Goal: Information Seeking & Learning: Learn about a topic

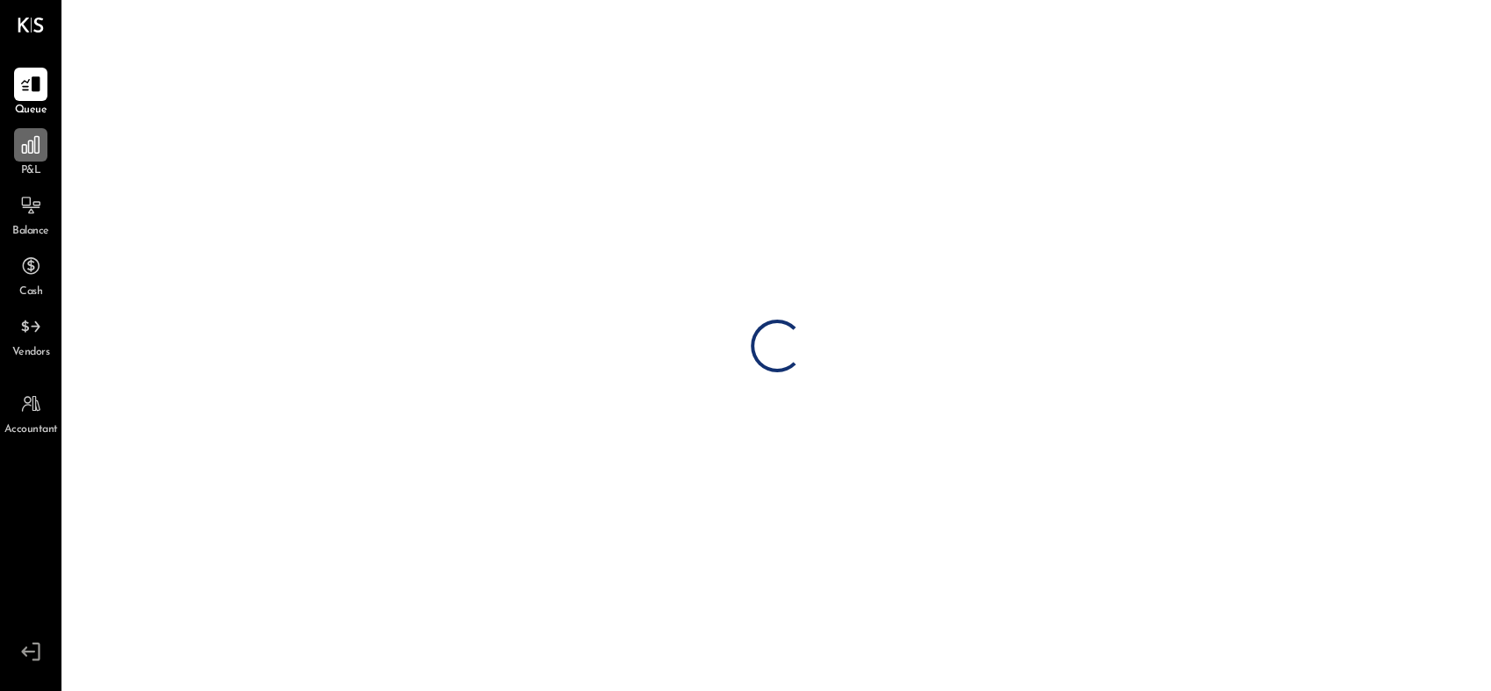
click at [15, 144] on div at bounding box center [30, 144] width 33 height 33
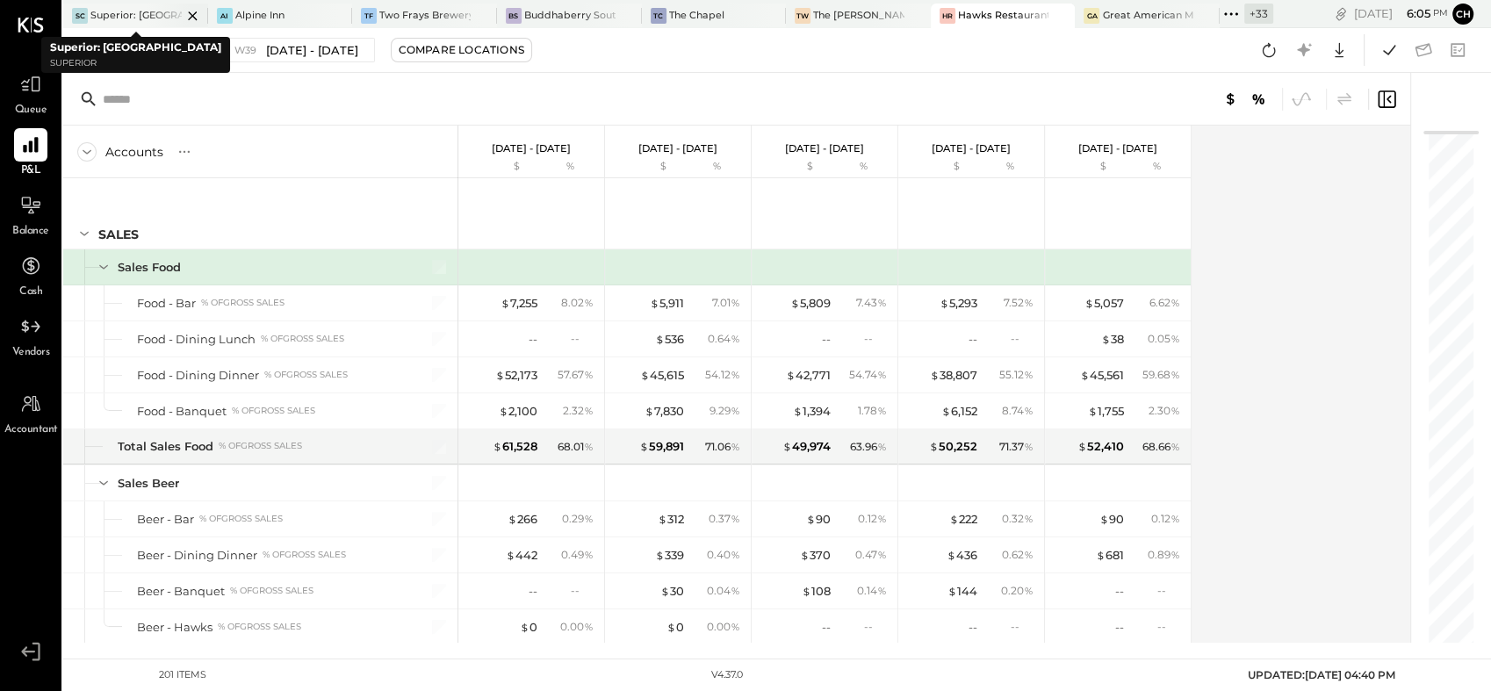
click at [190, 8] on icon at bounding box center [193, 15] width 22 height 21
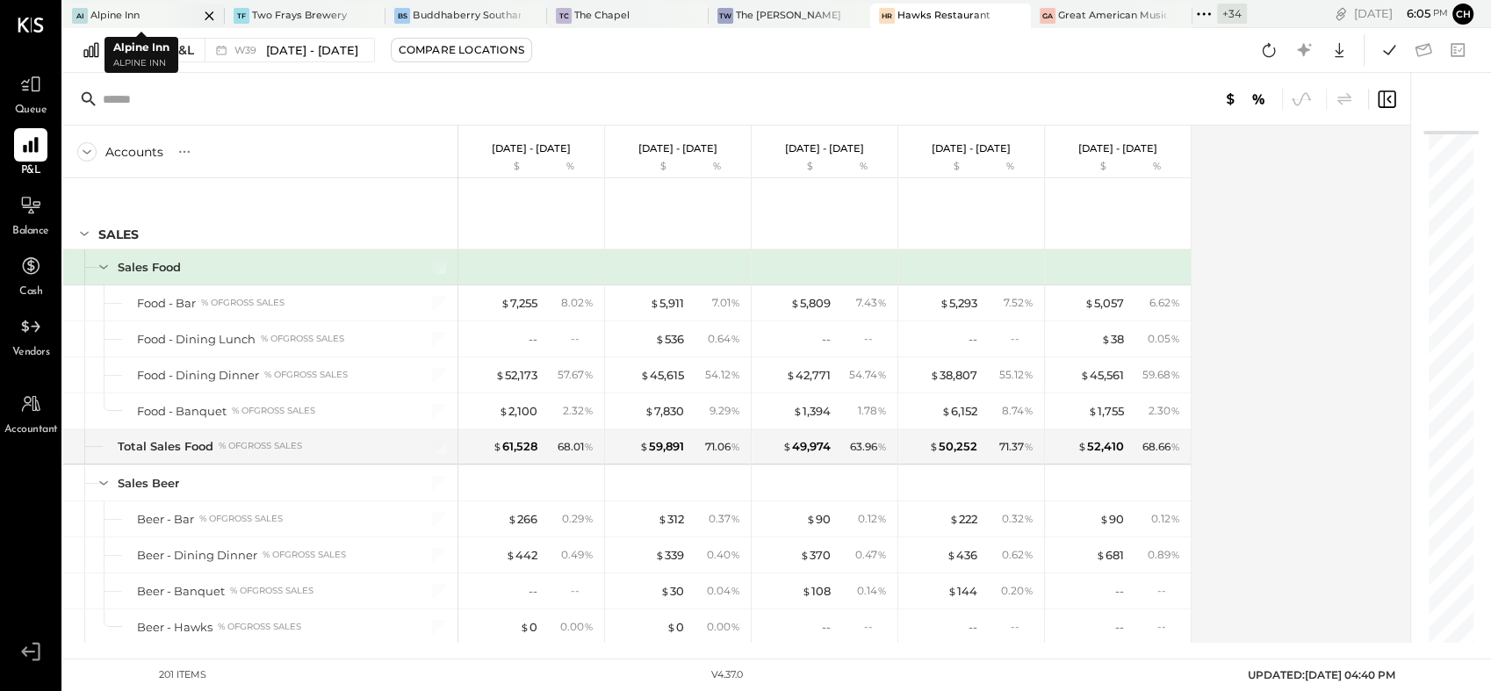
click at [198, 14] on icon at bounding box center [209, 15] width 22 height 21
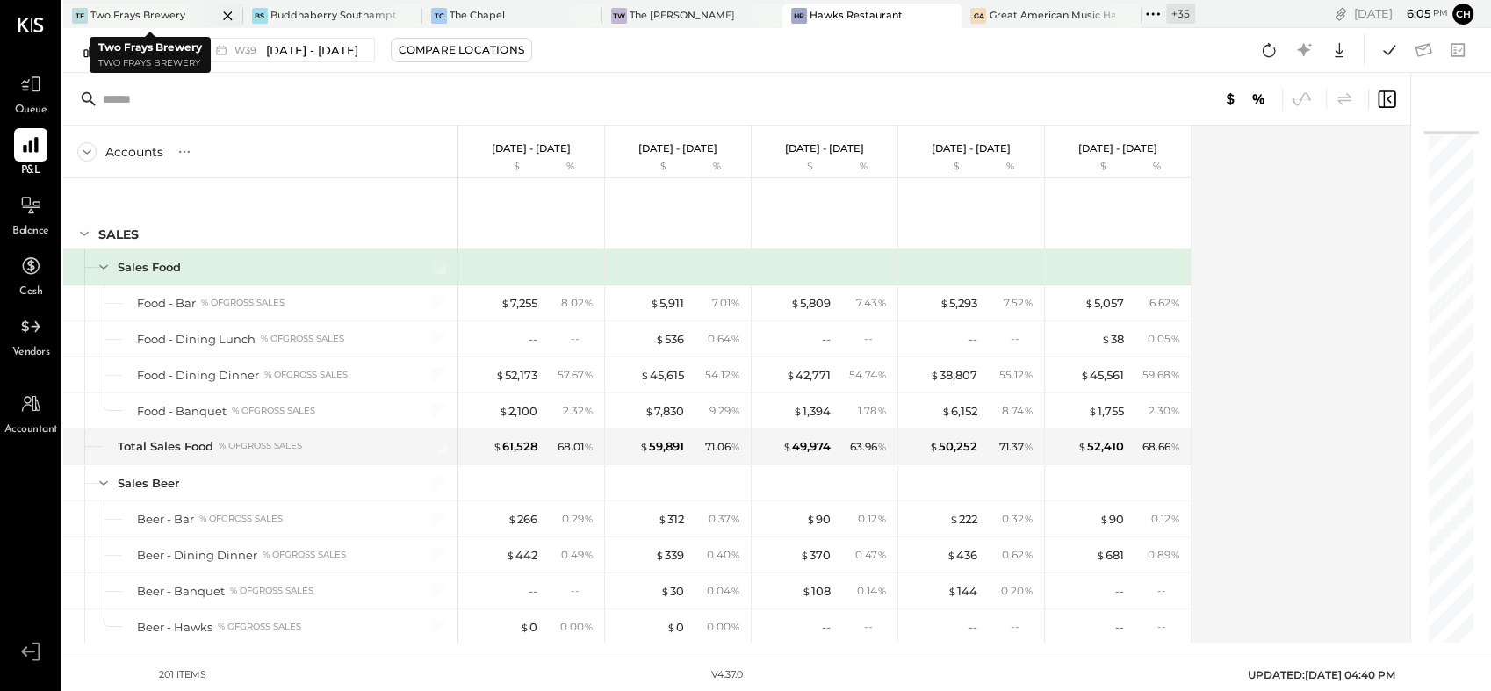
click at [217, 17] on icon at bounding box center [228, 15] width 22 height 21
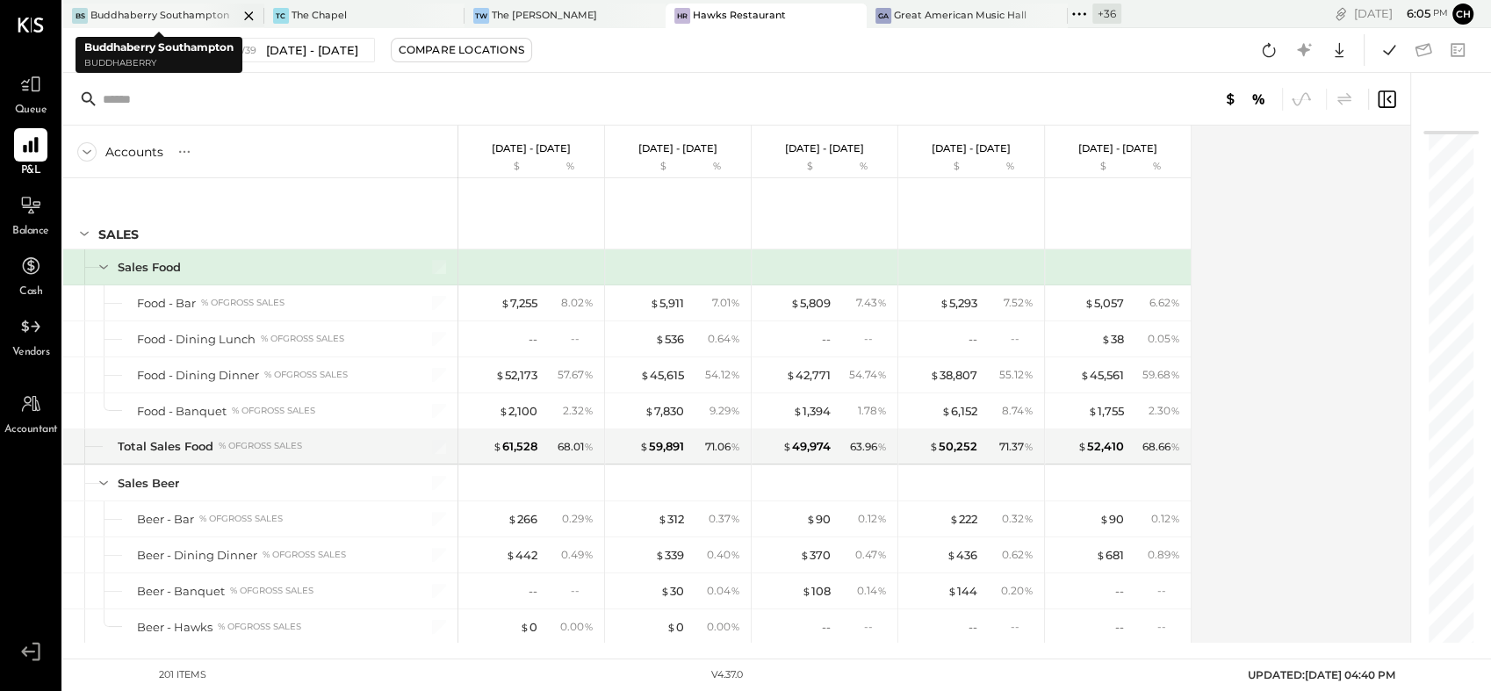
click at [238, 14] on icon at bounding box center [249, 15] width 22 height 21
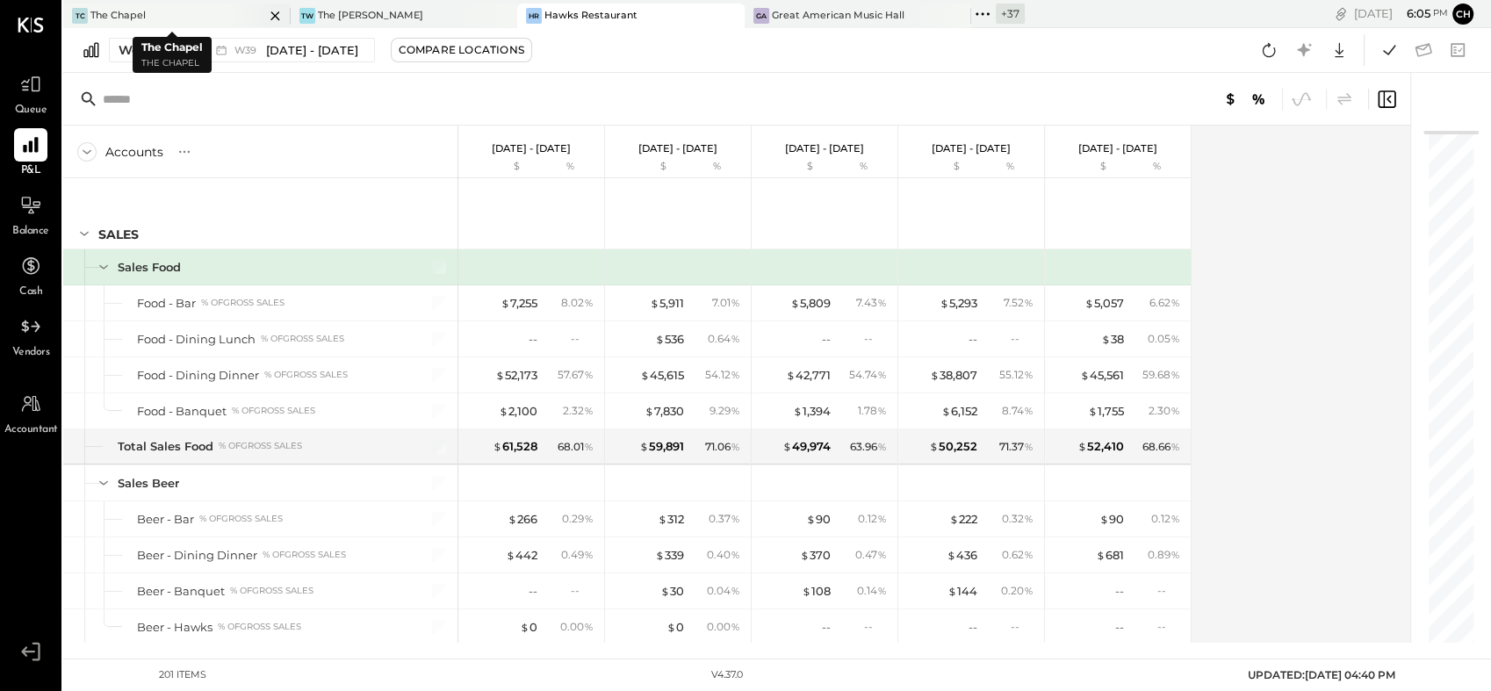
click at [264, 20] on icon at bounding box center [275, 15] width 22 height 21
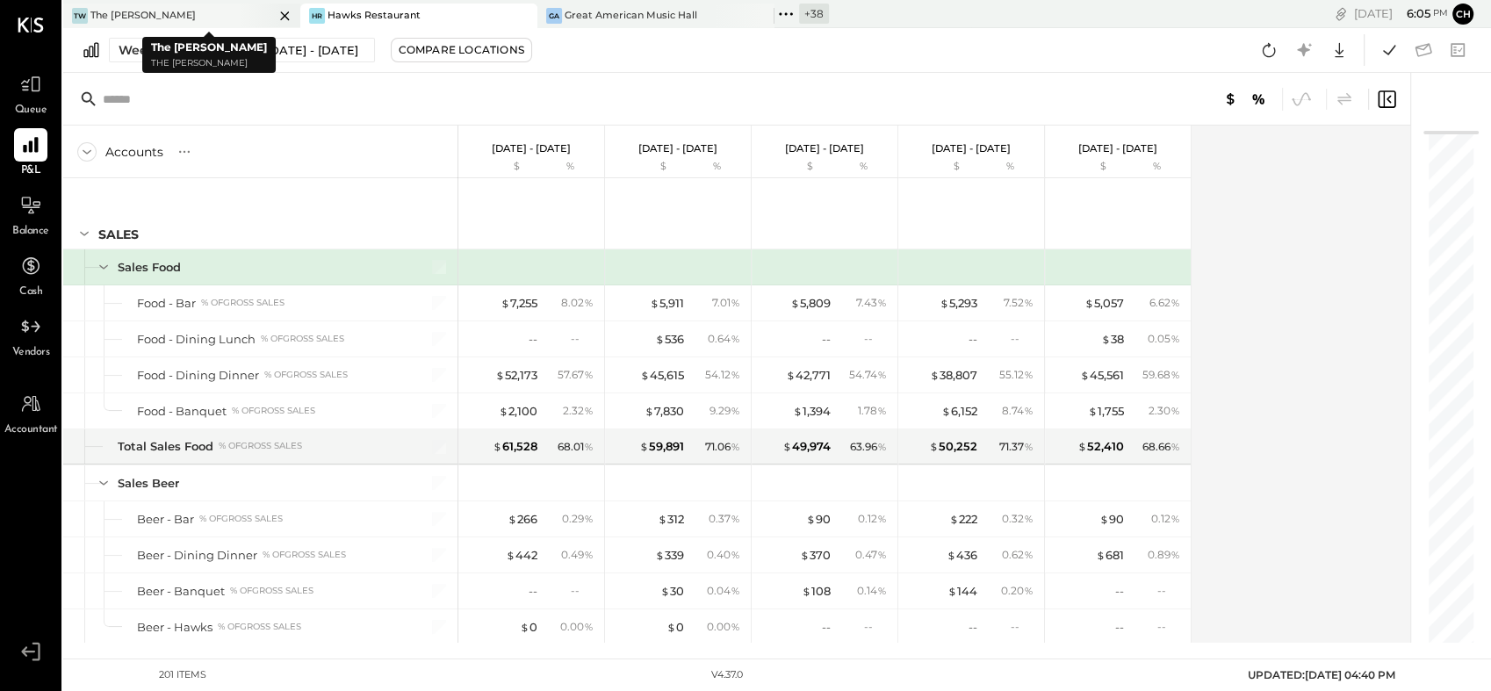
click at [278, 20] on icon at bounding box center [285, 15] width 22 height 21
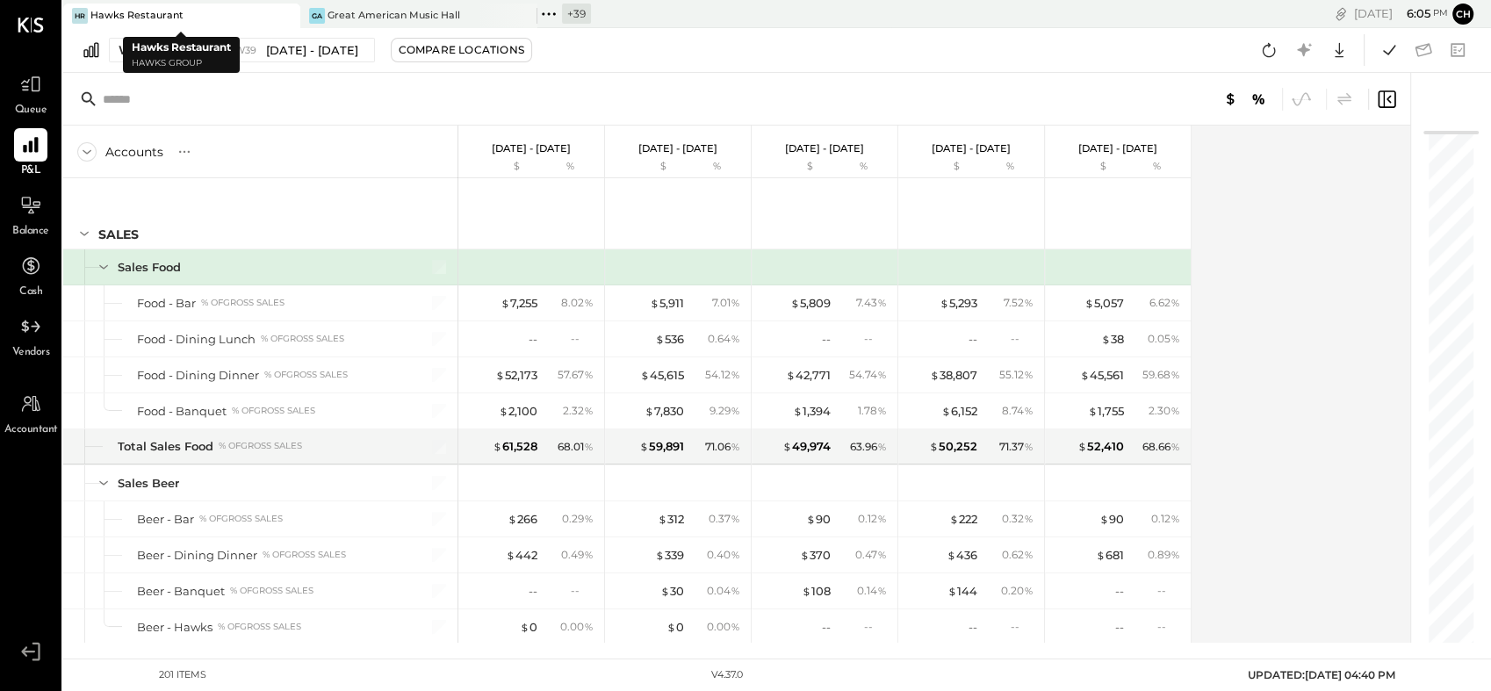
click at [293, 20] on icon at bounding box center [285, 15] width 22 height 21
click at [288, 18] on icon at bounding box center [284, 15] width 9 height 9
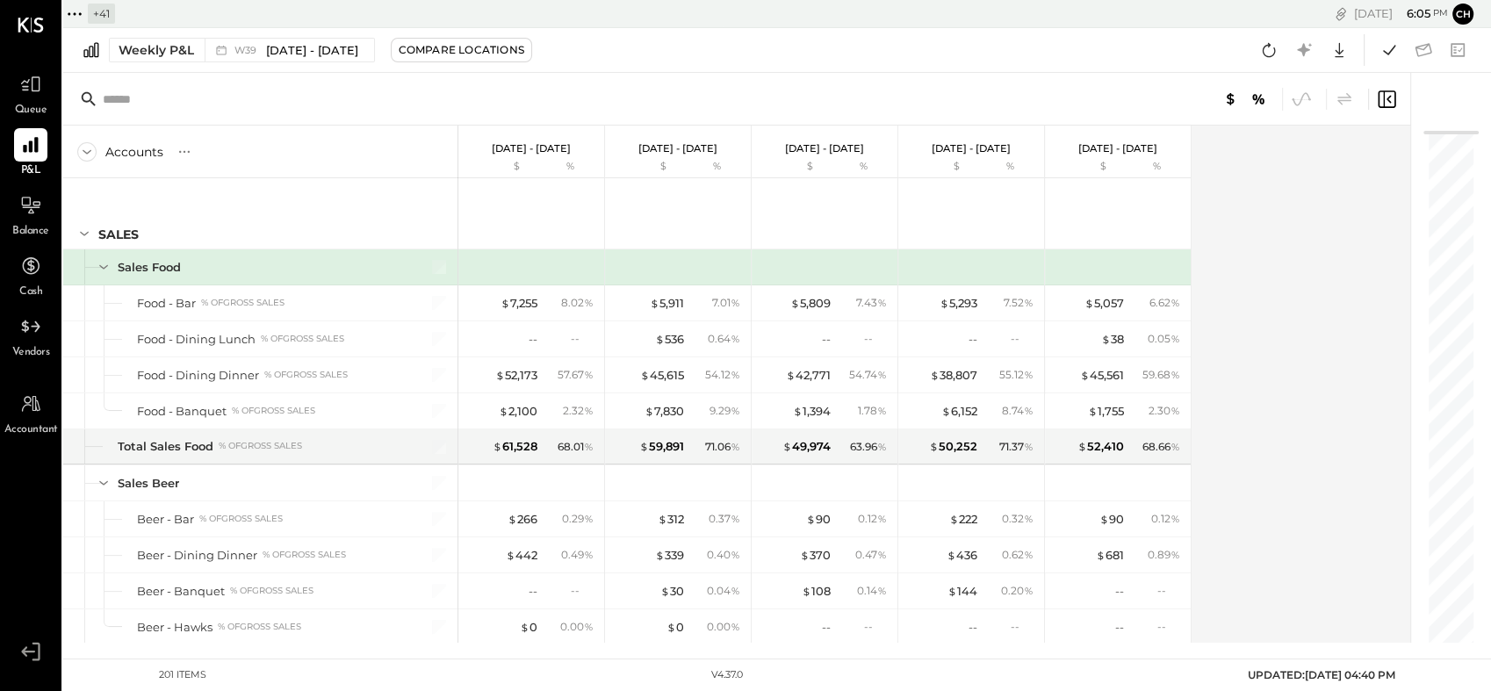
click at [78, 11] on icon at bounding box center [74, 14] width 23 height 23
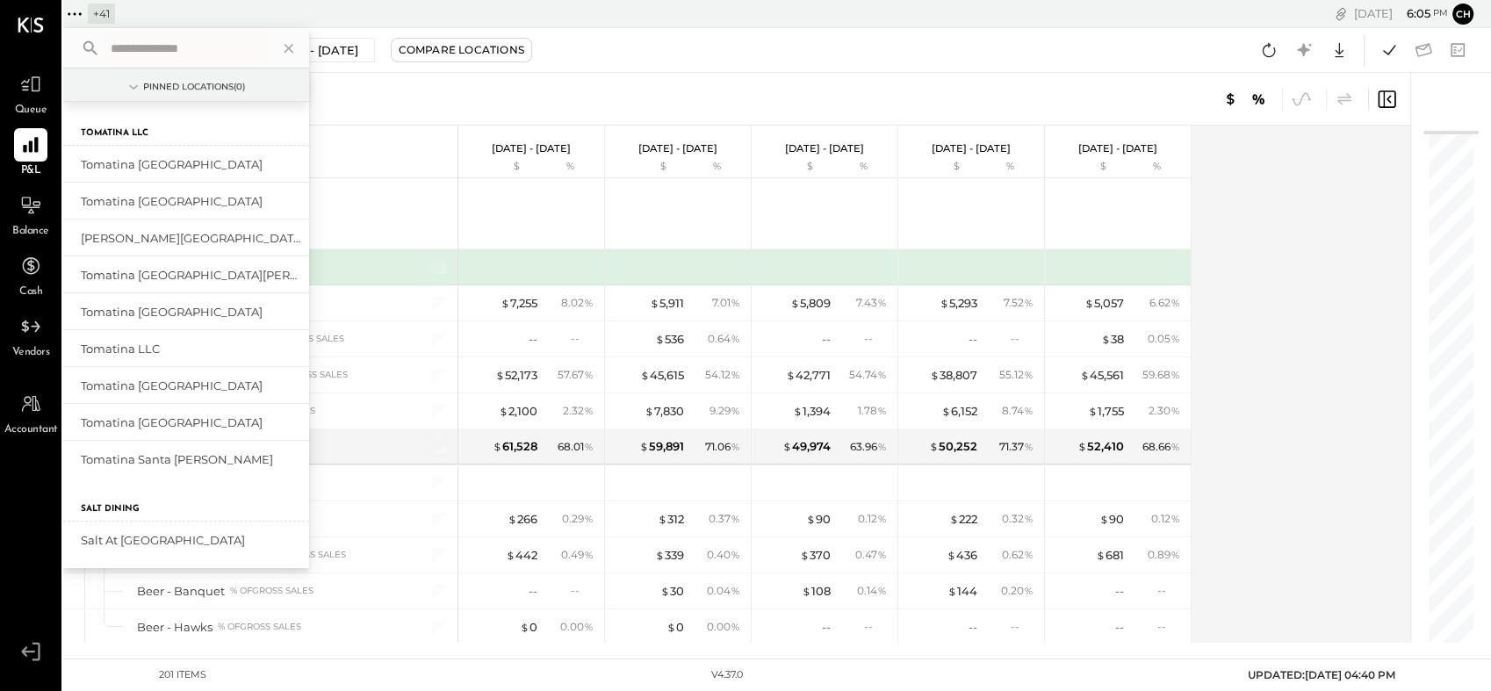
click at [147, 41] on input "text" at bounding box center [185, 48] width 163 height 32
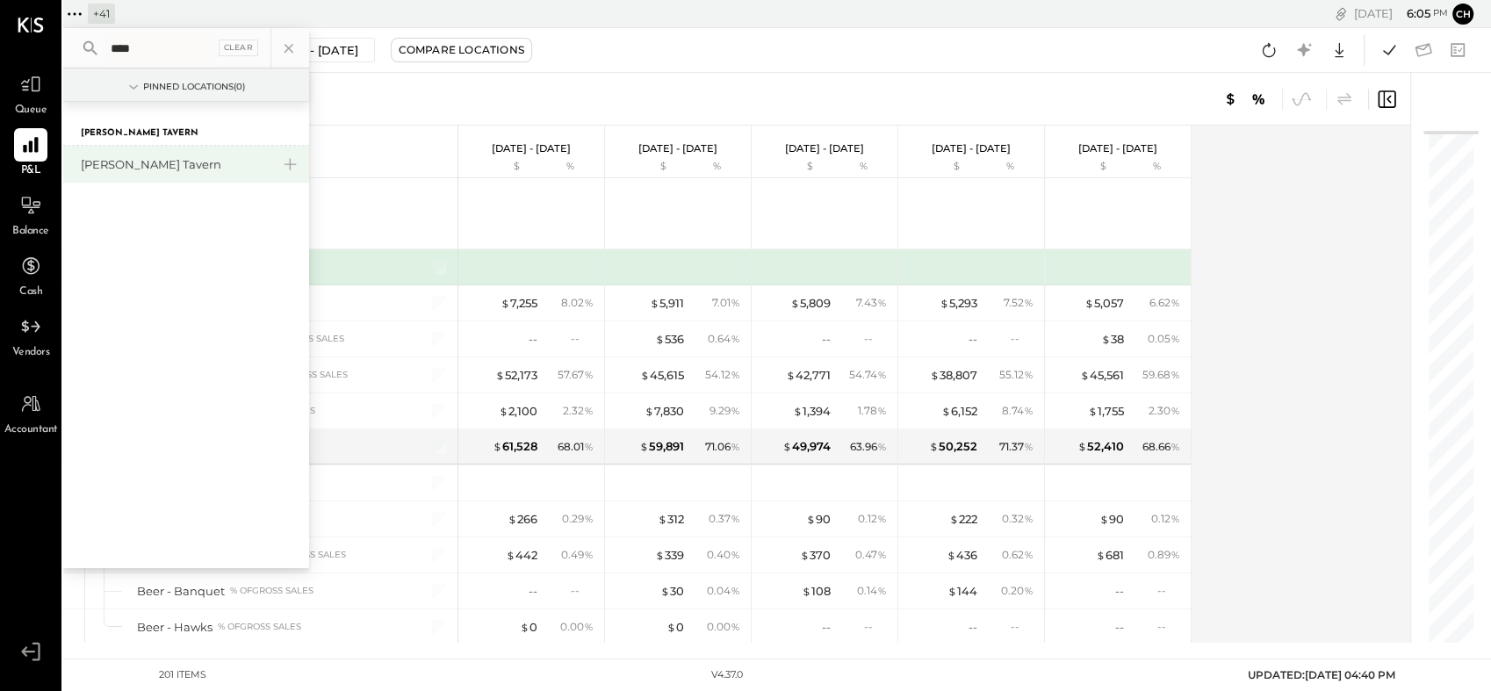
type input "****"
click at [98, 168] on div "[PERSON_NAME] Tavern" at bounding box center [176, 164] width 190 height 17
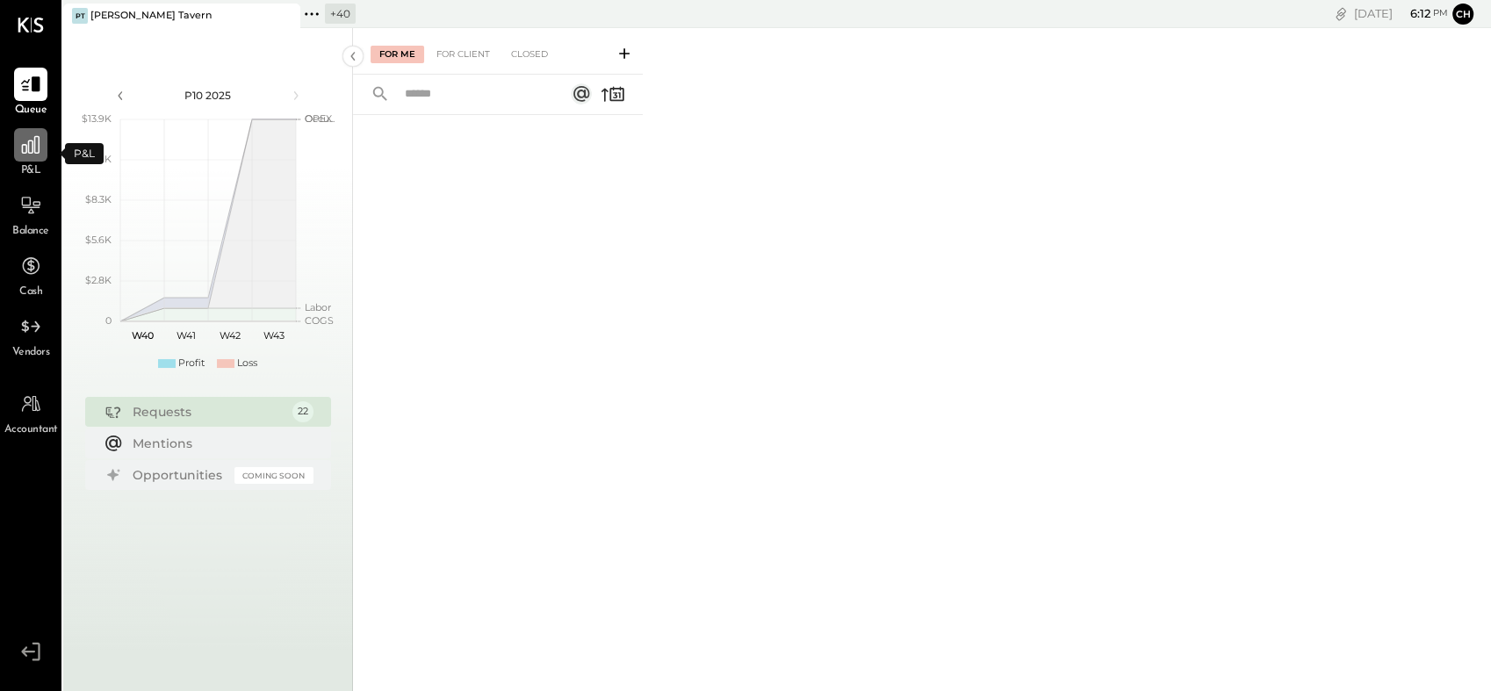
click at [40, 152] on icon at bounding box center [30, 145] width 23 height 23
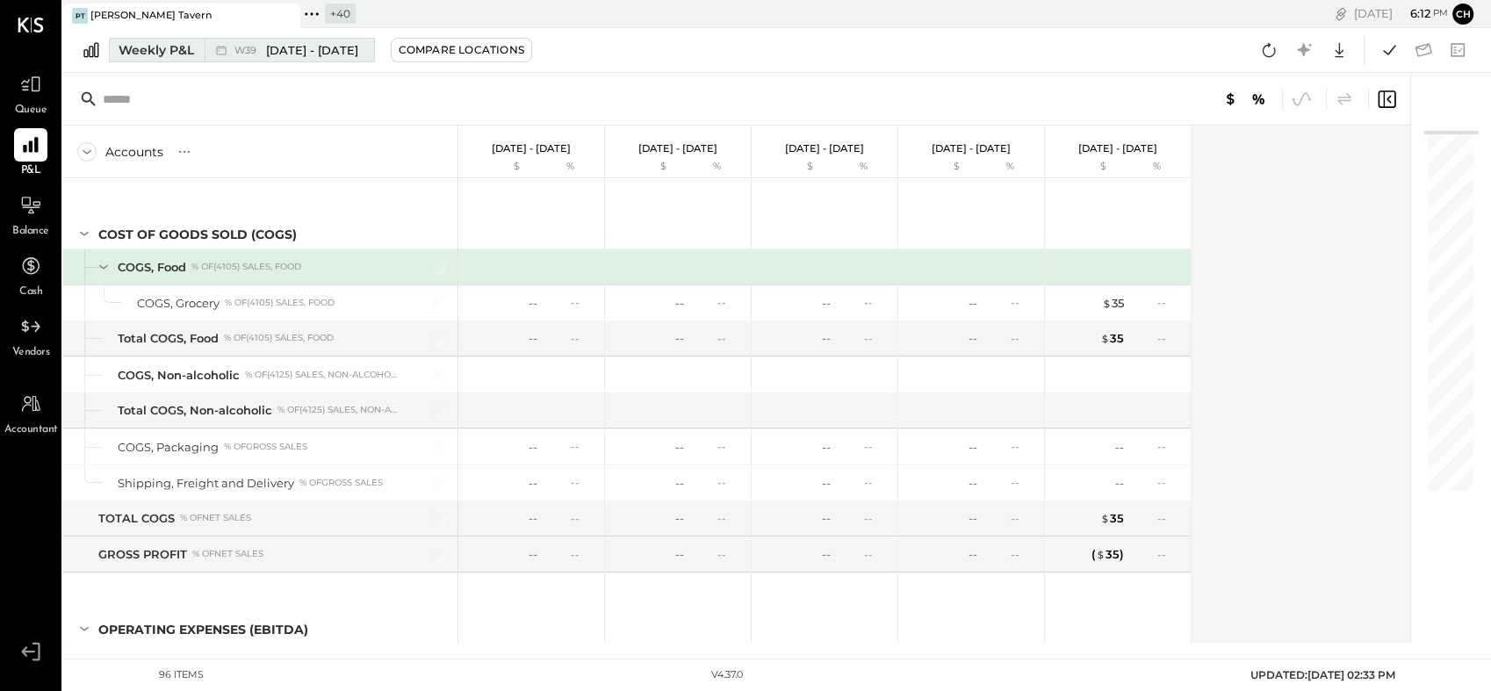
click at [167, 42] on div "Weekly P&L" at bounding box center [157, 50] width 76 height 18
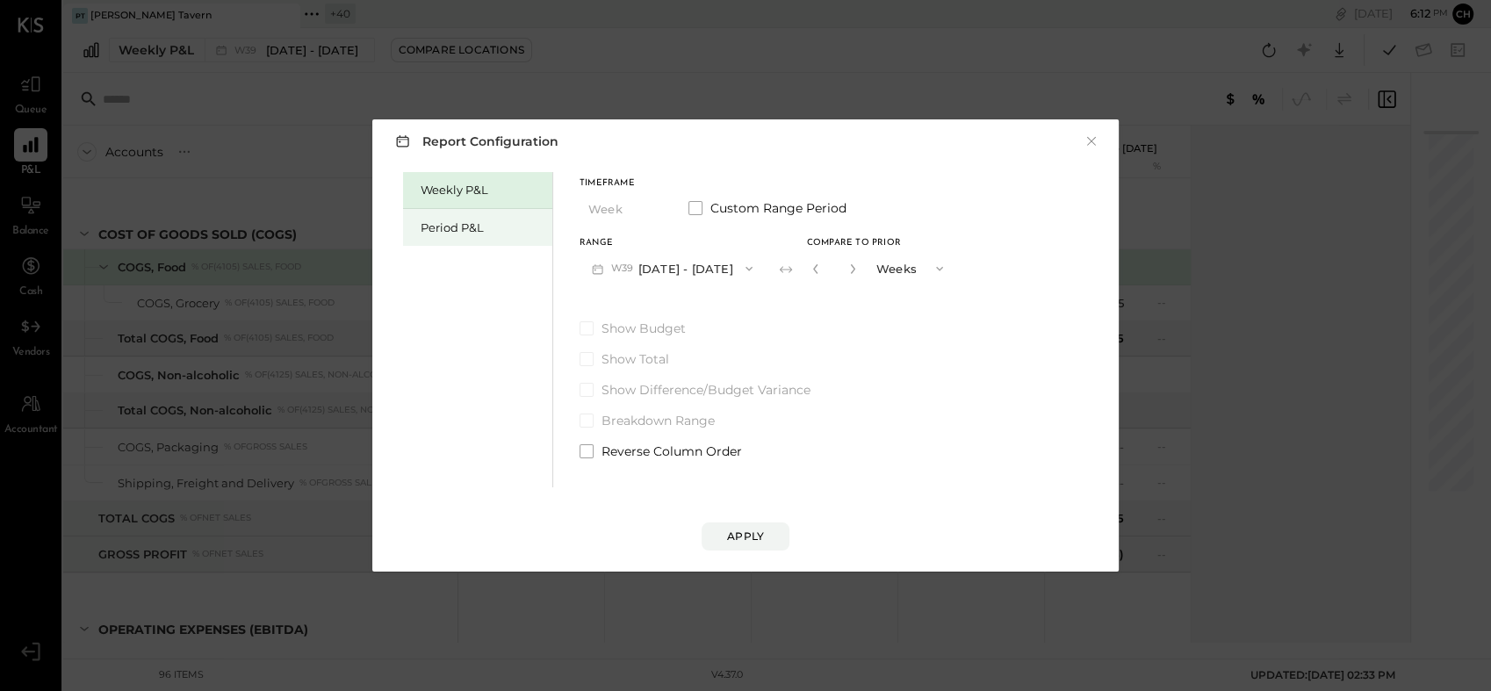
click at [439, 220] on div "Period P&L" at bounding box center [482, 228] width 123 height 17
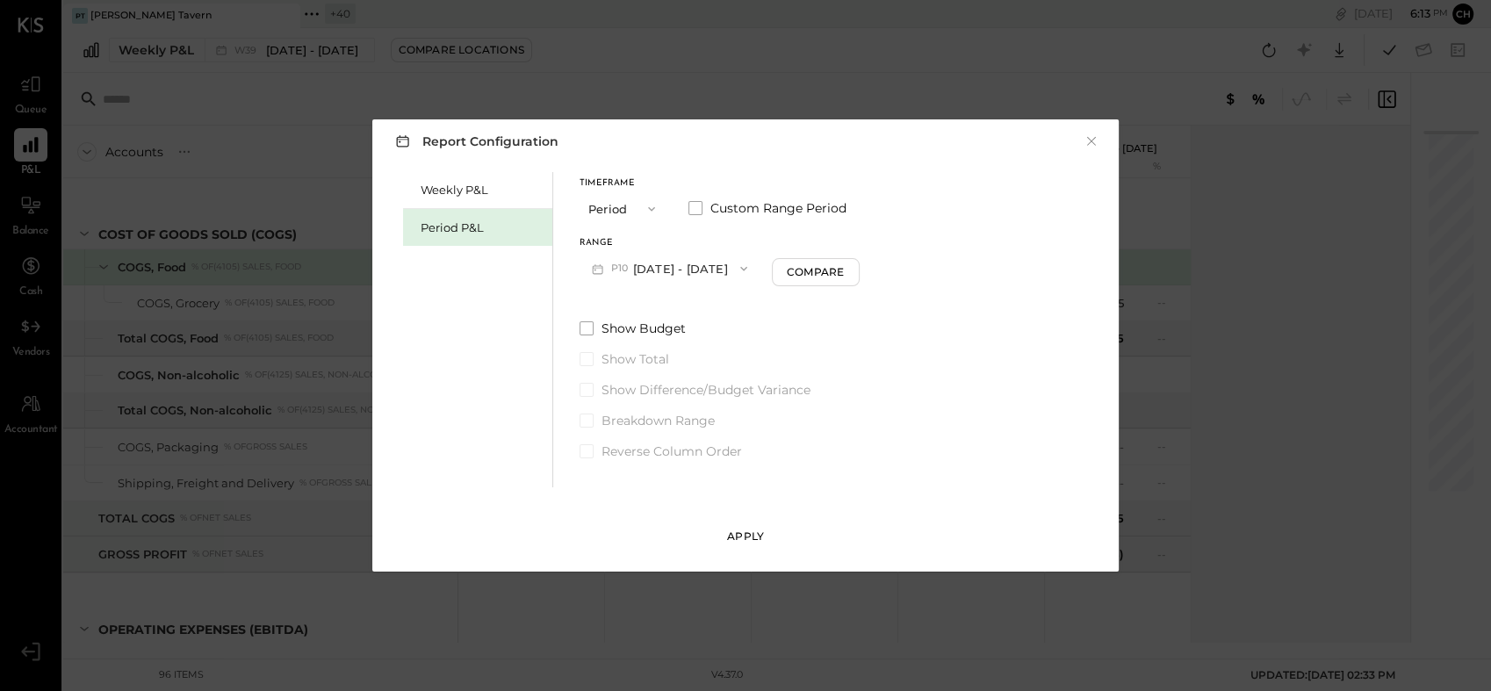
click at [752, 539] on div "Apply" at bounding box center [745, 536] width 37 height 15
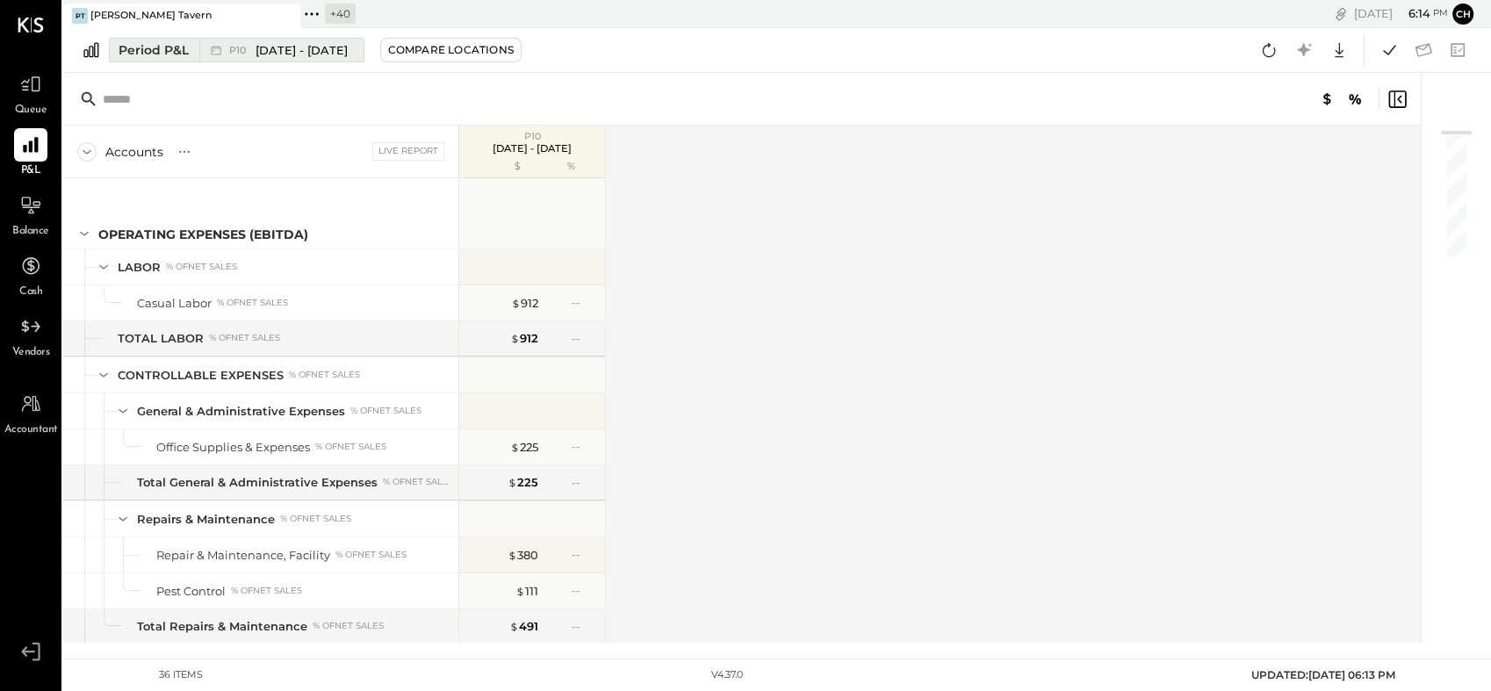
click at [348, 54] on span "Sep 29 - Oct 26, 2025" at bounding box center [302, 50] width 92 height 17
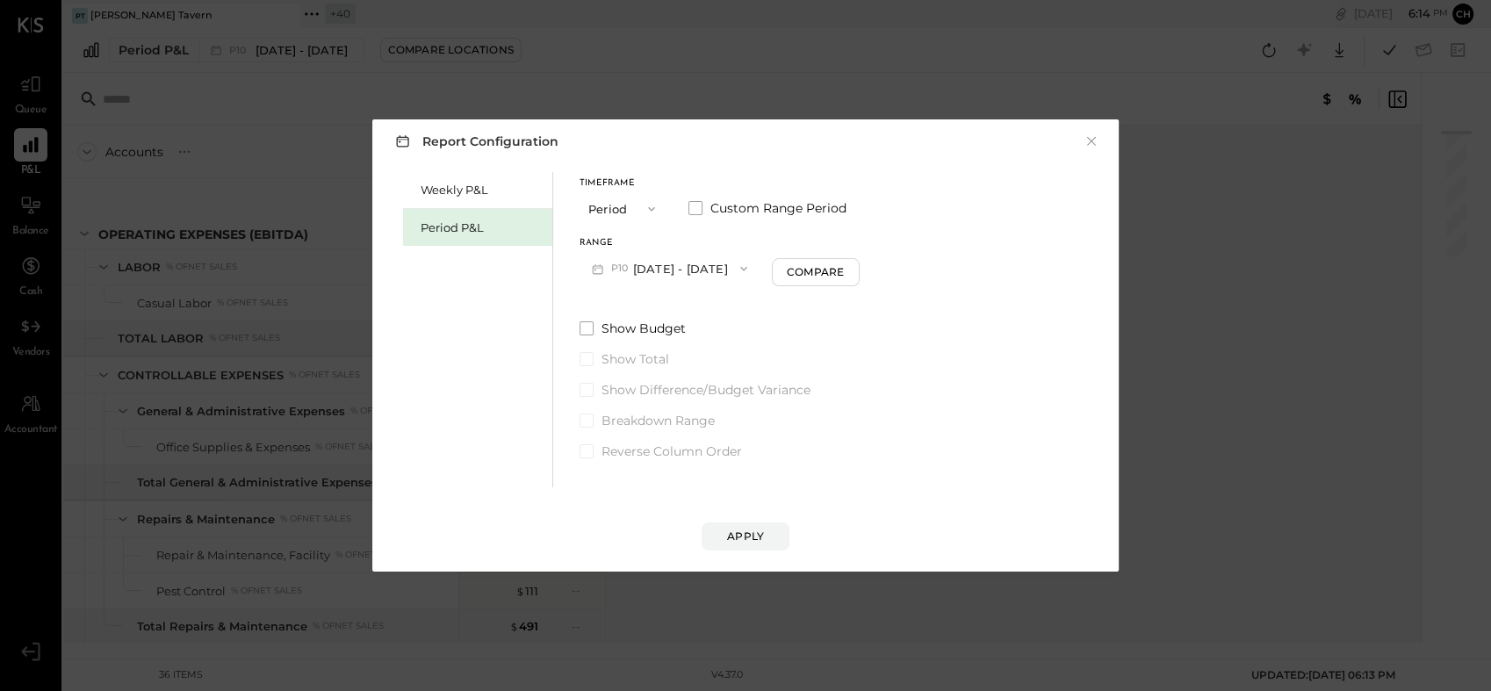
click at [751, 264] on icon "button" at bounding box center [744, 269] width 14 height 14
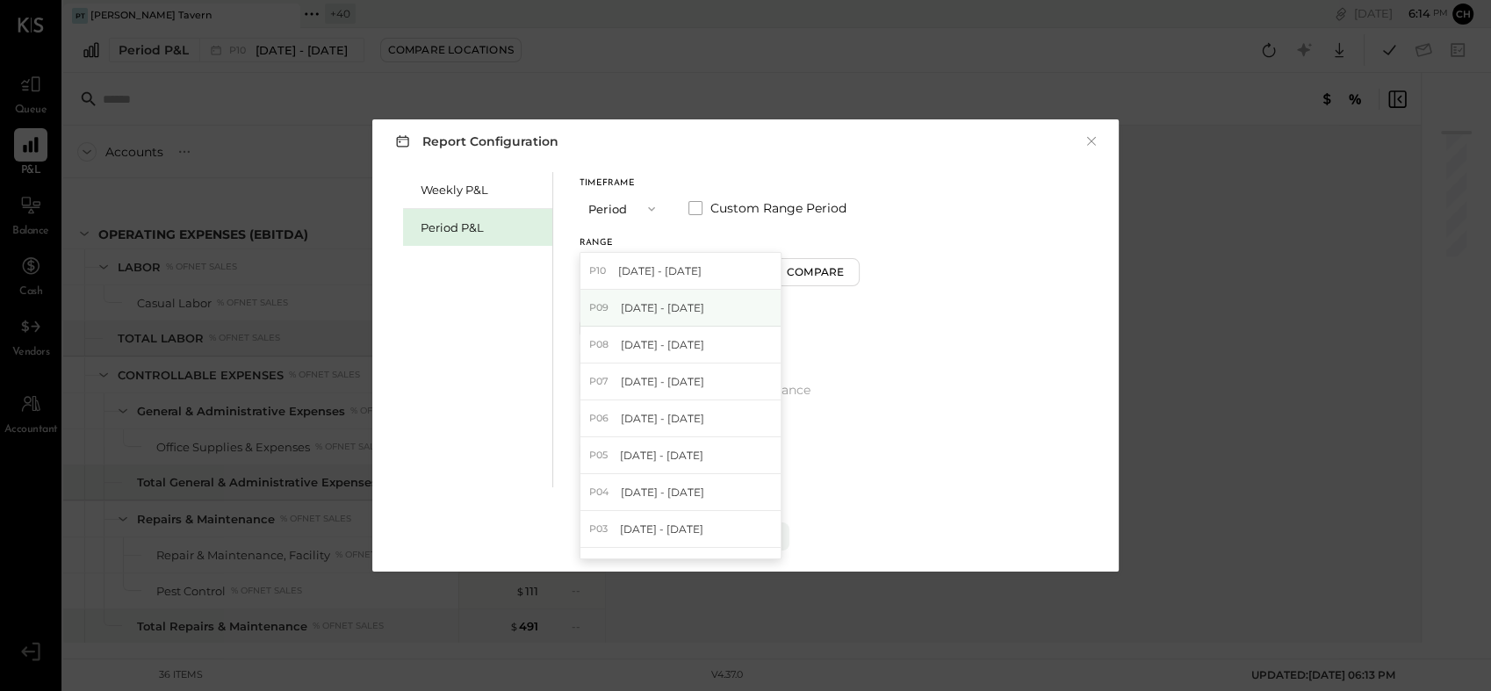
click at [704, 311] on span "[DATE] - [DATE]" at bounding box center [662, 307] width 83 height 15
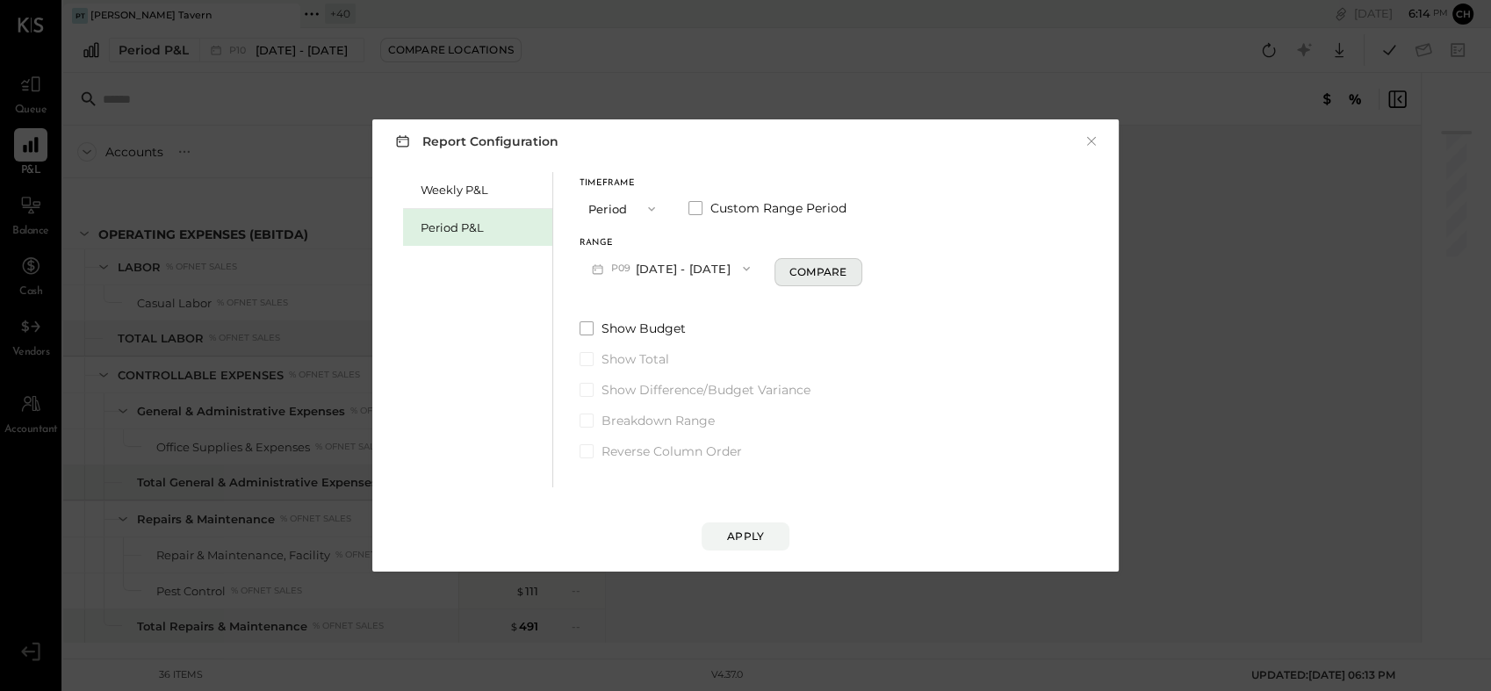
click at [827, 264] on div "Compare" at bounding box center [818, 271] width 57 height 15
click at [855, 264] on icon "button" at bounding box center [850, 268] width 11 height 11
type input "*"
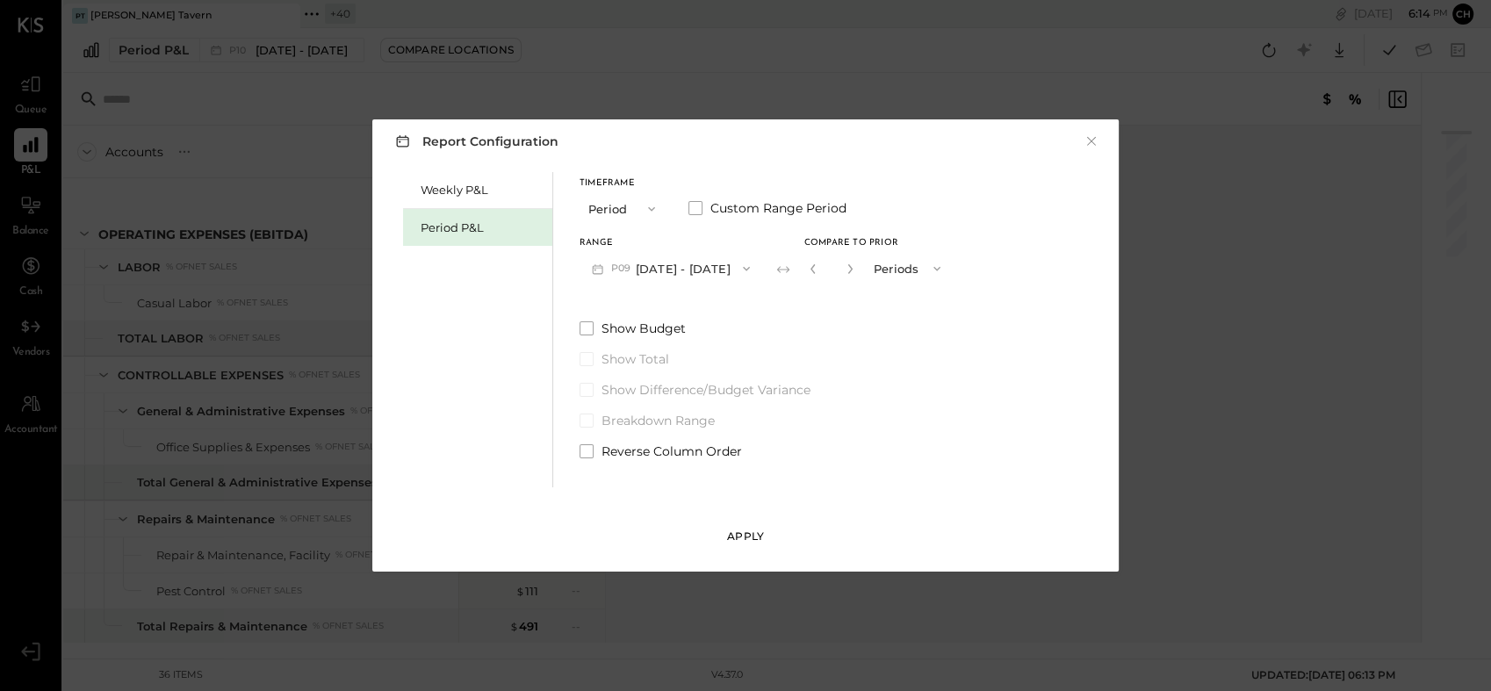
click at [756, 527] on button "Apply" at bounding box center [746, 537] width 88 height 28
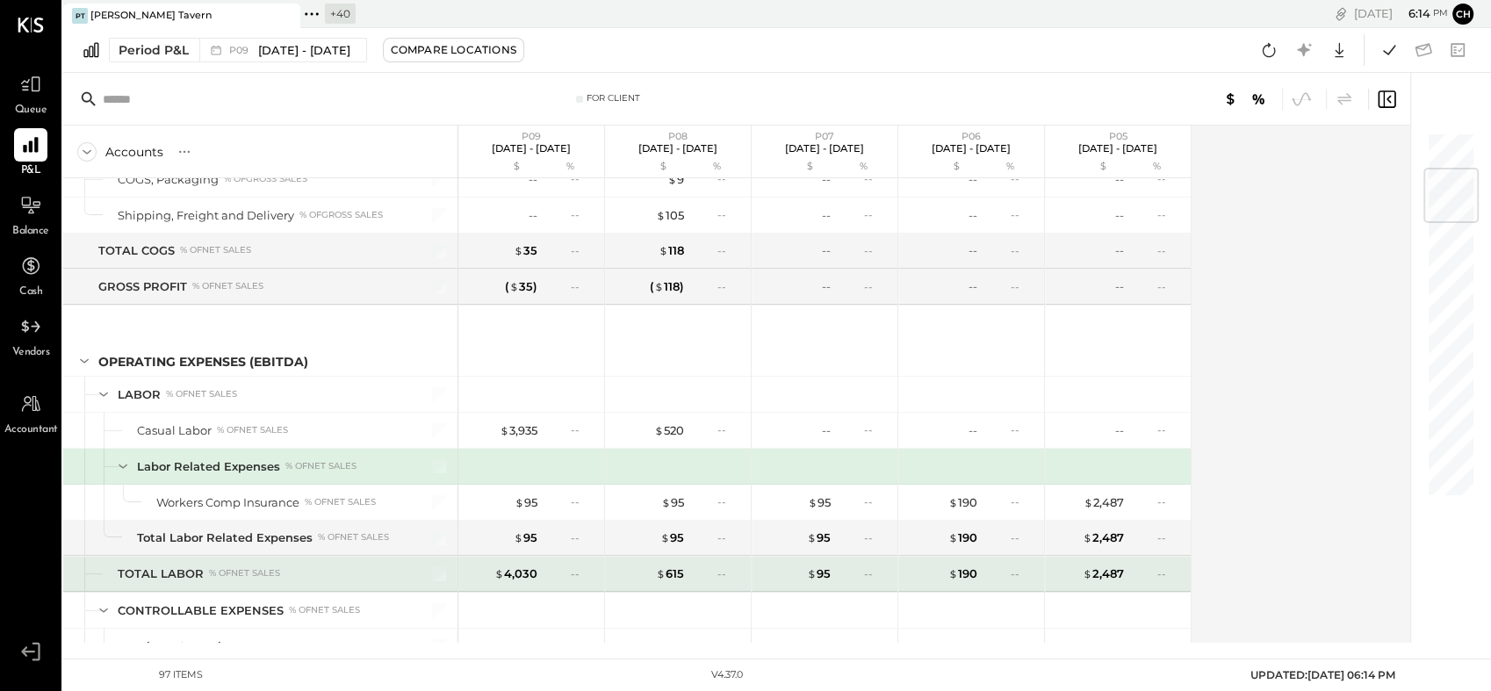
scroll to position [304, 0]
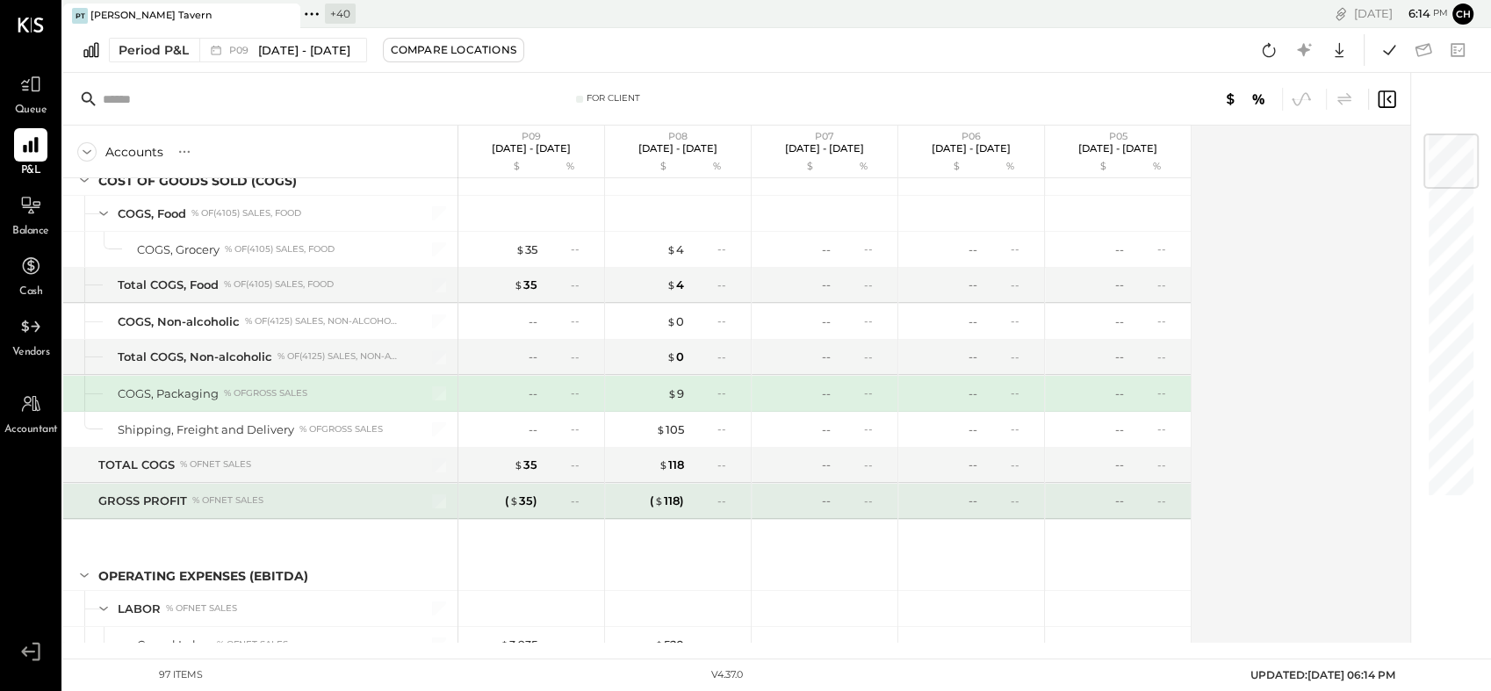
scroll to position [18, 0]
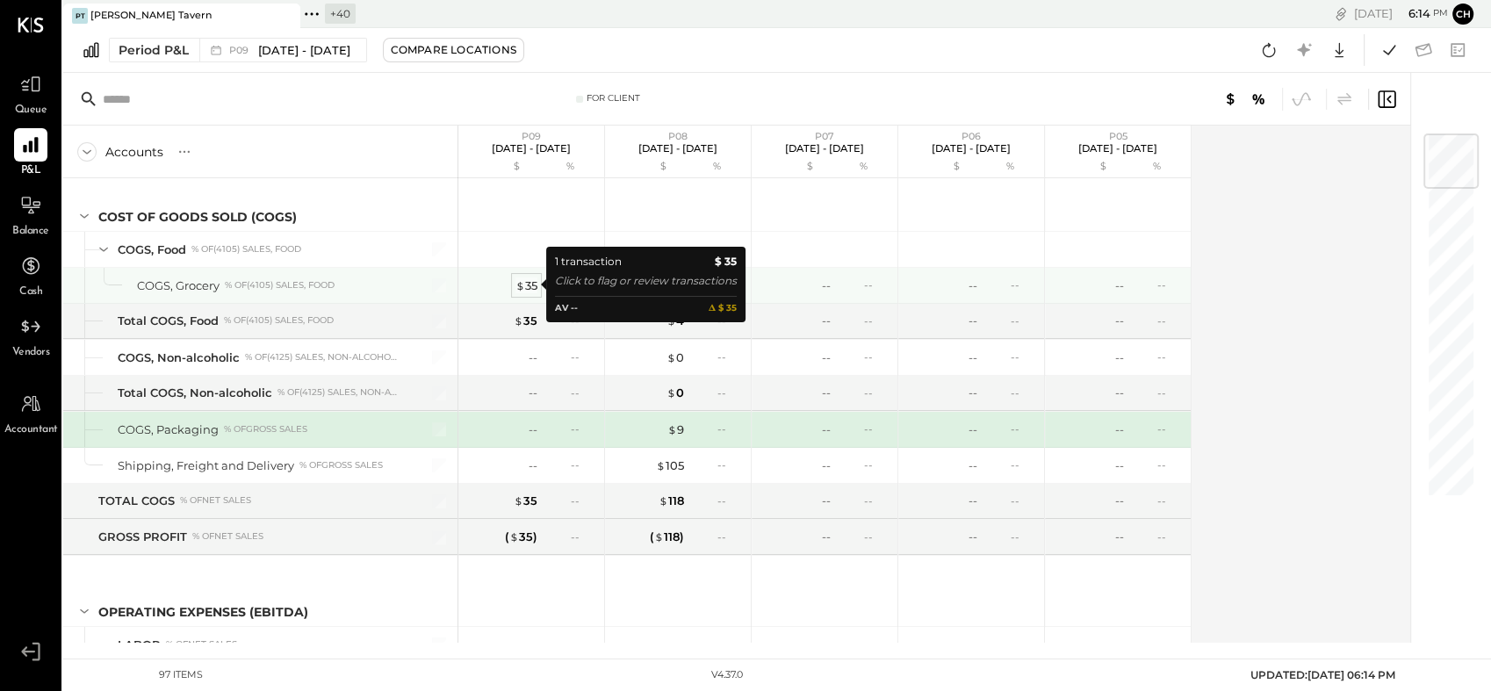
click at [526, 286] on div "$ 35" at bounding box center [527, 286] width 22 height 17
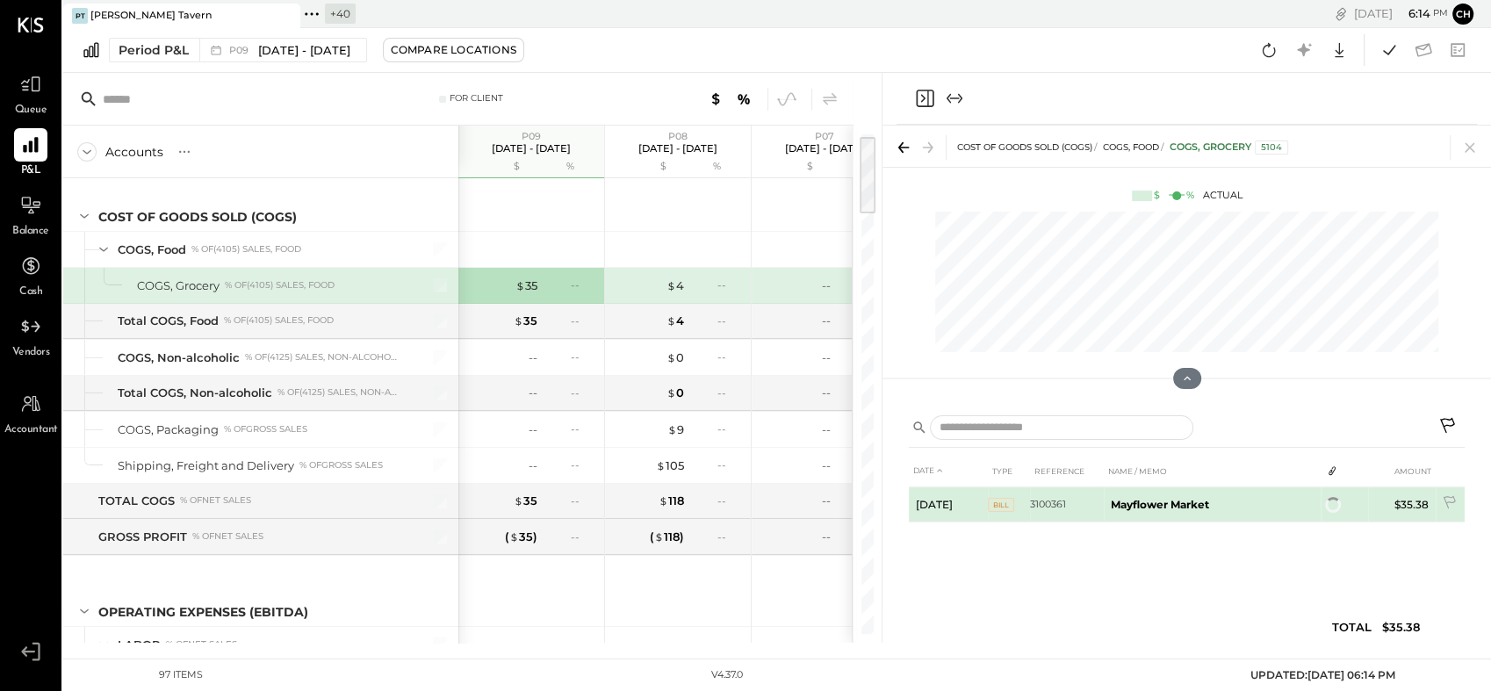
click at [1131, 509] on b "Mayflower Market" at bounding box center [1160, 504] width 98 height 13
click at [1003, 506] on span "BILL" at bounding box center [1001, 506] width 26 height 14
click at [1007, 509] on span "BILL" at bounding box center [1001, 506] width 26 height 14
click at [1136, 492] on td "Mayflower Market" at bounding box center [1212, 505] width 217 height 37
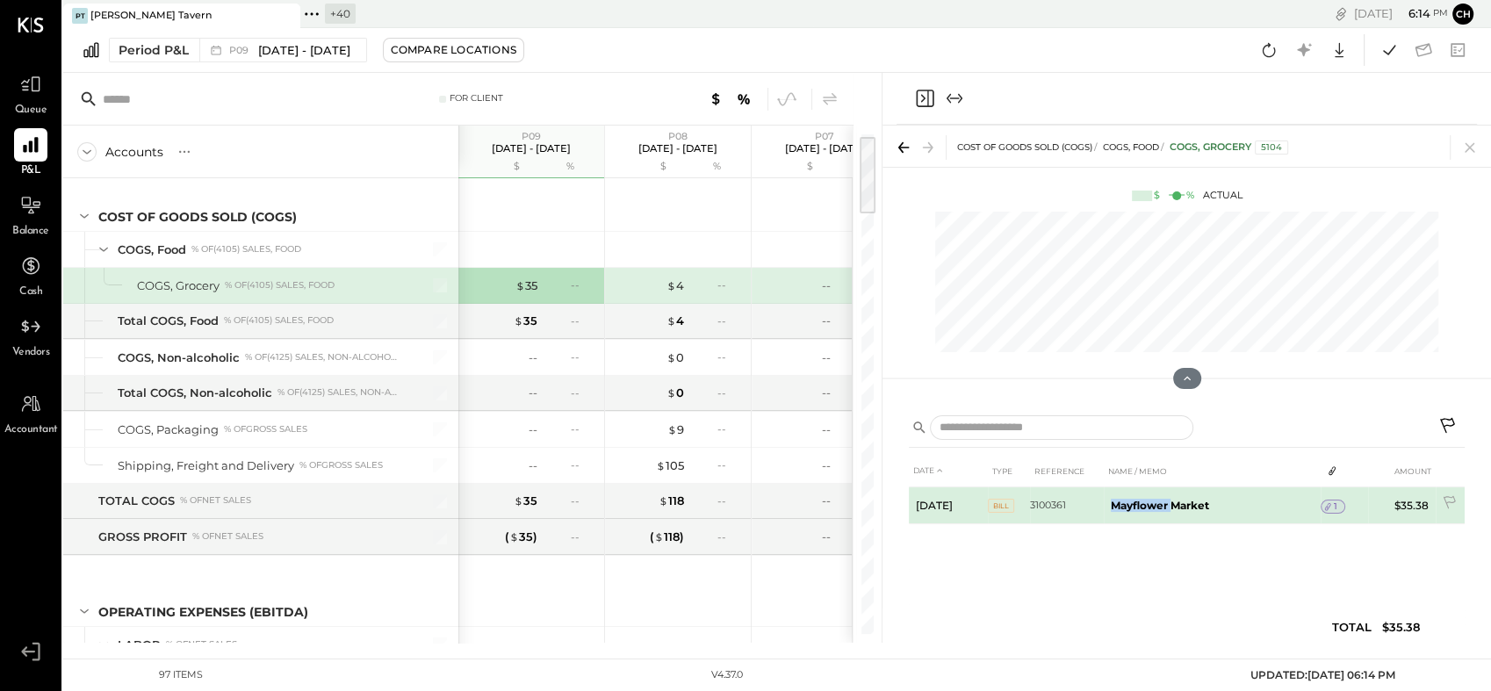
click at [1136, 492] on td "Mayflower Market" at bounding box center [1212, 505] width 217 height 37
drag, startPoint x: 1136, startPoint y: 492, endPoint x: 1335, endPoint y: 510, distance: 200.2
click at [1335, 510] on div "1" at bounding box center [1333, 507] width 25 height 14
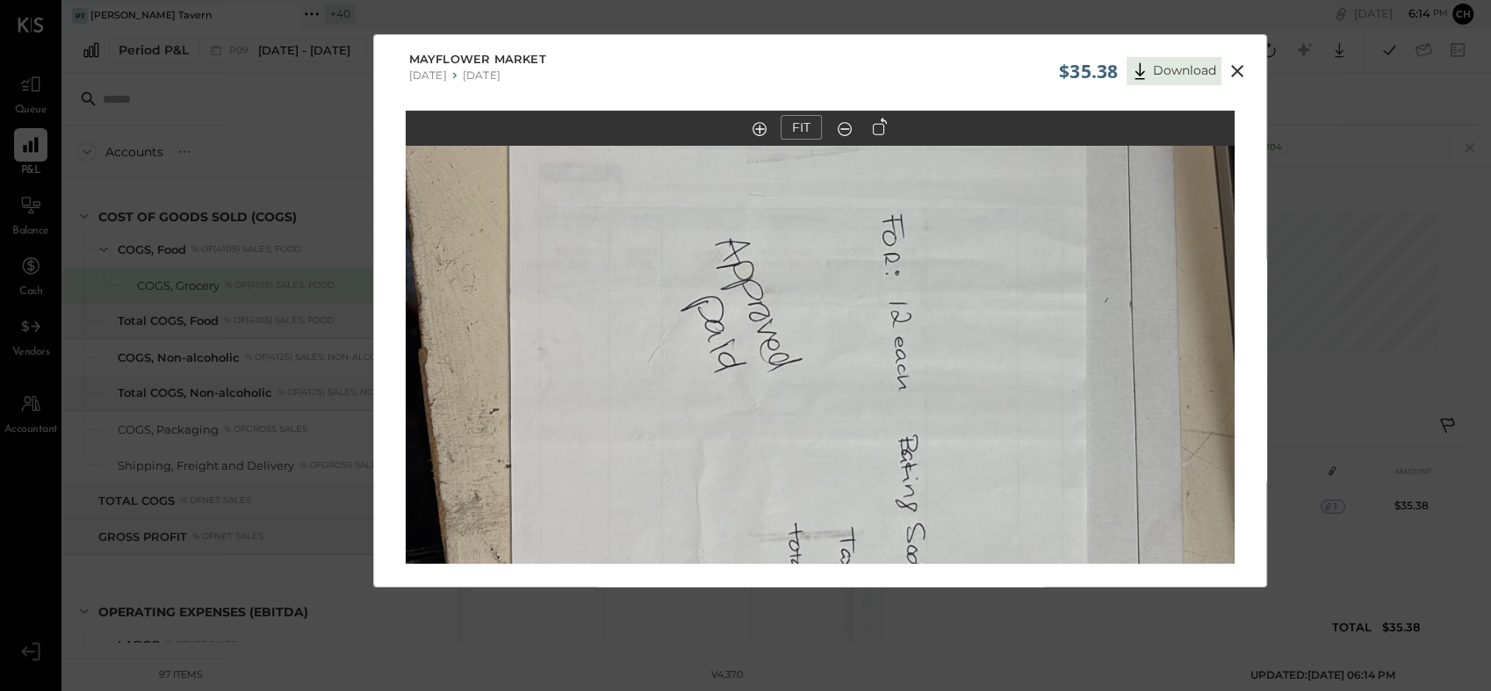
click at [915, 430] on img at bounding box center [821, 314] width 830 height 1476
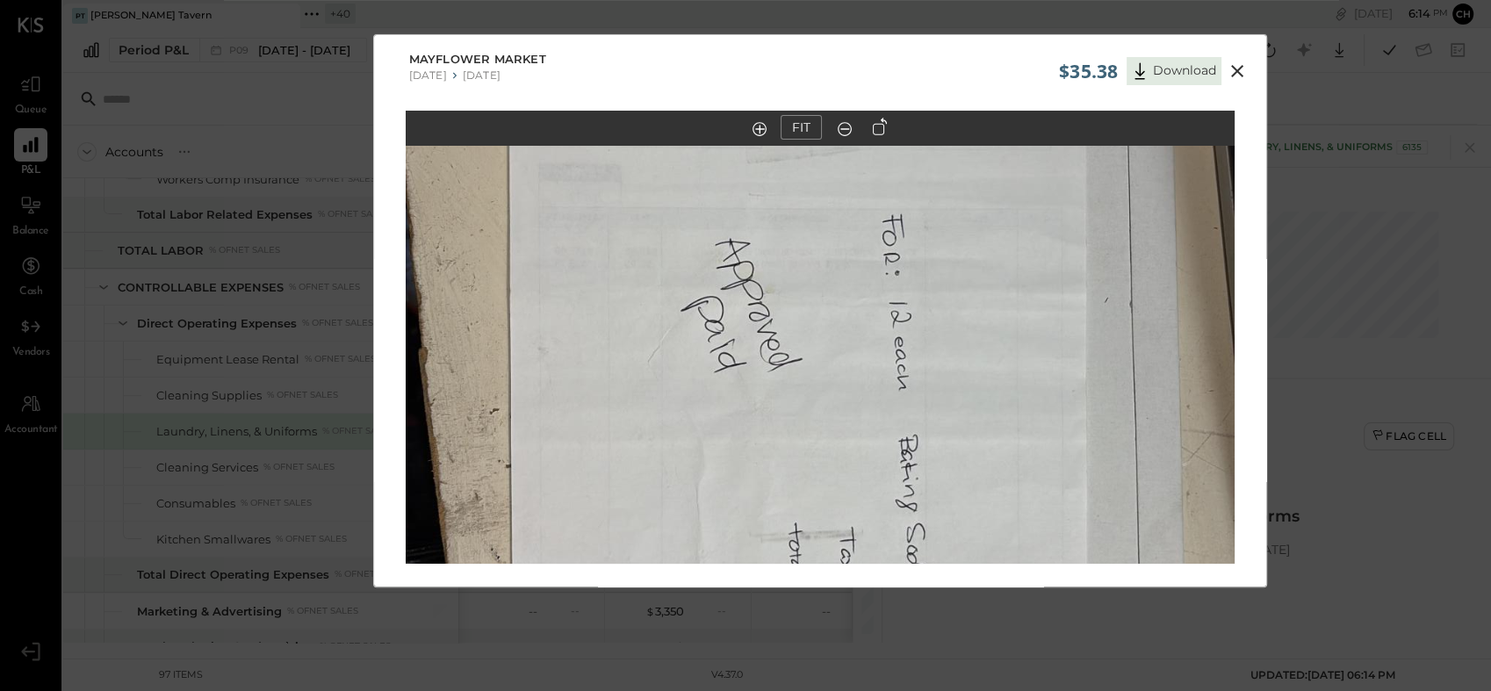
scroll to position [555, 0]
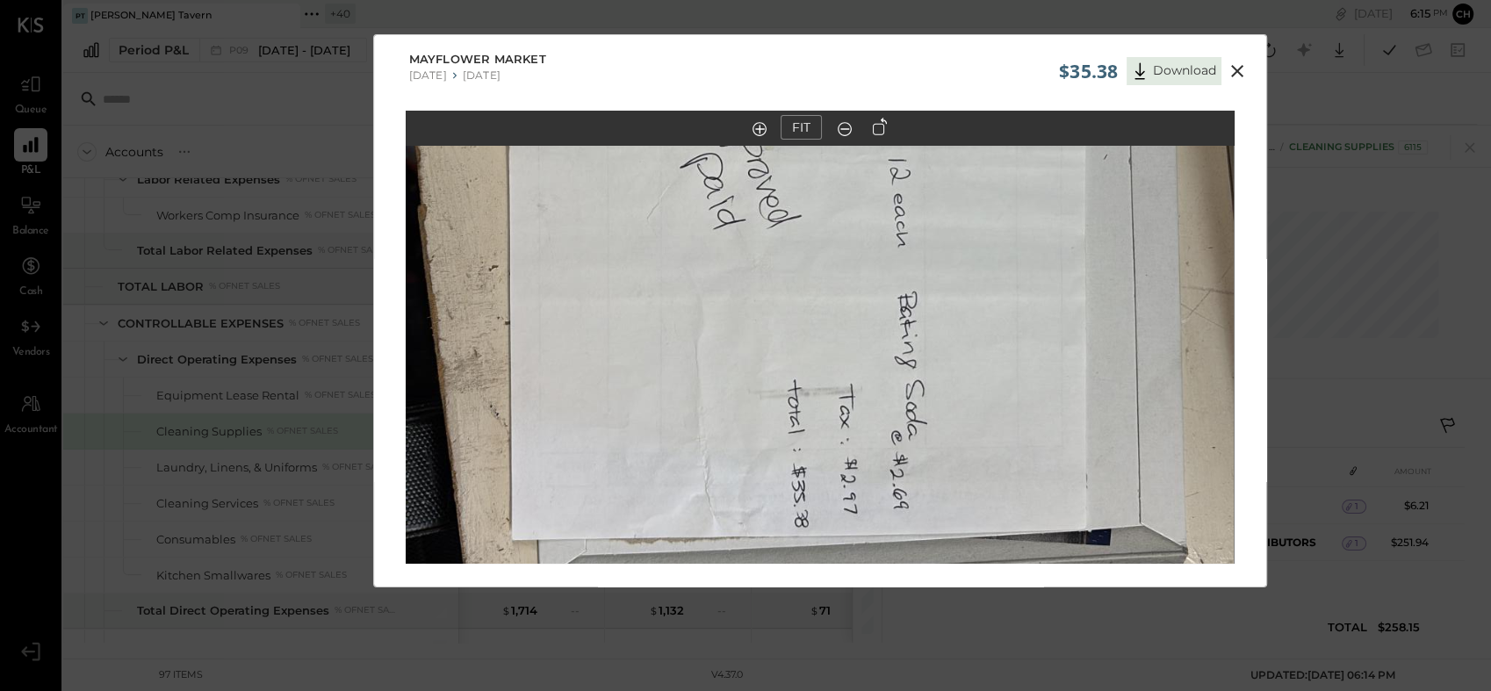
drag, startPoint x: 952, startPoint y: 439, endPoint x: 951, endPoint y: 297, distance: 142.3
click at [951, 297] on img at bounding box center [820, 171] width 830 height 1476
click at [1250, 63] on button at bounding box center [1238, 71] width 32 height 23
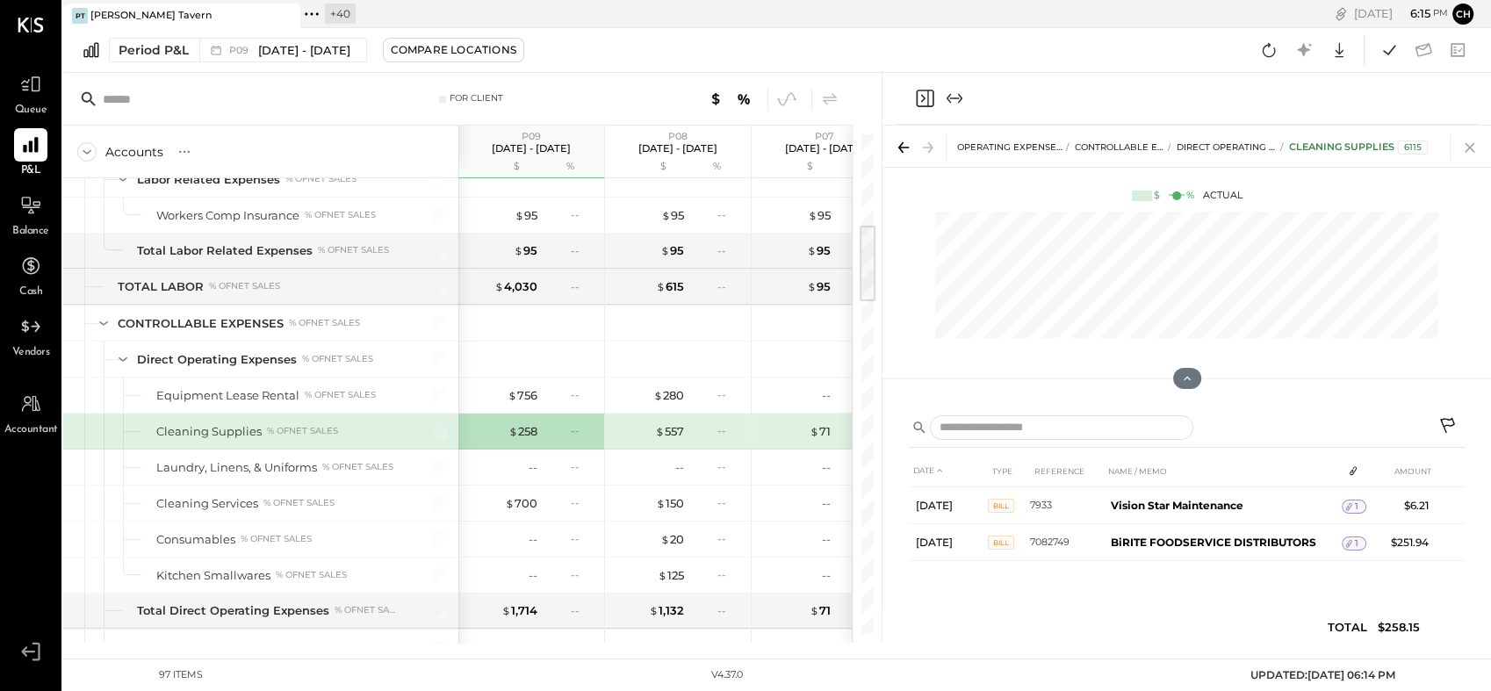
click at [1476, 155] on icon at bounding box center [1470, 147] width 25 height 25
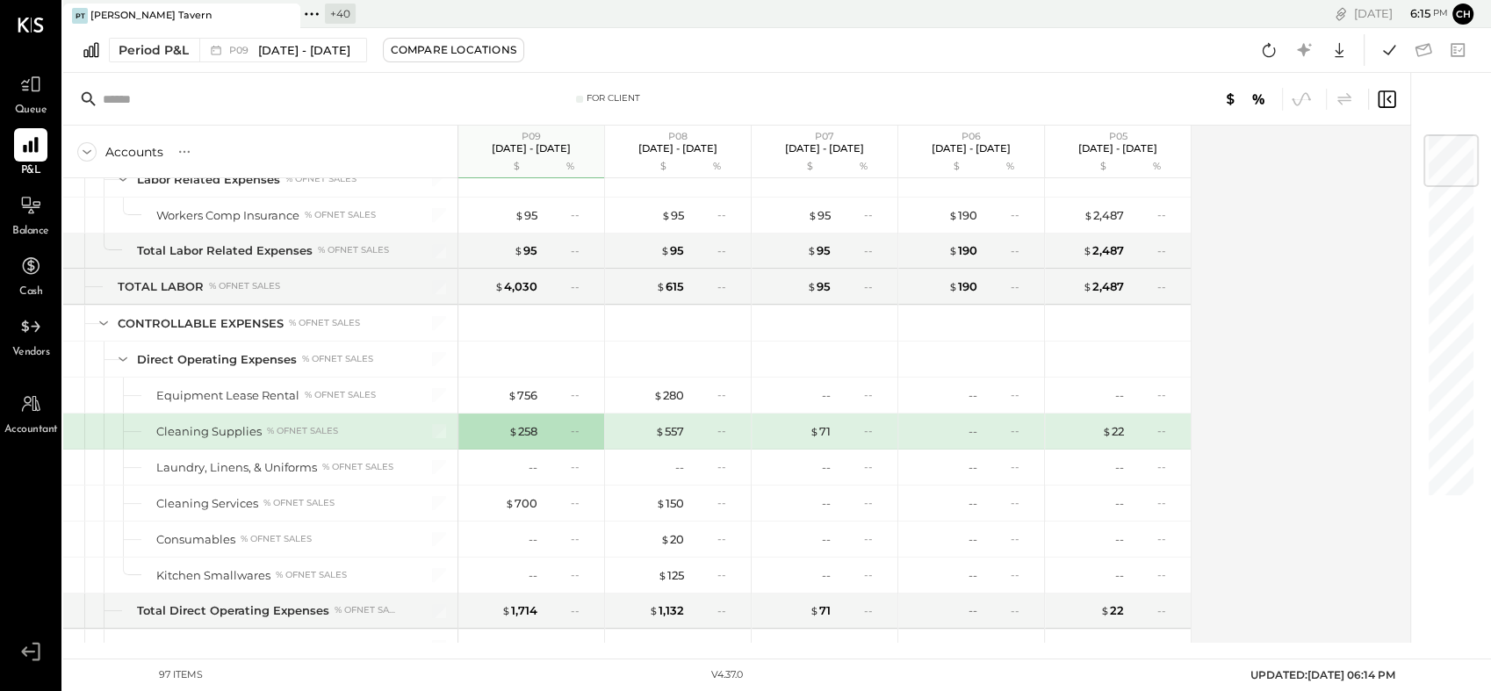
click at [1237, 312] on div "Accounts S % GL P09 [DATE] - [DATE] $ % P08 [DATE] - [DATE] $ % P07 [DATE] - [D…" at bounding box center [738, 384] width 1350 height 517
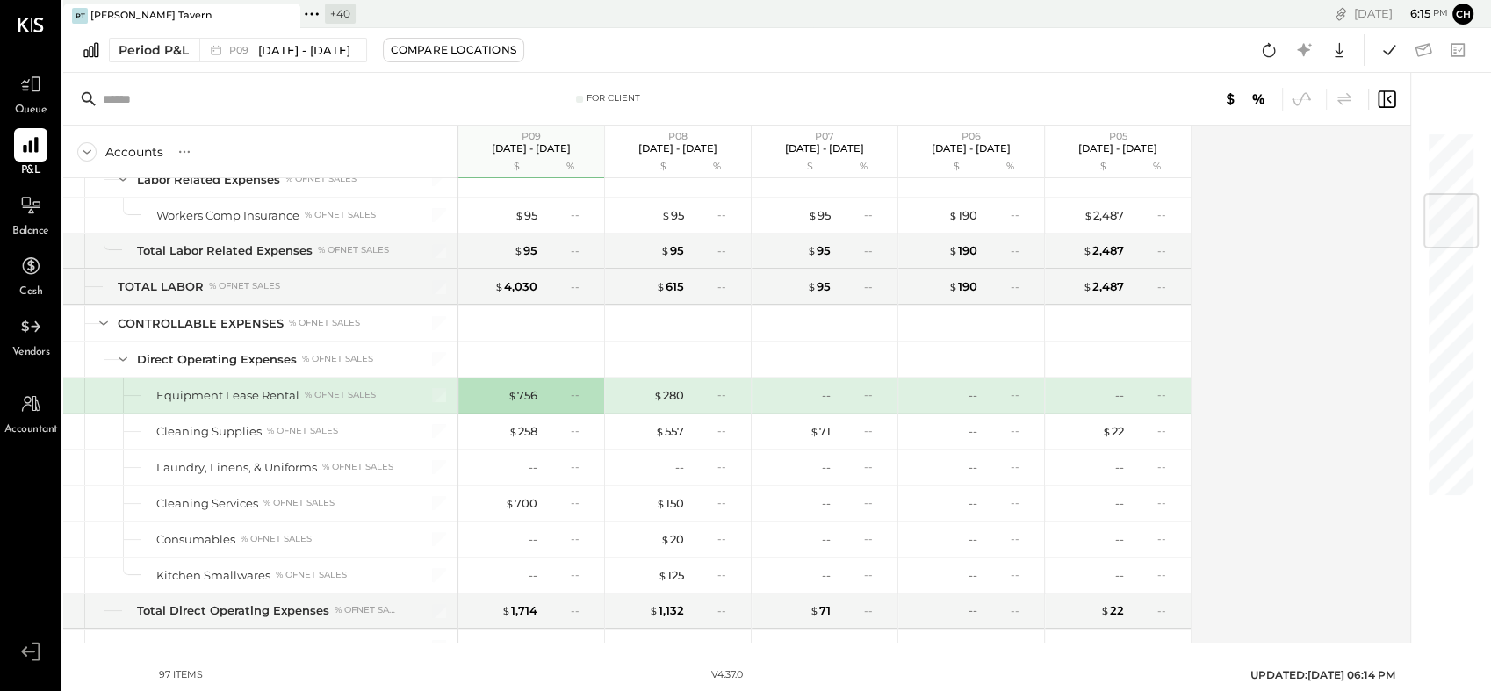
scroll to position [520, 0]
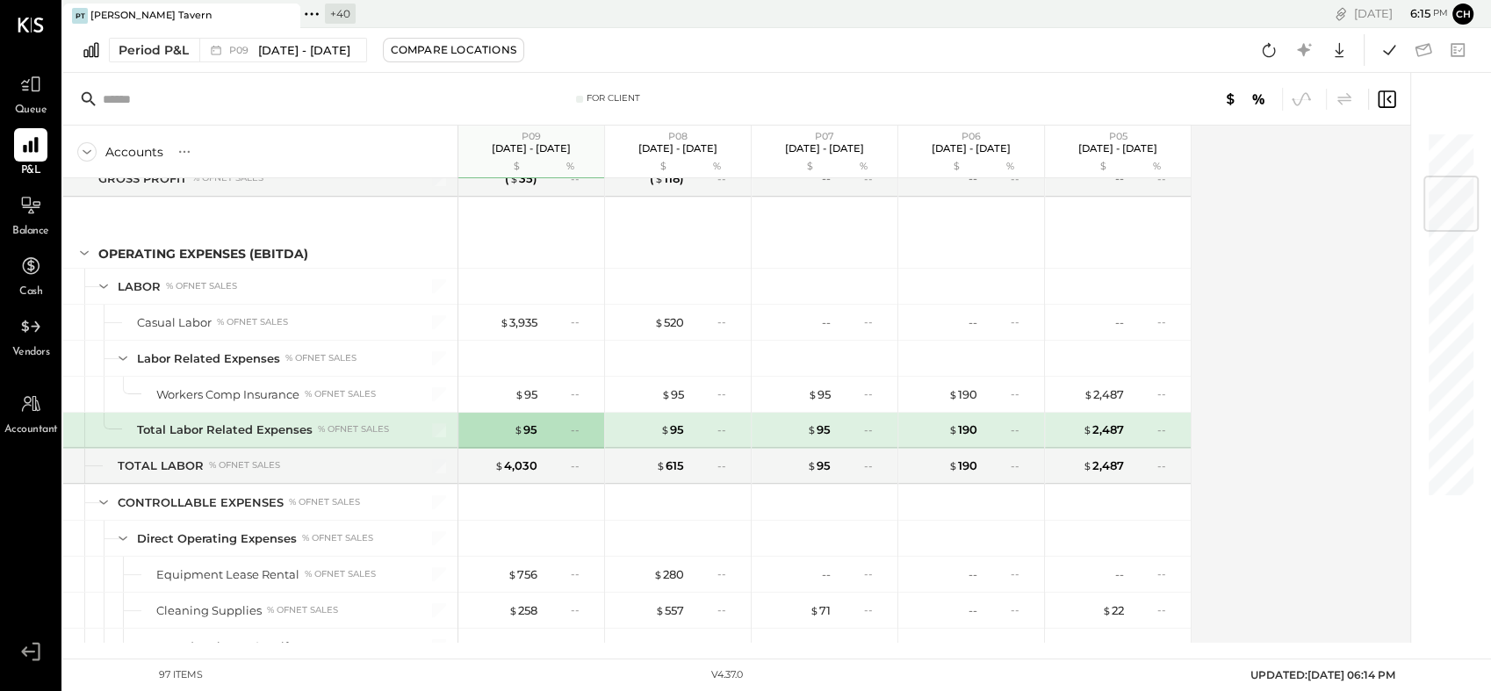
scroll to position [340, 0]
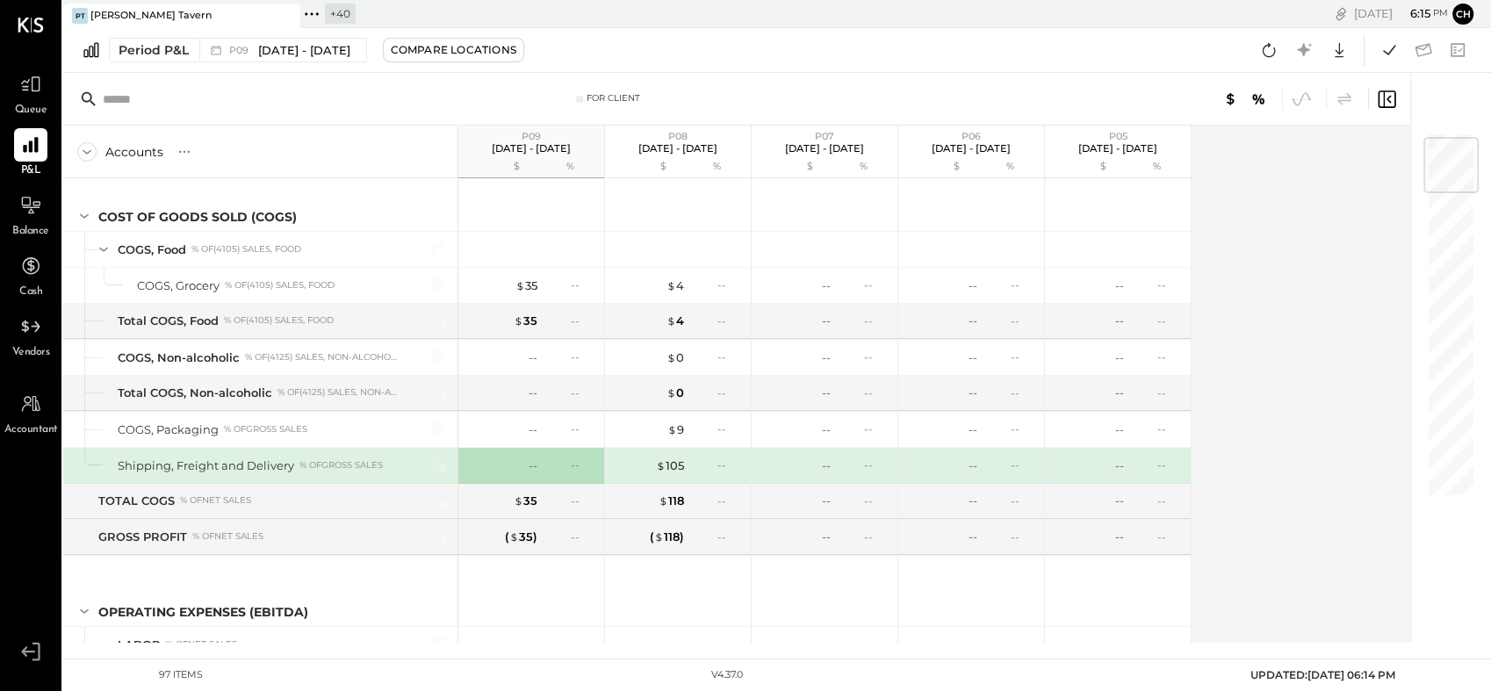
scroll to position [54, 0]
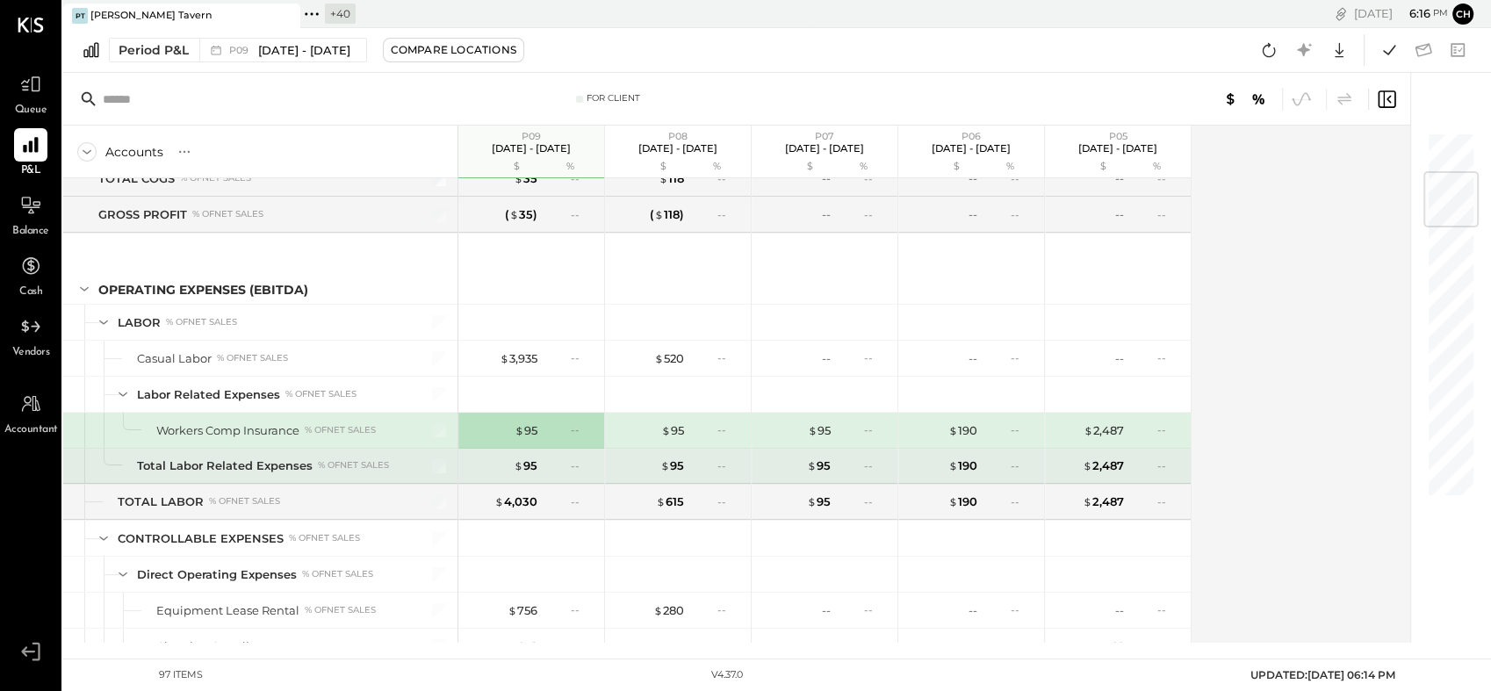
scroll to position [376, 0]
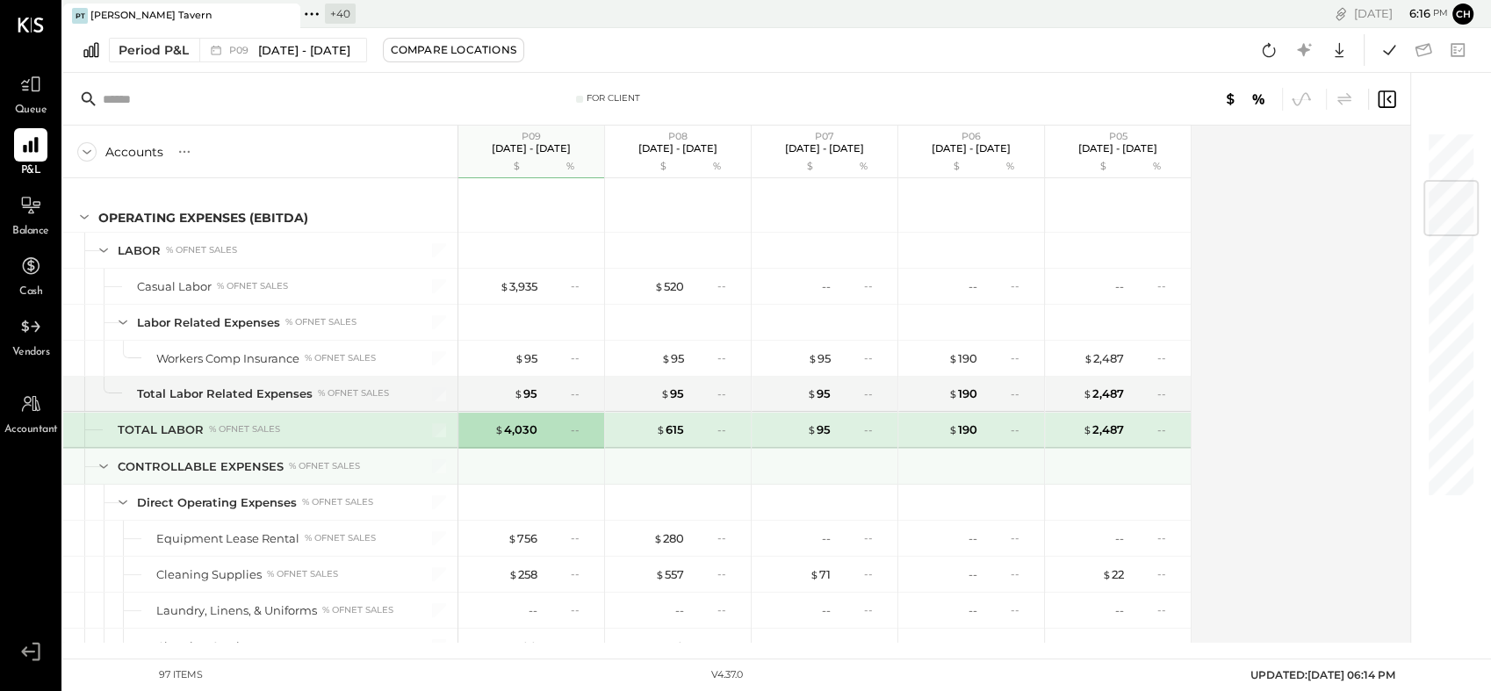
scroll to position [448, 0]
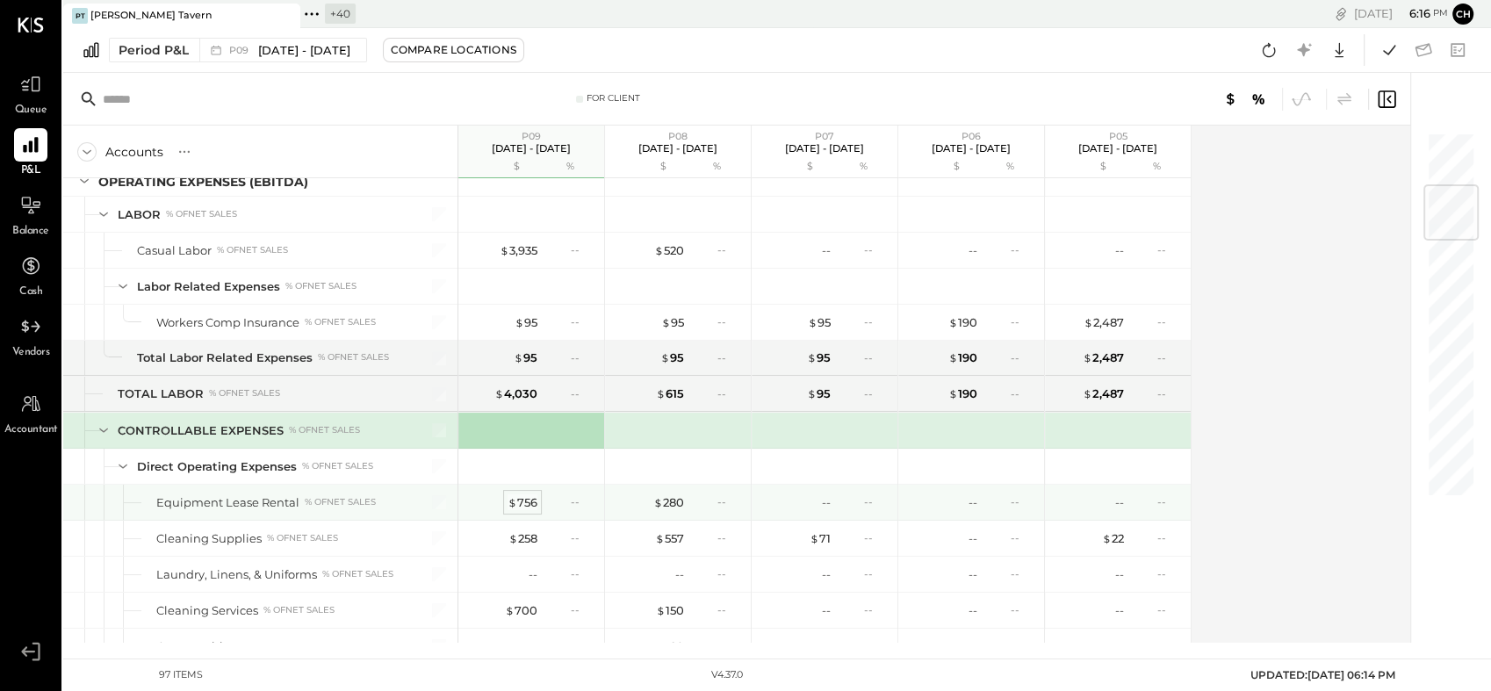
click at [519, 496] on div "$ 756" at bounding box center [523, 502] width 30 height 17
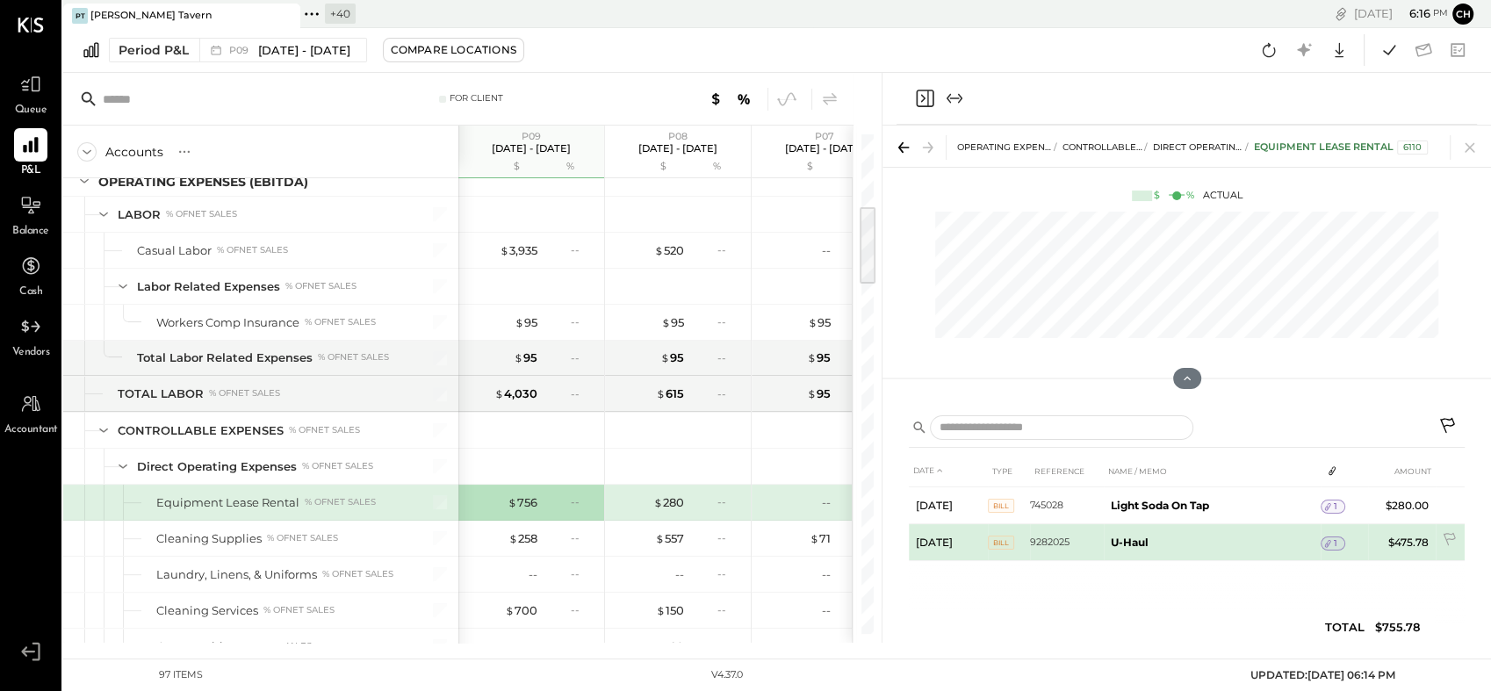
click at [1332, 544] on icon at bounding box center [1328, 544] width 12 height 12
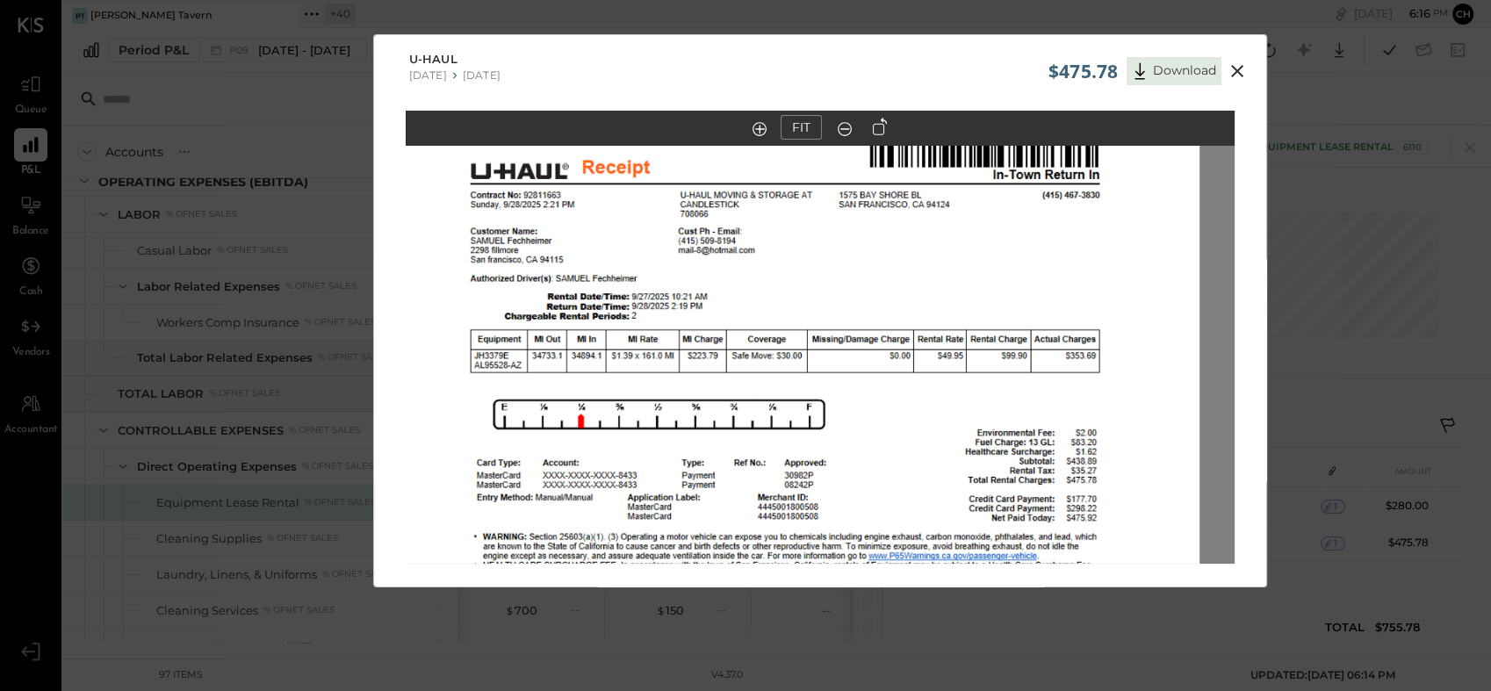
drag, startPoint x: 817, startPoint y: 256, endPoint x: 782, endPoint y: 445, distance: 192.1
click at [782, 445] on img at bounding box center [786, 505] width 830 height 1112
click at [1232, 76] on icon at bounding box center [1237, 71] width 21 height 21
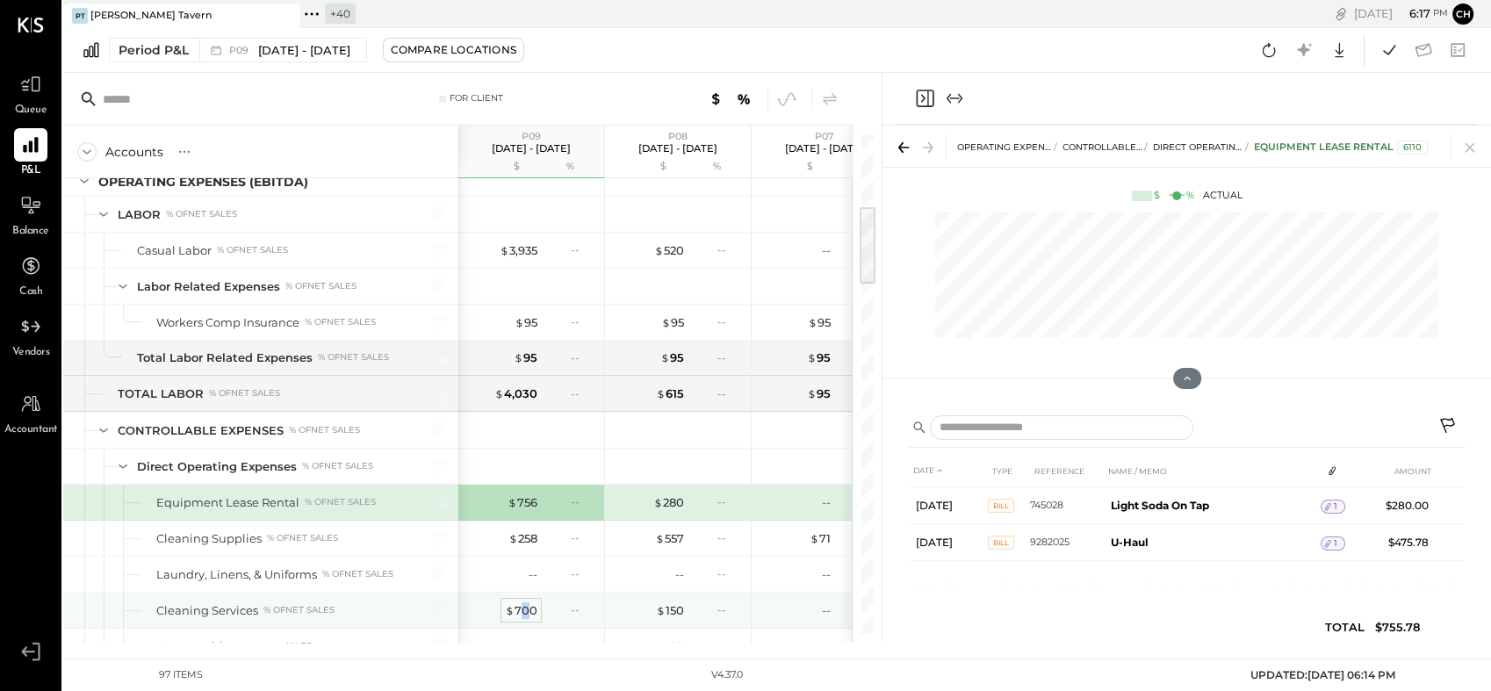
drag, startPoint x: 524, startPoint y: 619, endPoint x: 530, endPoint y: 611, distance: 10.0
click at [530, 611] on div "$ 700 --" at bounding box center [533, 610] width 132 height 35
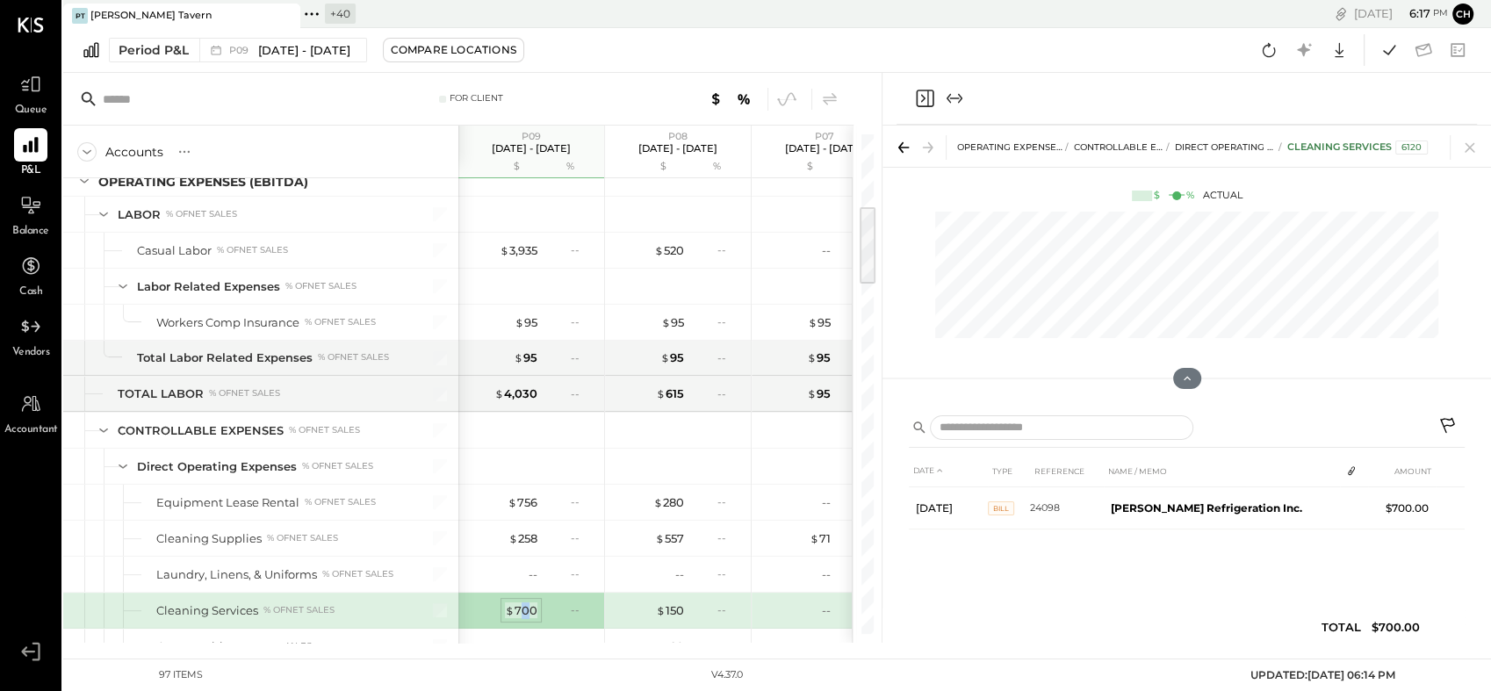
click at [530, 611] on div "$ 700" at bounding box center [521, 611] width 32 height 17
click at [680, 609] on div "$ 150" at bounding box center [670, 611] width 28 height 17
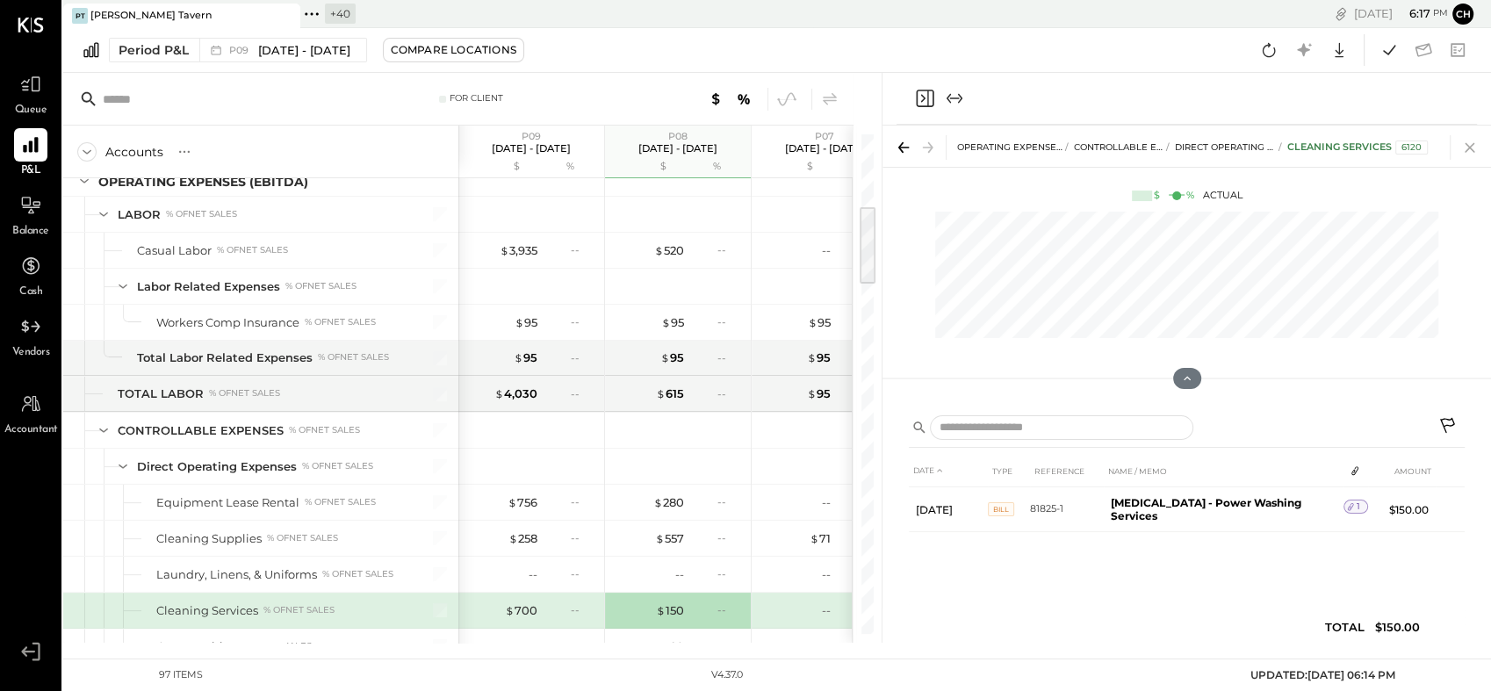
click at [1470, 145] on icon at bounding box center [1470, 147] width 25 height 25
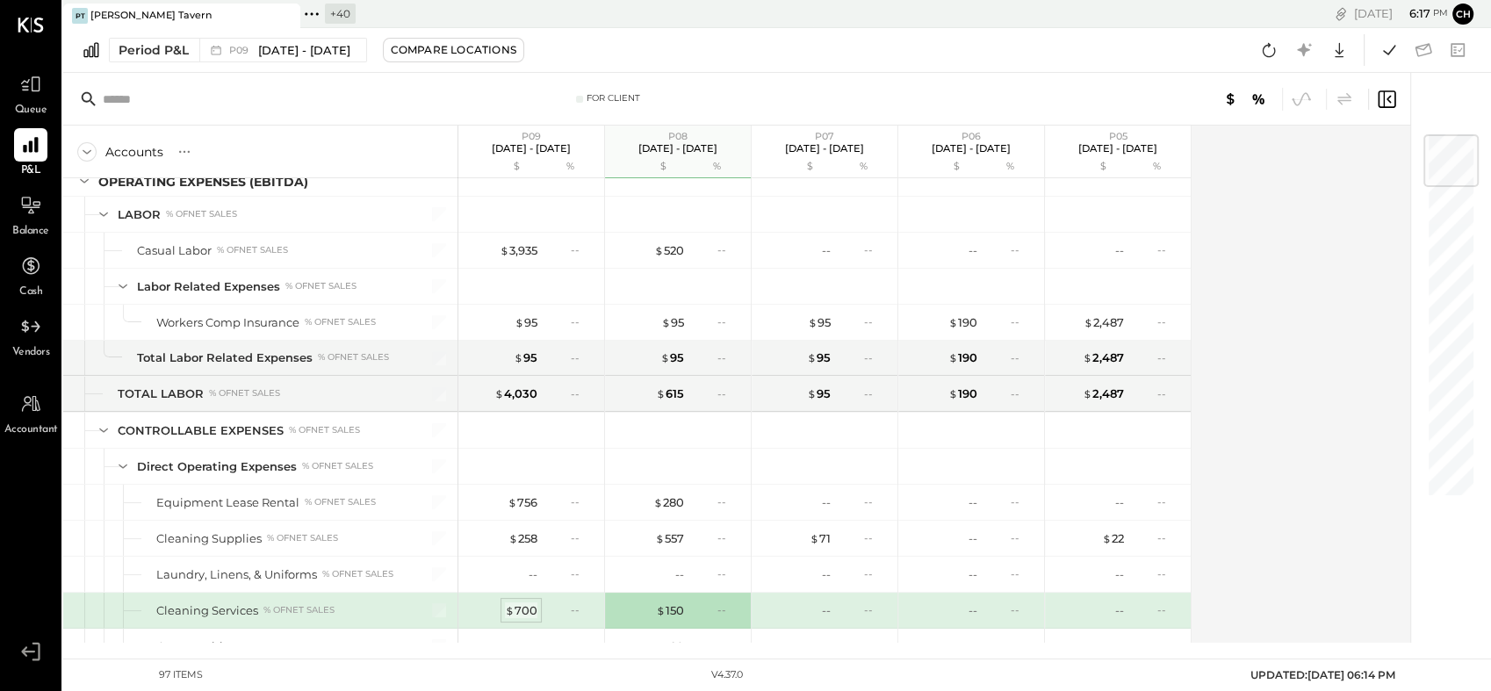
click at [531, 607] on div "$ 700" at bounding box center [521, 611] width 32 height 17
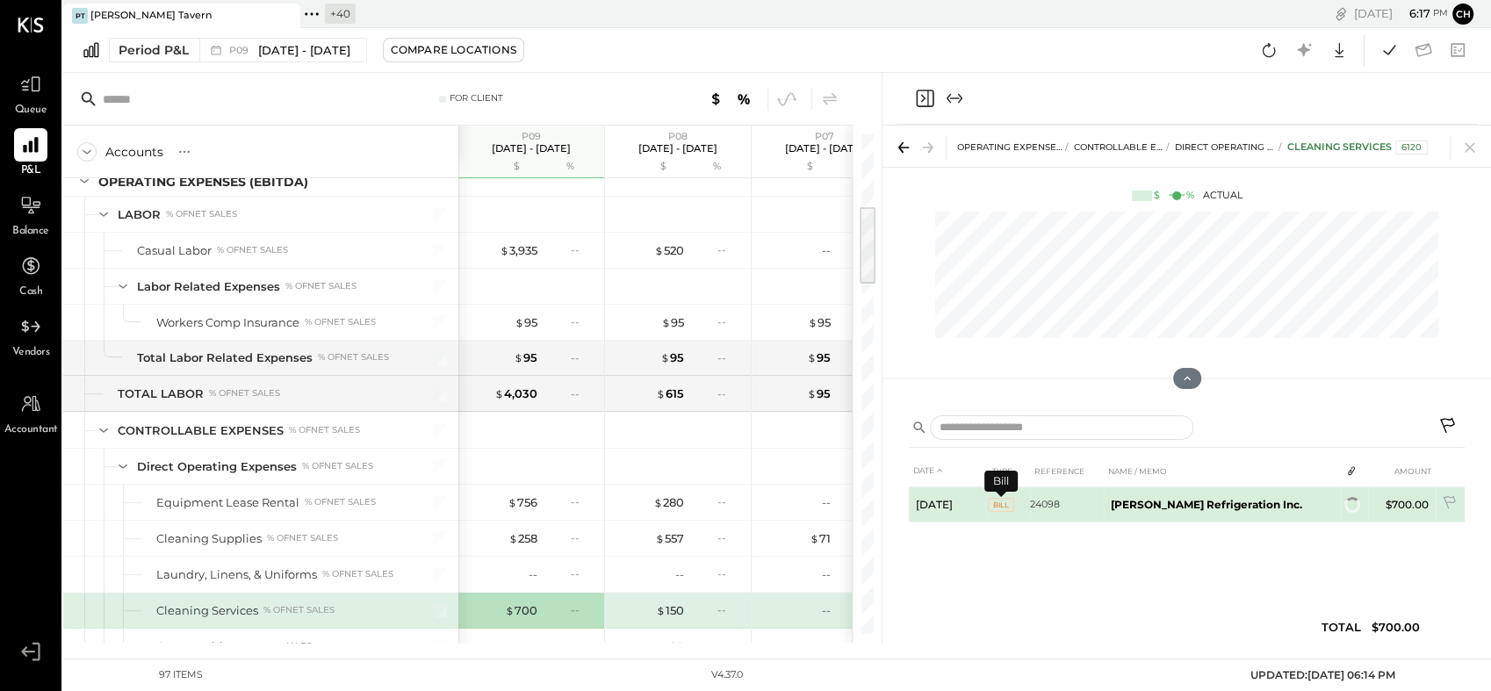
click at [999, 506] on span "BILL" at bounding box center [1001, 505] width 26 height 14
click at [1341, 506] on icon at bounding box center [1347, 507] width 12 height 12
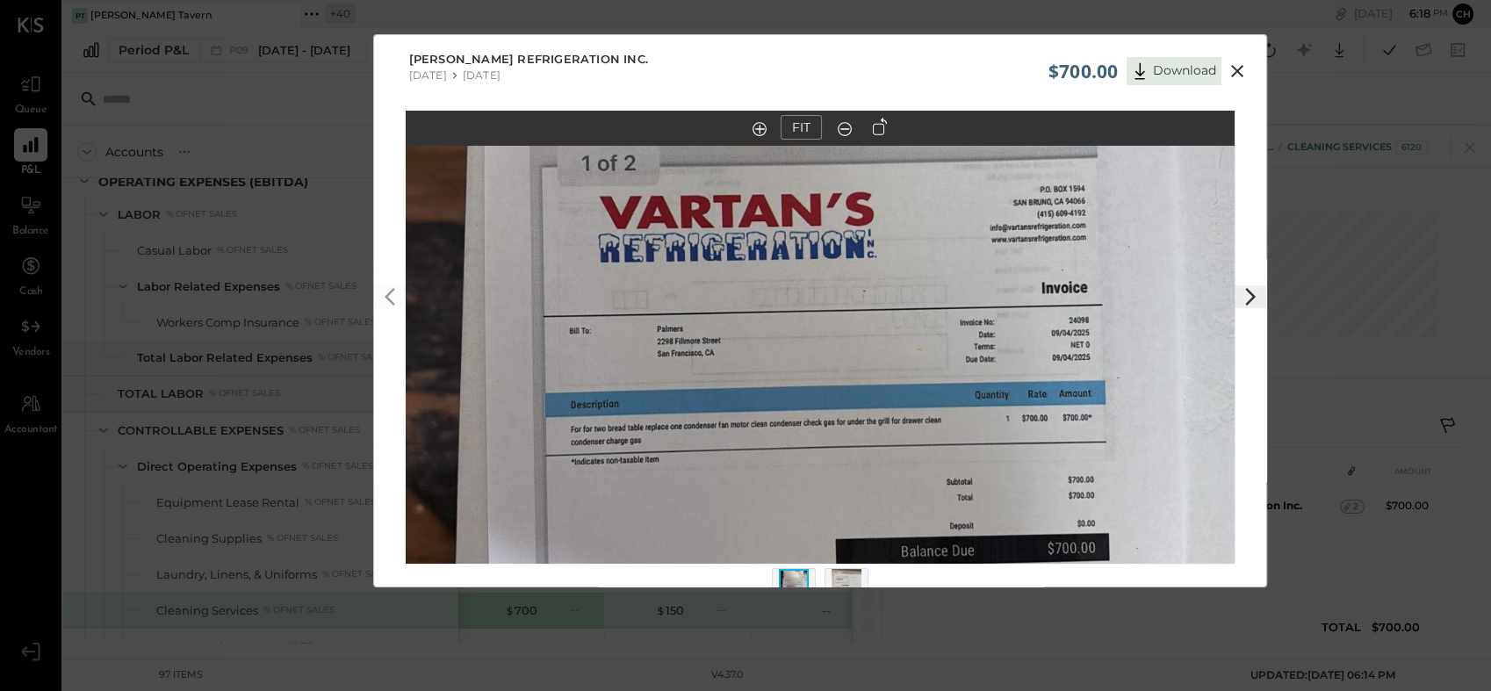
click at [723, 441] on img at bounding box center [821, 314] width 830 height 1476
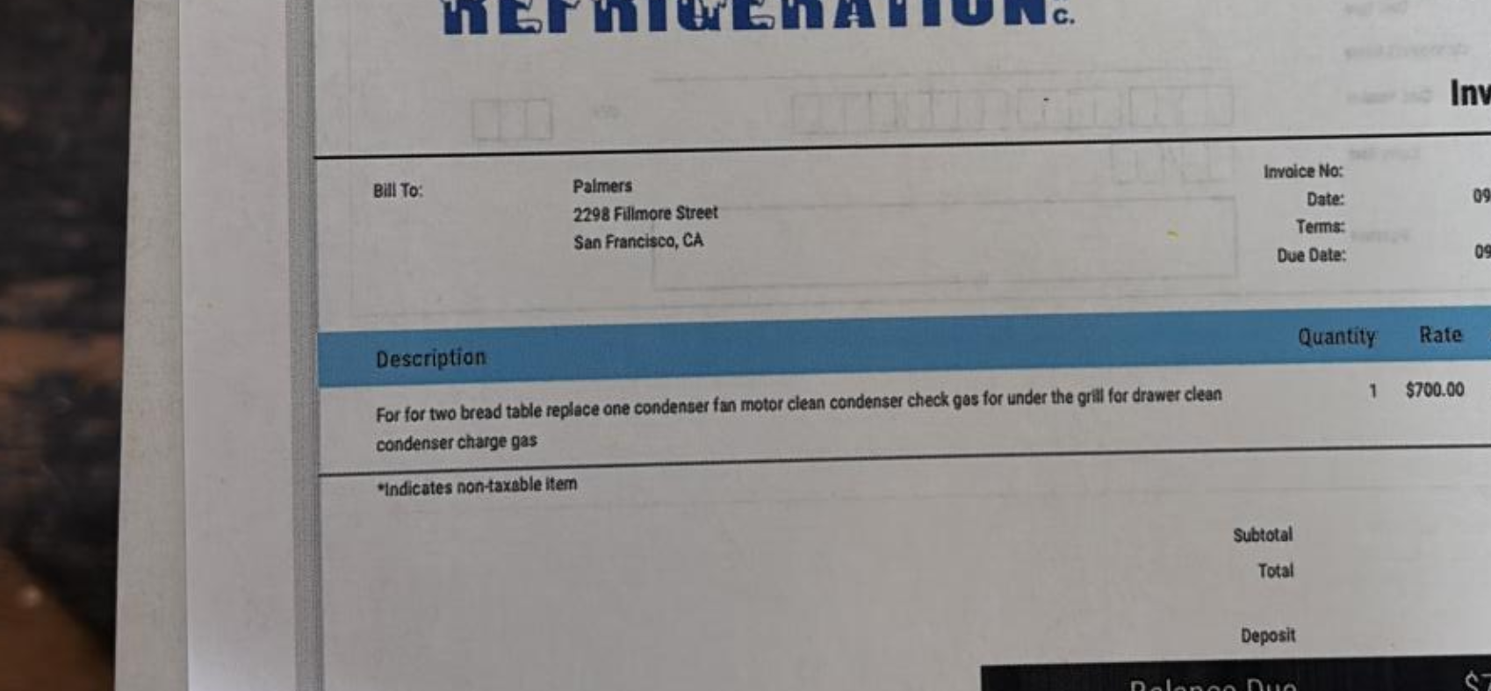
click at [889, 489] on img at bounding box center [821, 314] width 830 height 1476
click at [753, 446] on img at bounding box center [821, 314] width 830 height 1476
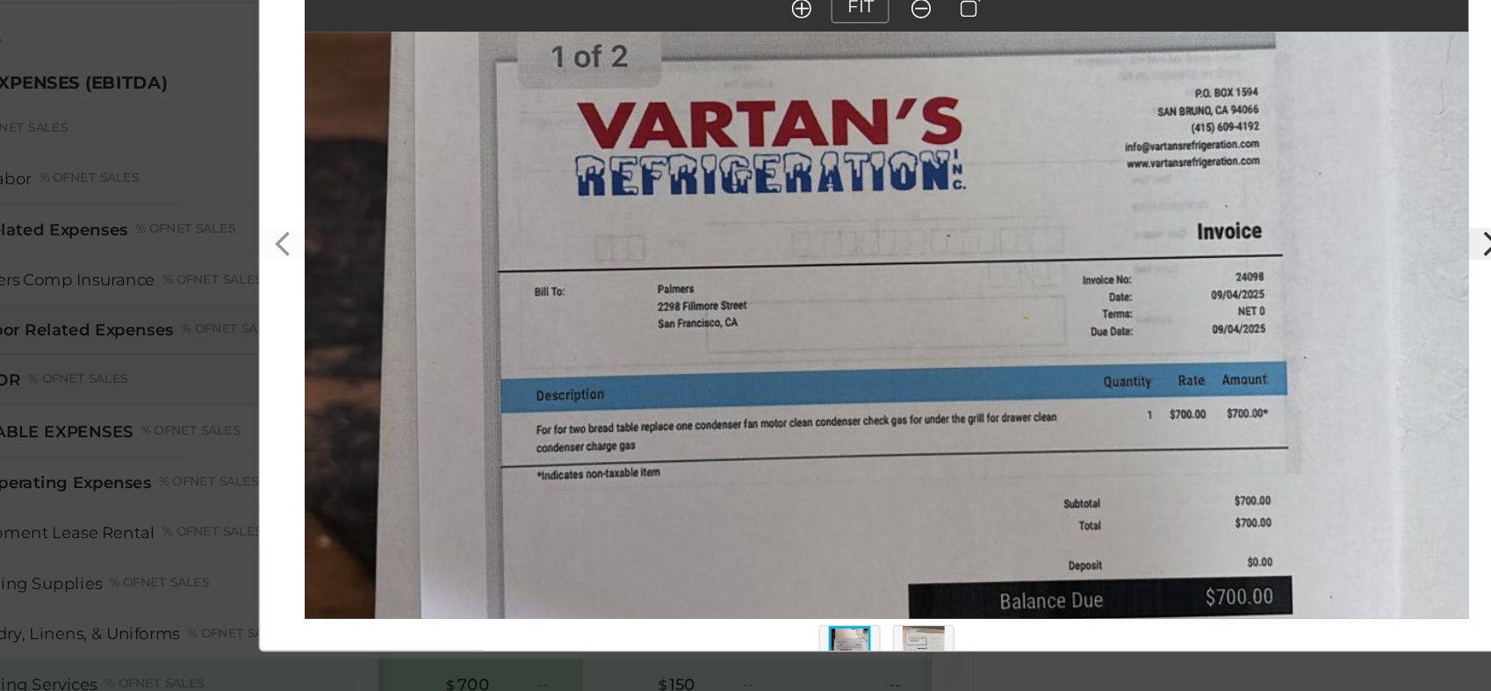
drag, startPoint x: 390, startPoint y: 257, endPoint x: 323, endPoint y: 242, distance: 68.4
click at [323, 242] on div "$700.00 Download Vartan's Refrigeration Inc. 07/21/2025 07/27/2025 FIT" at bounding box center [745, 345] width 1491 height 691
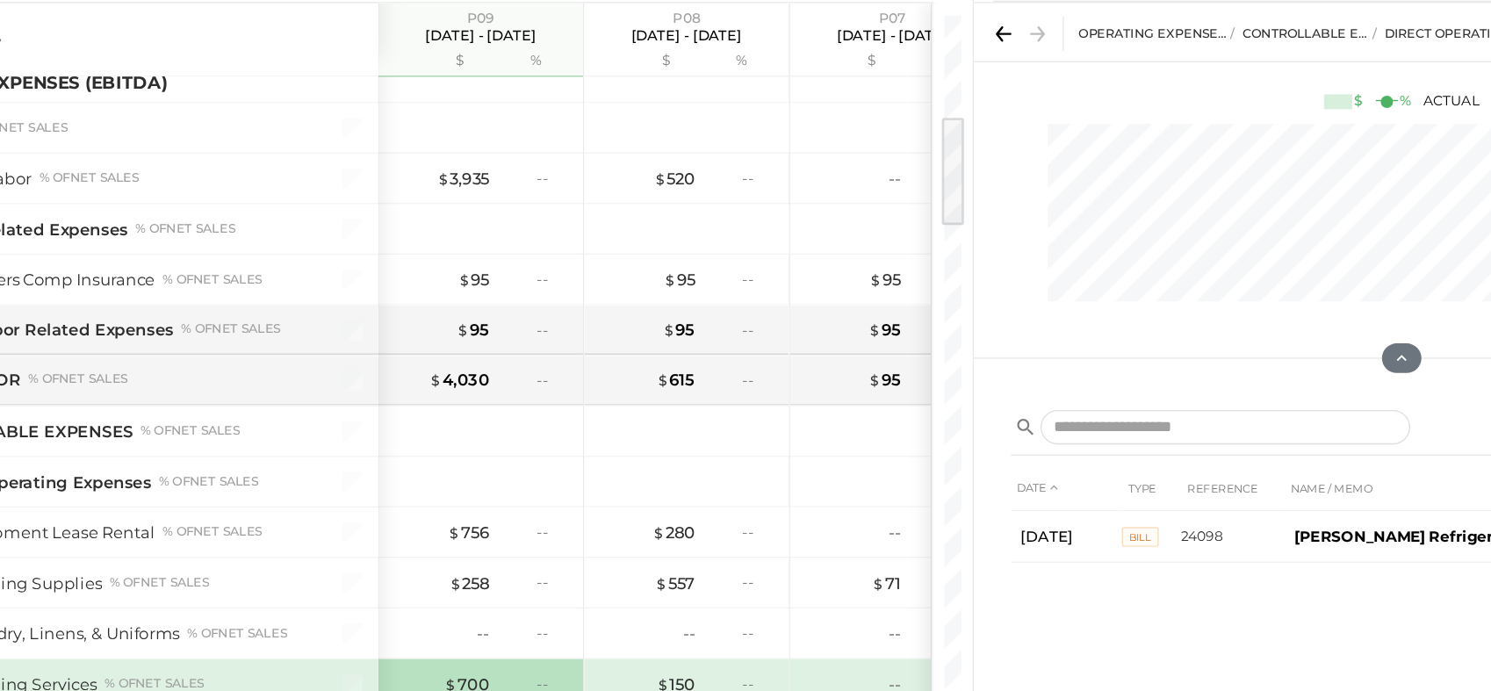
click at [557, 604] on div "--" at bounding box center [570, 610] width 57 height 15
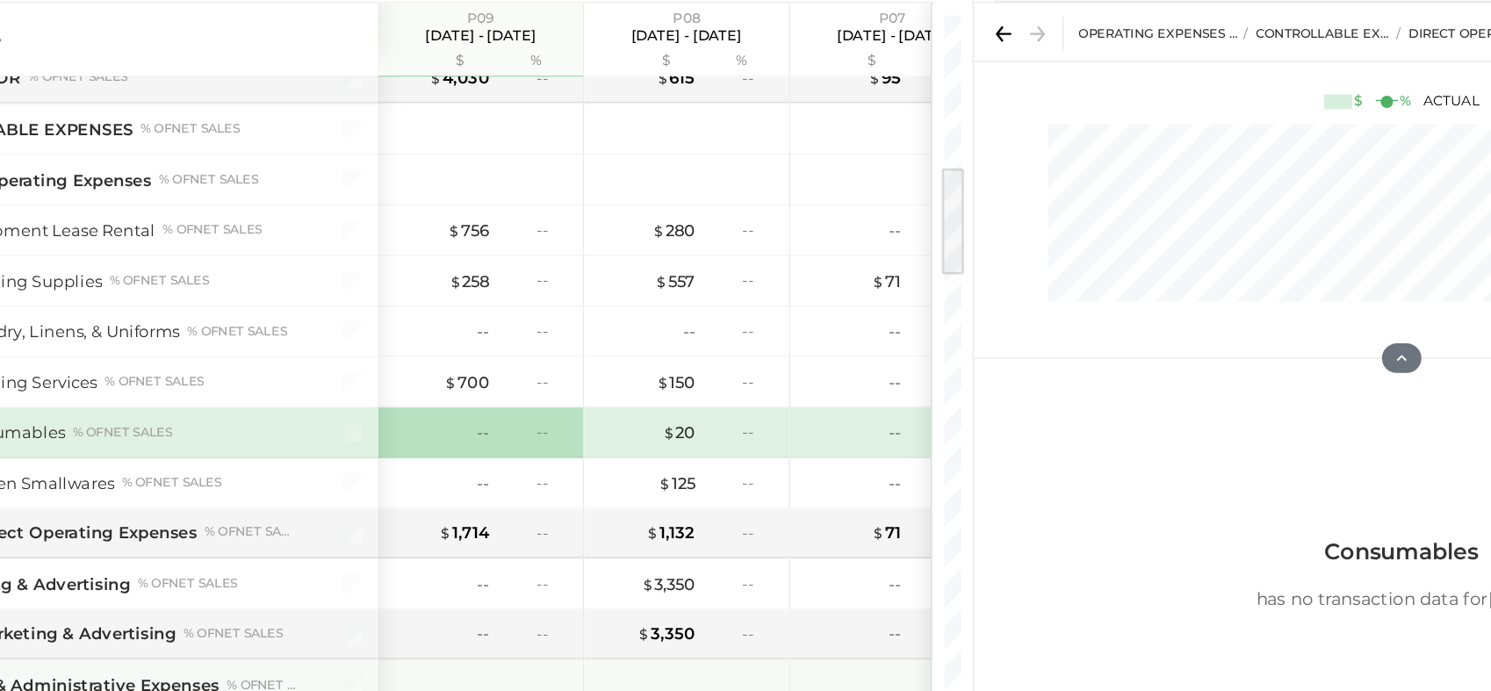
scroll to position [699, 0]
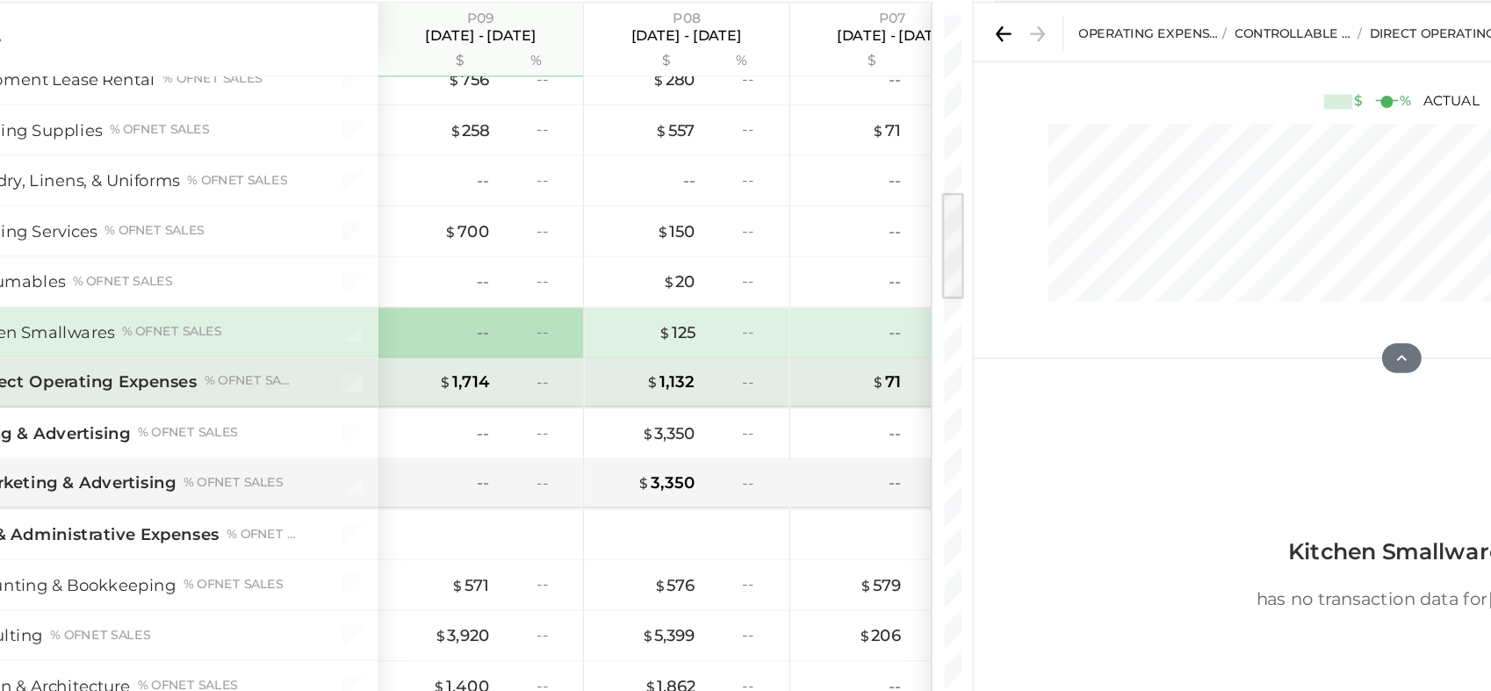
scroll to position [771, 0]
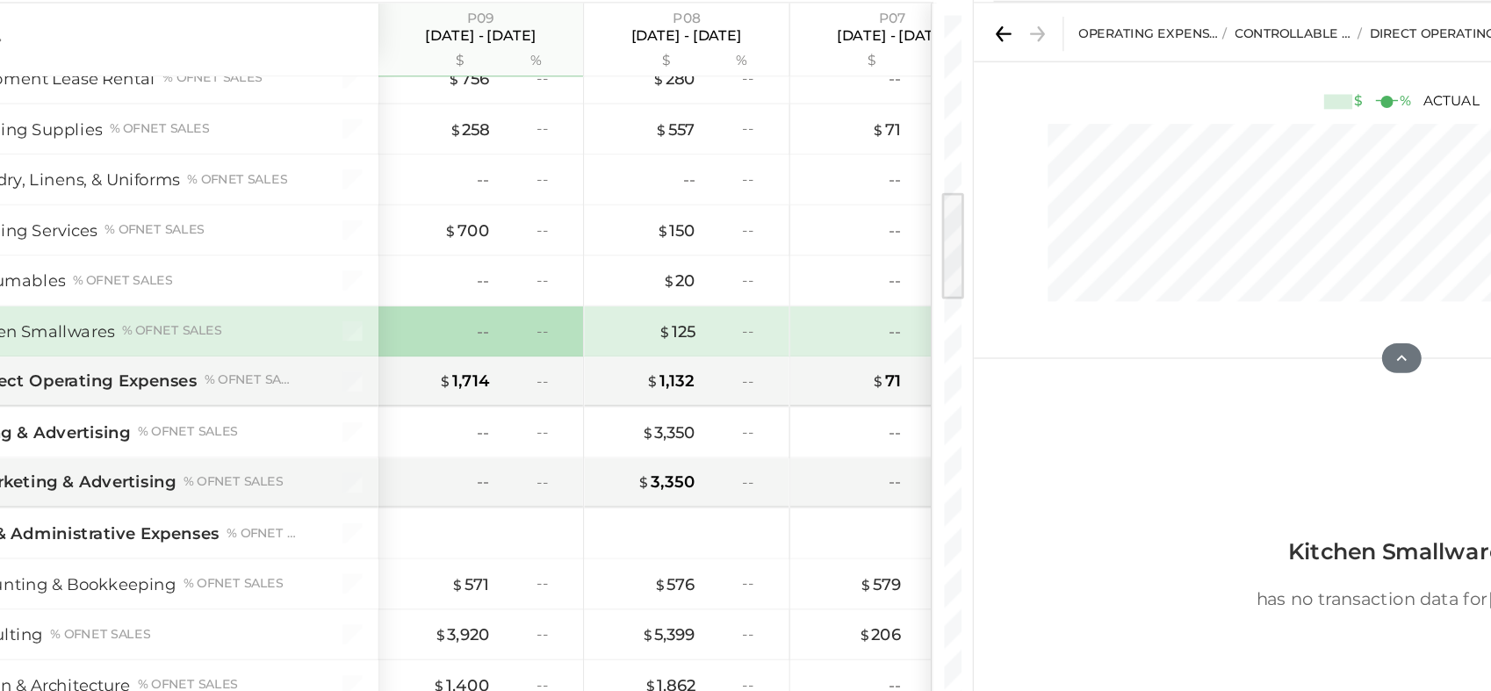
click at [903, 139] on icon at bounding box center [903, 147] width 25 height 25
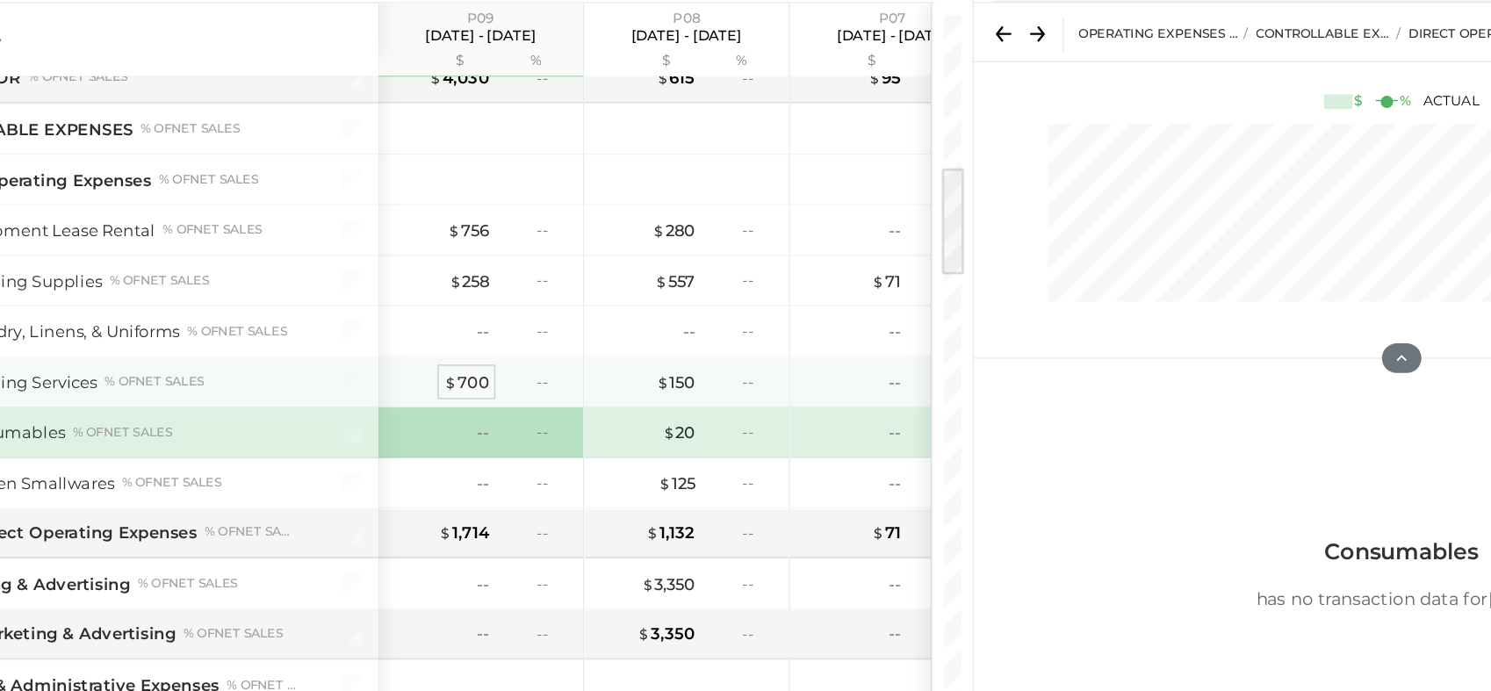
click at [523, 398] on div "$ 700" at bounding box center [521, 395] width 32 height 17
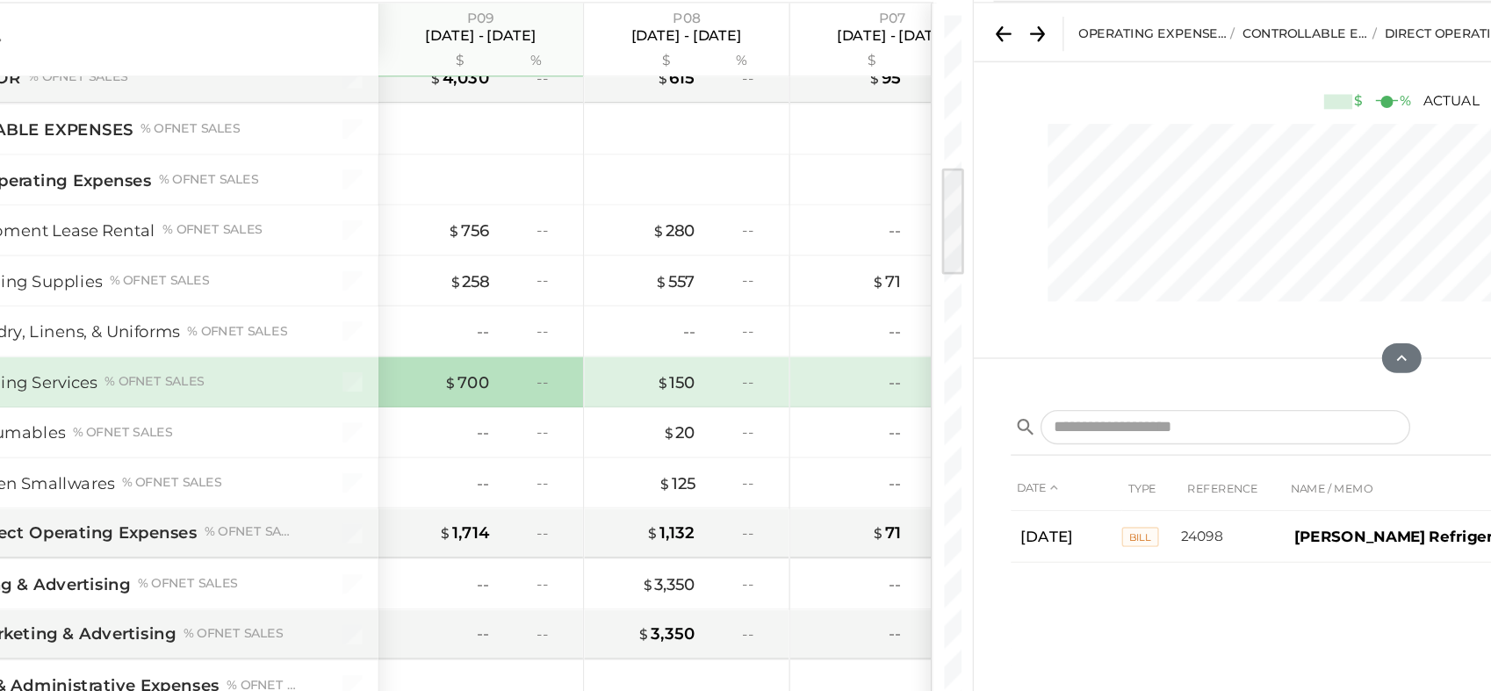
click at [837, 162] on div "%" at bounding box center [863, 167] width 57 height 14
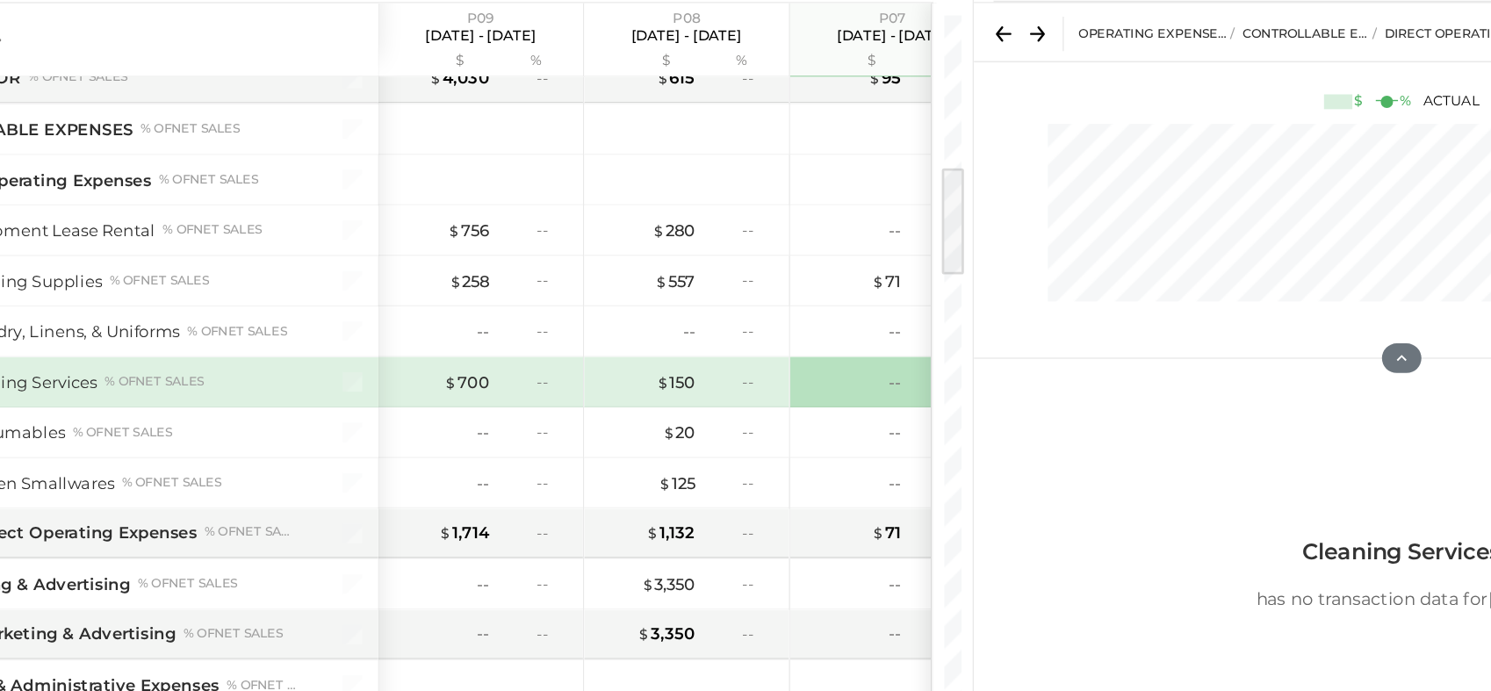
click at [929, 155] on icon at bounding box center [928, 147] width 25 height 25
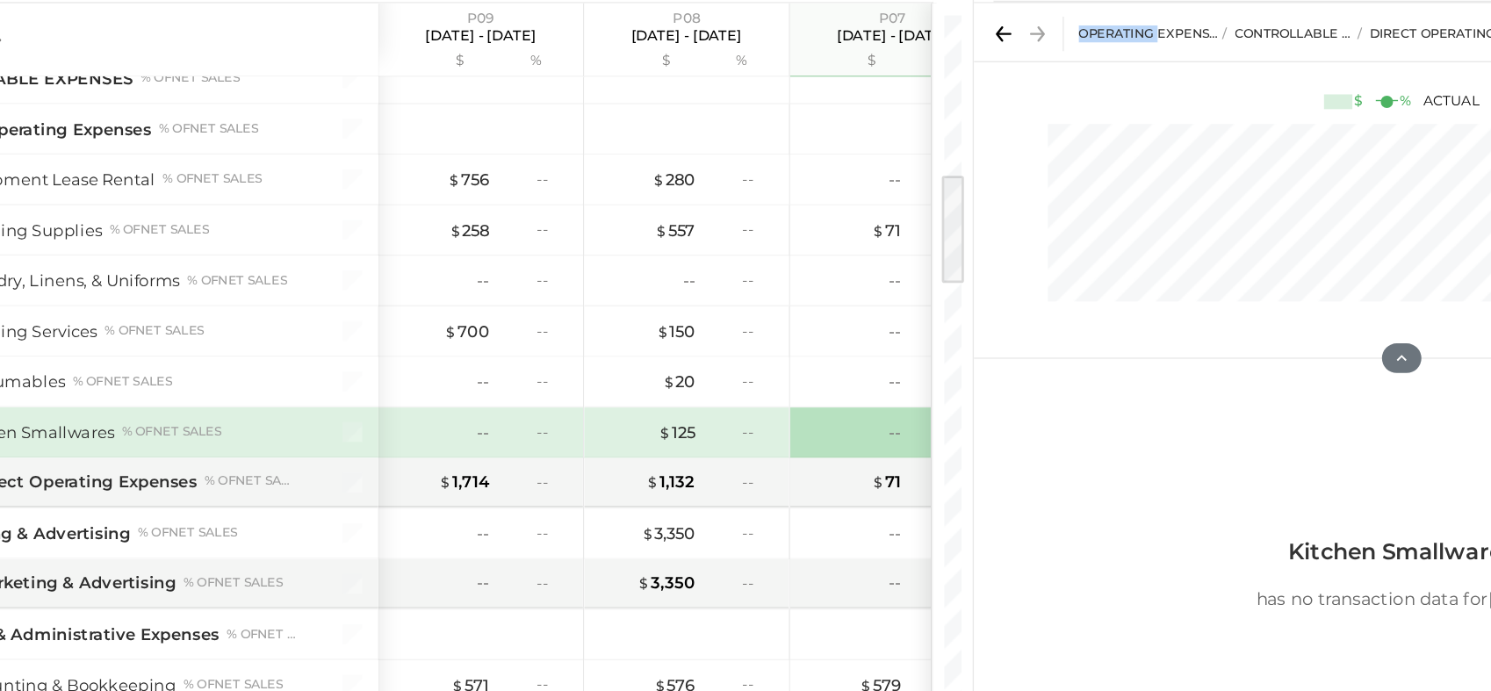
click at [929, 155] on icon at bounding box center [928, 147] width 25 height 25
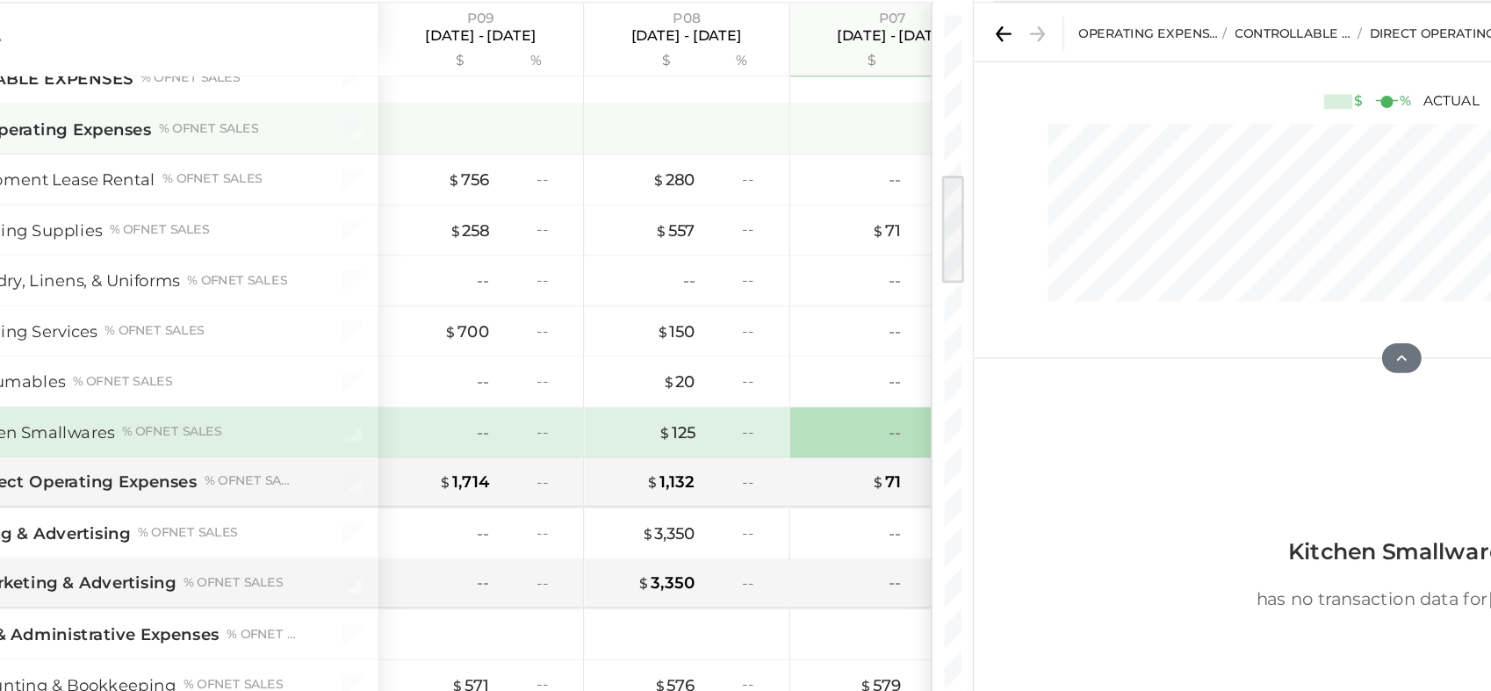
drag, startPoint x: 929, startPoint y: 155, endPoint x: 788, endPoint y: 228, distance: 159.1
click at [788, 228] on div at bounding box center [827, 215] width 132 height 35
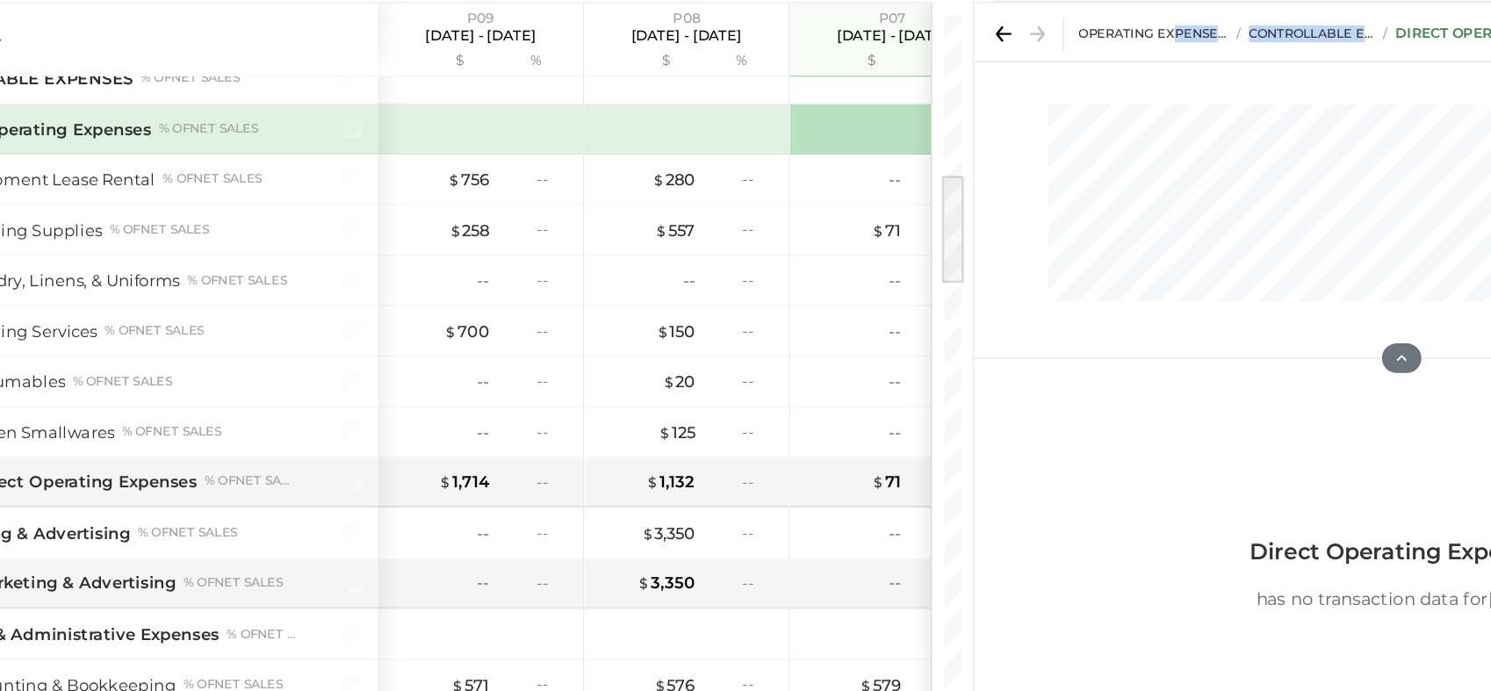
drag, startPoint x: 1178, startPoint y: 148, endPoint x: 1018, endPoint y: 138, distance: 160.1
click at [1018, 138] on div "Operating Expenses (EBITDA) CONTROLLABLE EXPENSES Direct Operating Expenses 610…" at bounding box center [1187, 146] width 609 height 41
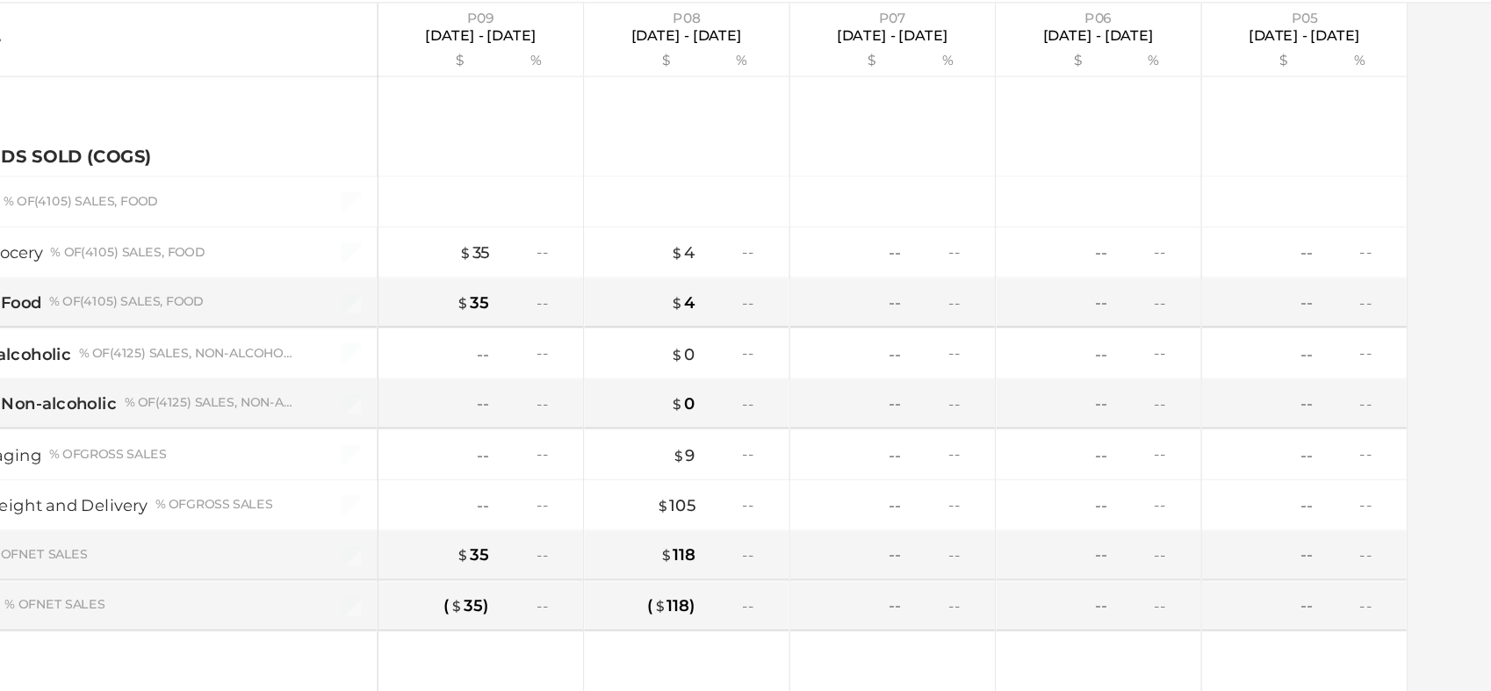
scroll to position [484, 0]
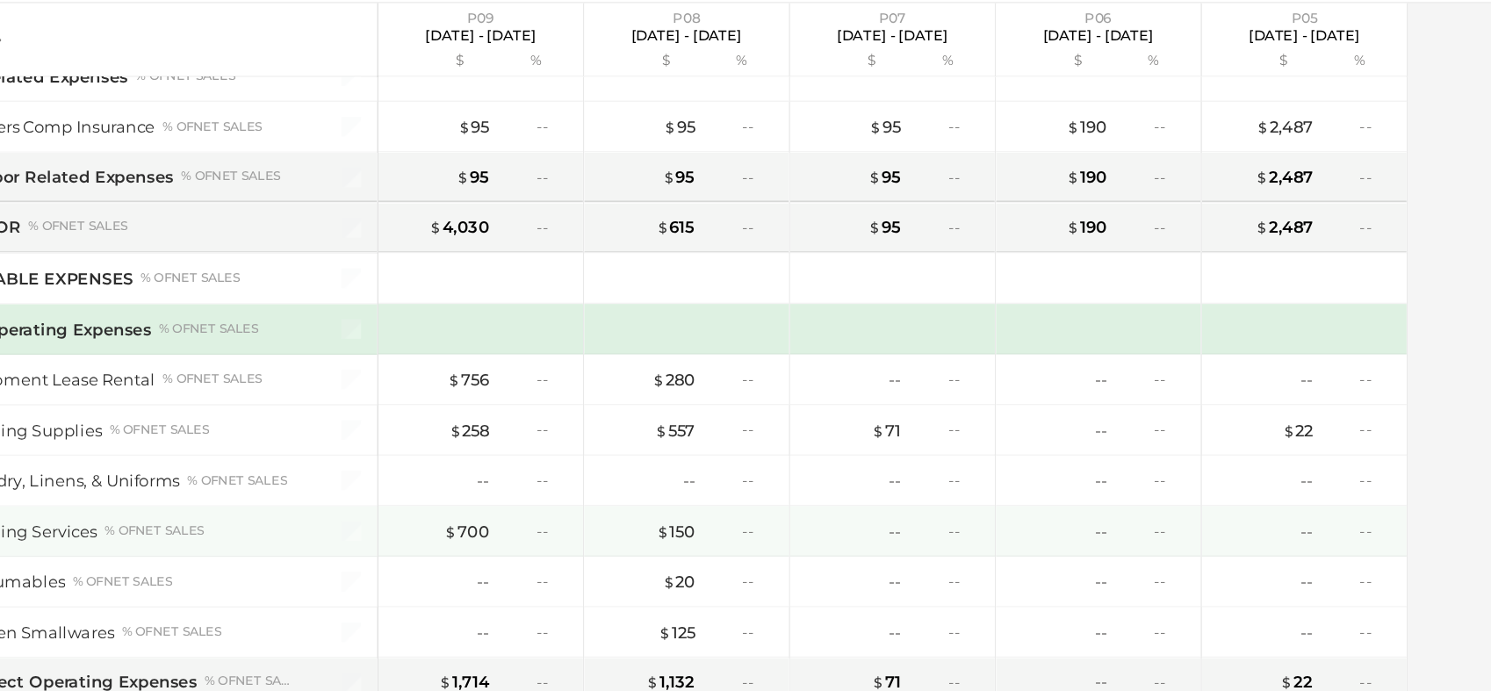
scroll to position [568, 0]
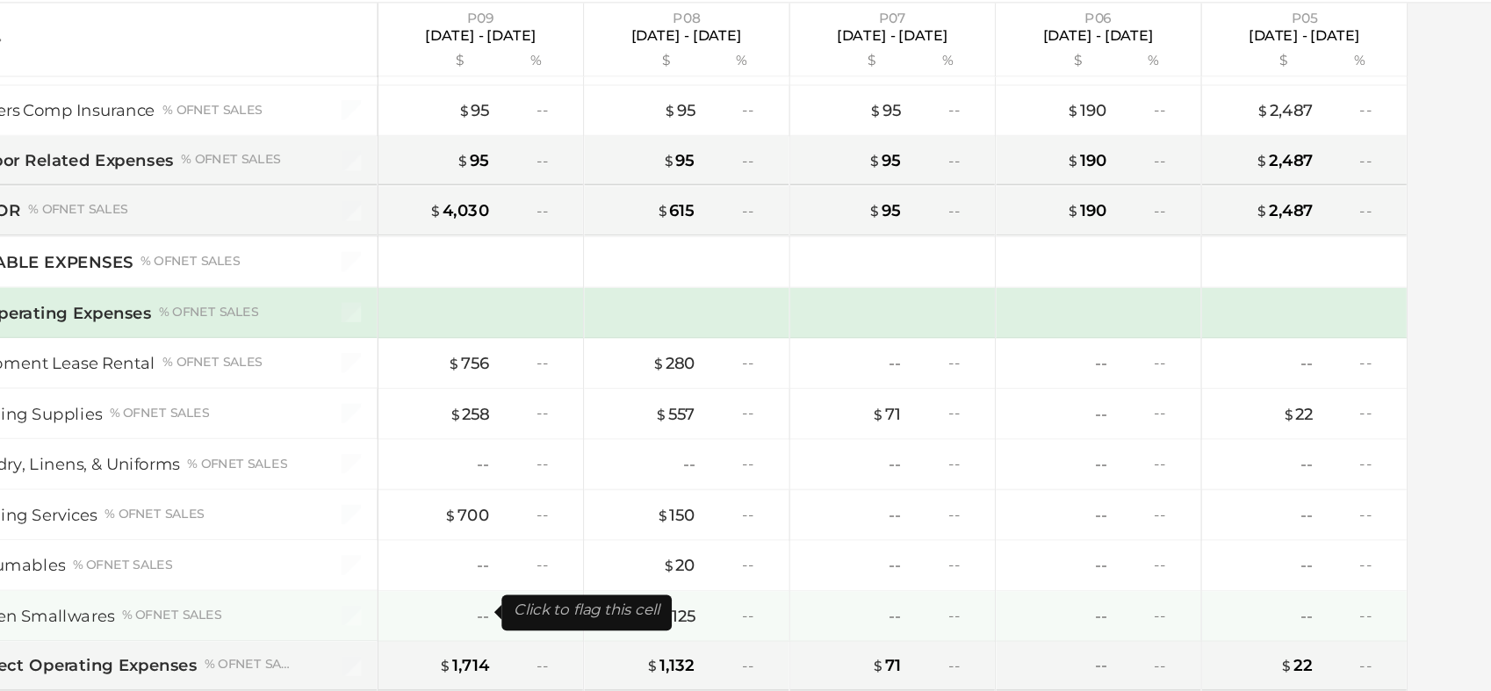
click at [516, 554] on div "--" at bounding box center [502, 562] width 70 height 17
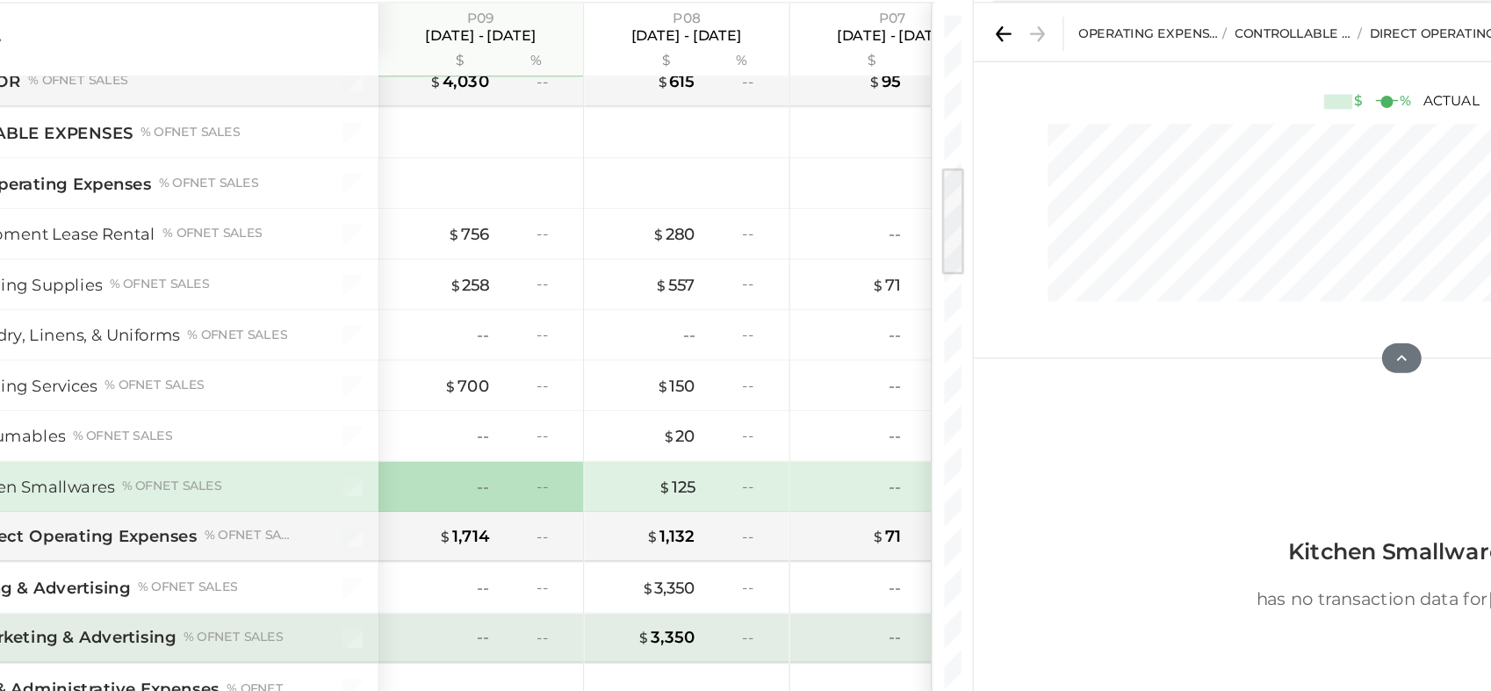
scroll to position [710, 0]
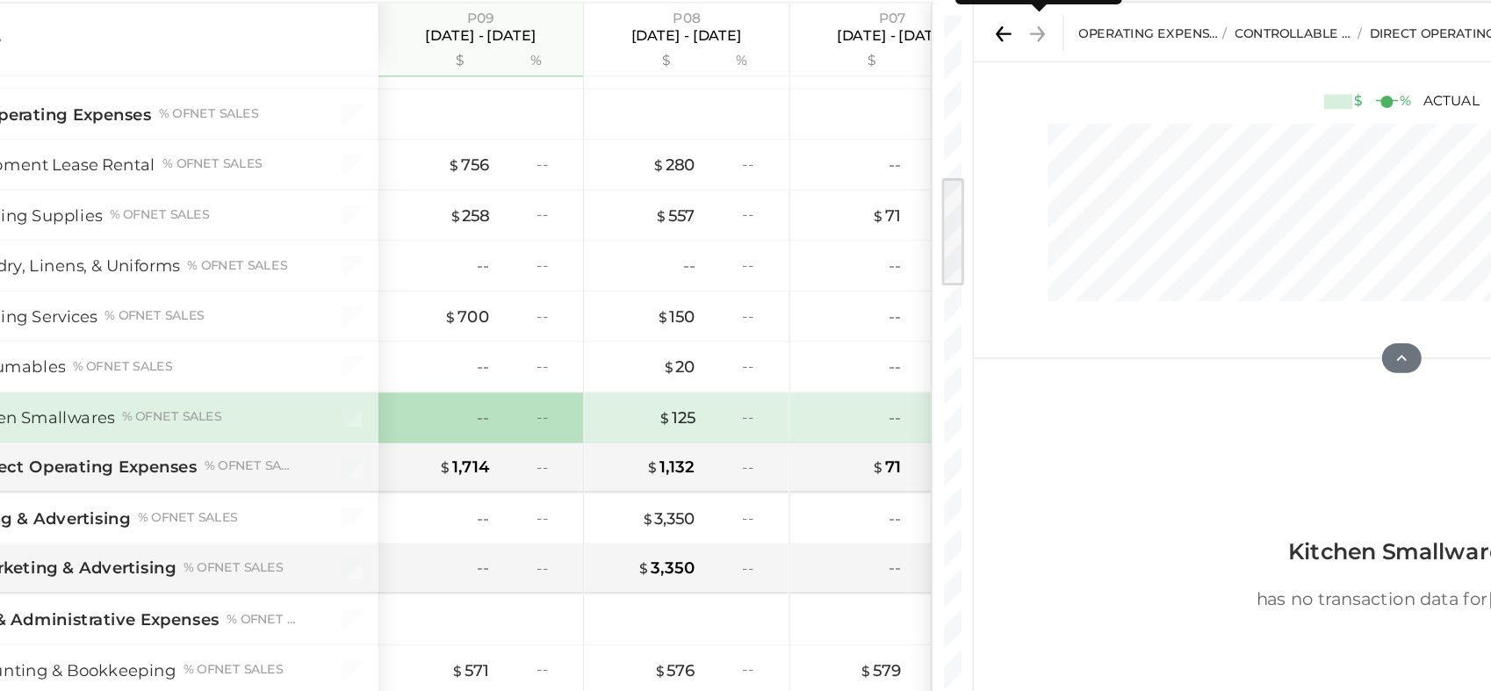
click at [935, 148] on icon at bounding box center [928, 147] width 25 height 25
click at [899, 149] on icon at bounding box center [903, 147] width 25 height 25
click at [904, 128] on div "Operating Expenses (EBITDA) CONTROLLABLE EXPENSES Direct Operating Expenses Kit…" at bounding box center [1187, 146] width 609 height 41
click at [1191, 378] on icon at bounding box center [1188, 379] width 16 height 16
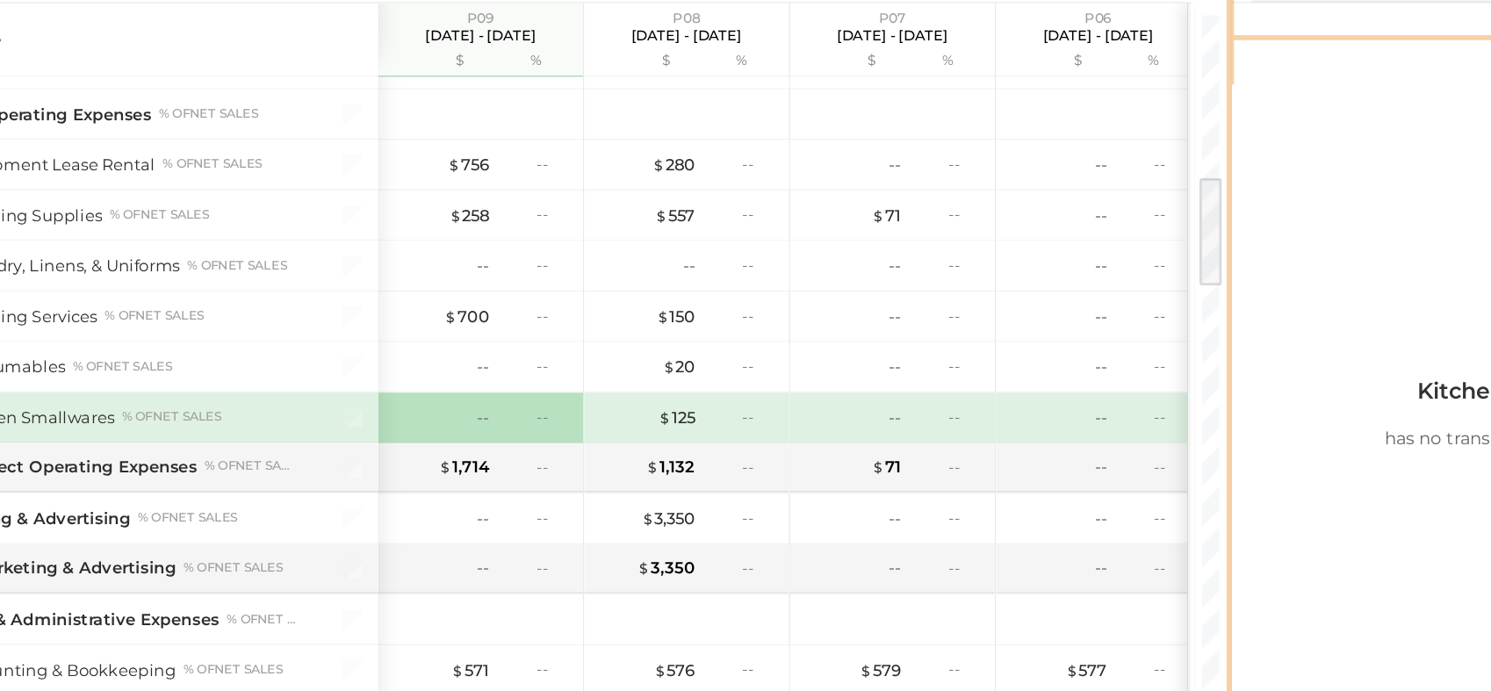
drag, startPoint x: 881, startPoint y: 264, endPoint x: 1252, endPoint y: 256, distance: 371.6
click at [1252, 256] on div "For Client Accounts S % GL P09 [DATE] - [DATE] $ % P08 [DATE] - [DATE] $ % P07 …" at bounding box center [777, 358] width 1428 height 570
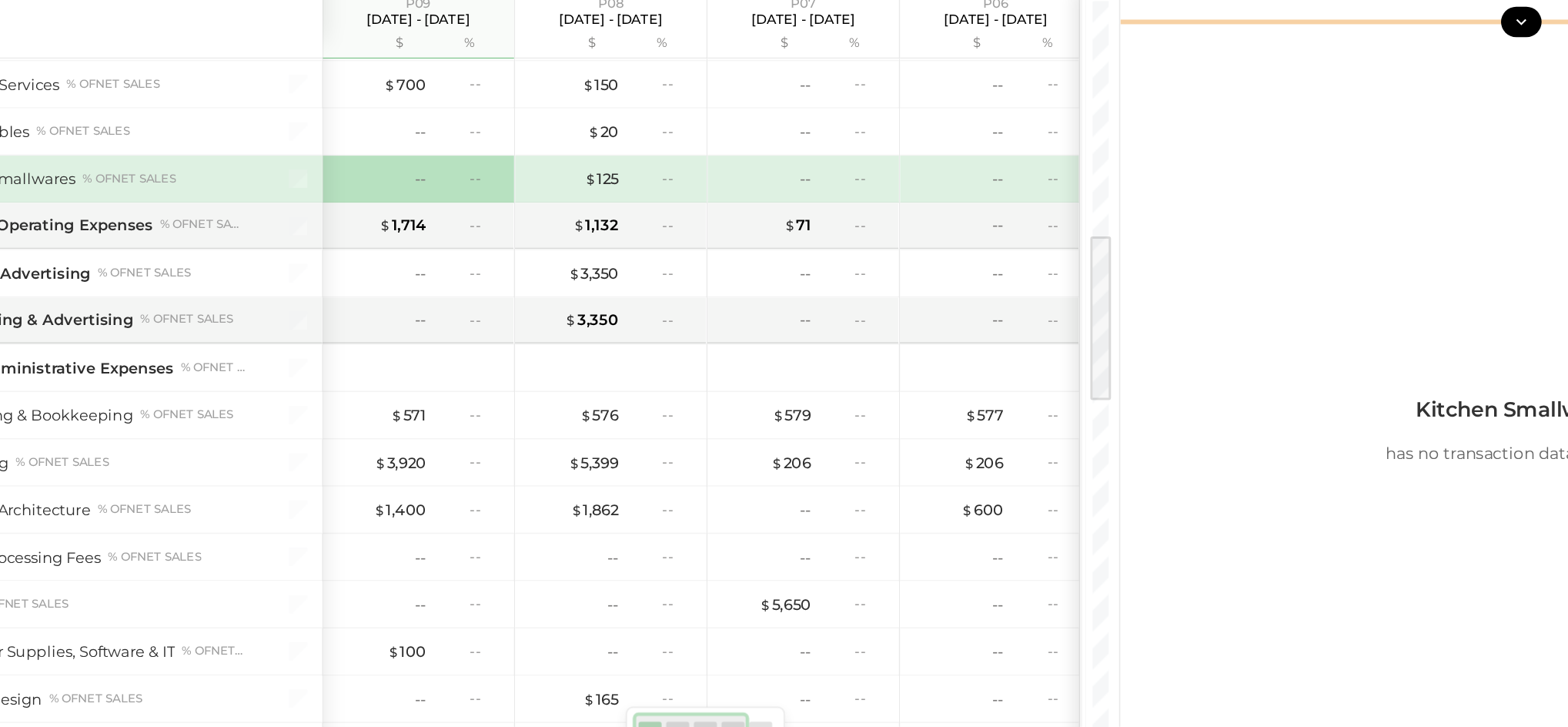
scroll to position [755, 0]
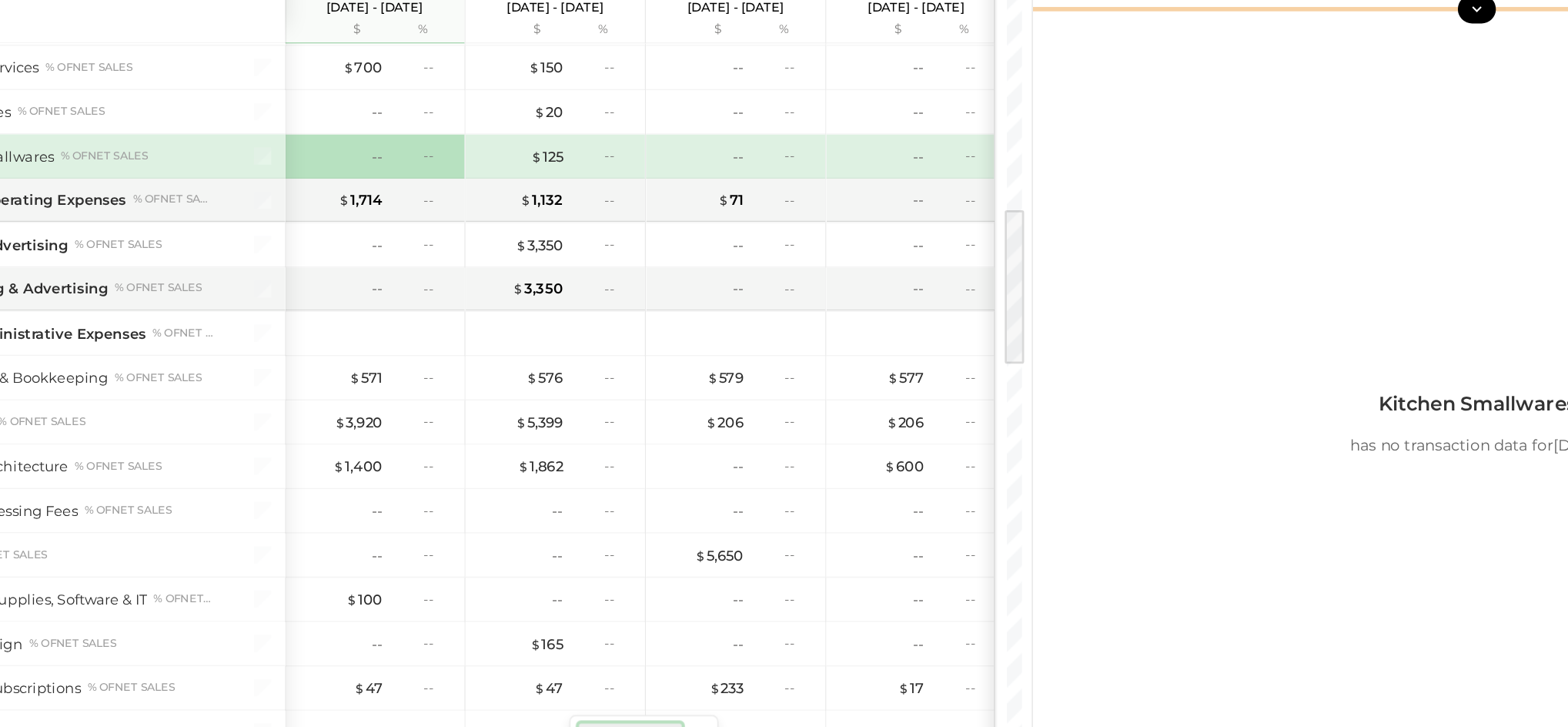
drag, startPoint x: 1066, startPoint y: 109, endPoint x: 1309, endPoint y: 130, distance: 243.9
click at [1306, 130] on div at bounding box center [1251, 136] width 634 height 31
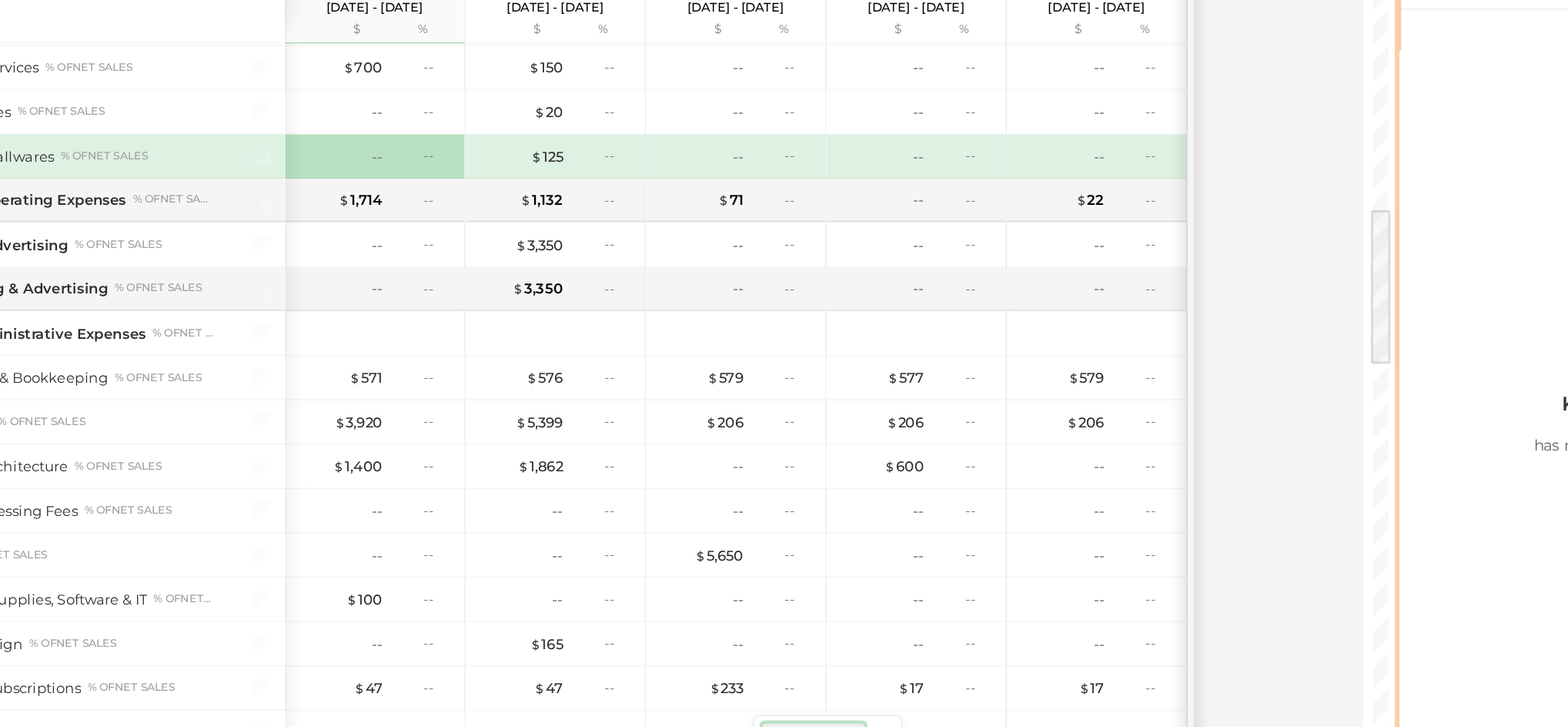
drag, startPoint x: 932, startPoint y: 194, endPoint x: 1318, endPoint y: 205, distance: 386.2
click at [1306, 205] on div "For Client Accounts S % GL P09 [DATE] - [DATE] $ % P08 [DATE] - [DATE] $ % P07 …" at bounding box center [812, 379] width 1513 height 621
click at [1083, 466] on div "Accounts S % GL P09 [DATE] - [DATE] $ % P08 [DATE] - [DATE] $ % P07 [DATE] - [D…" at bounding box center [614, 402] width 1117 height 574
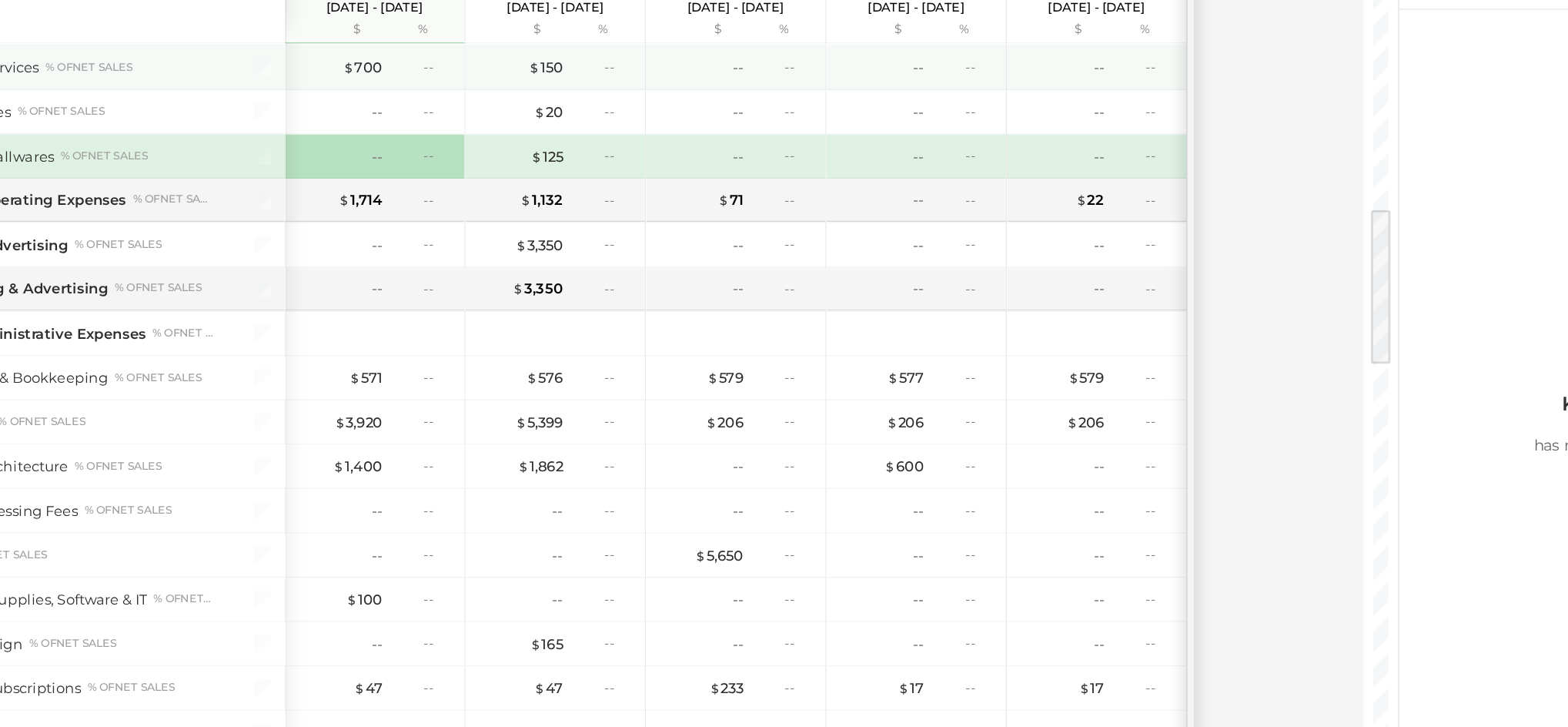
click at [484, 175] on div "--" at bounding box center [500, 177] width 50 height 13
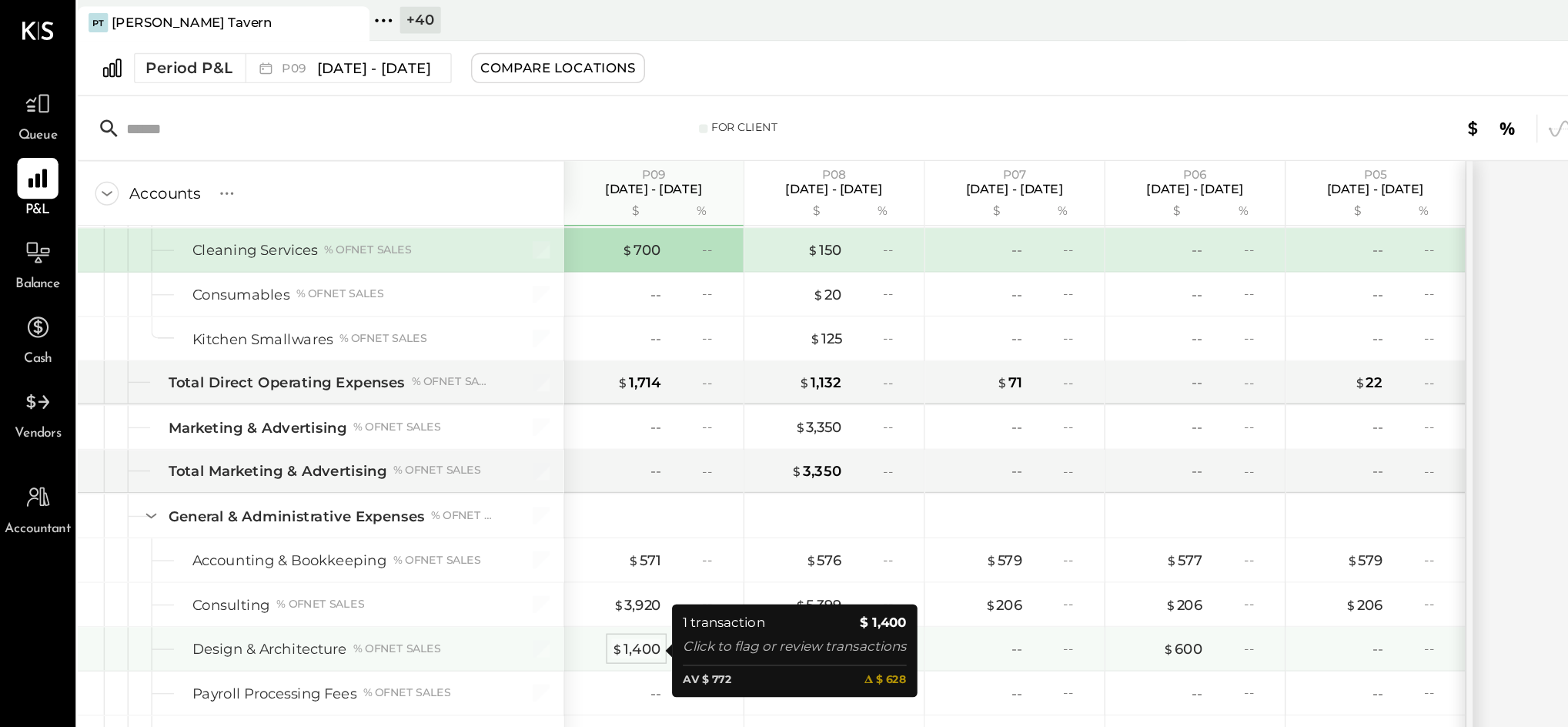
click at [452, 463] on div "$ 1,400" at bounding box center [453, 462] width 35 height 15
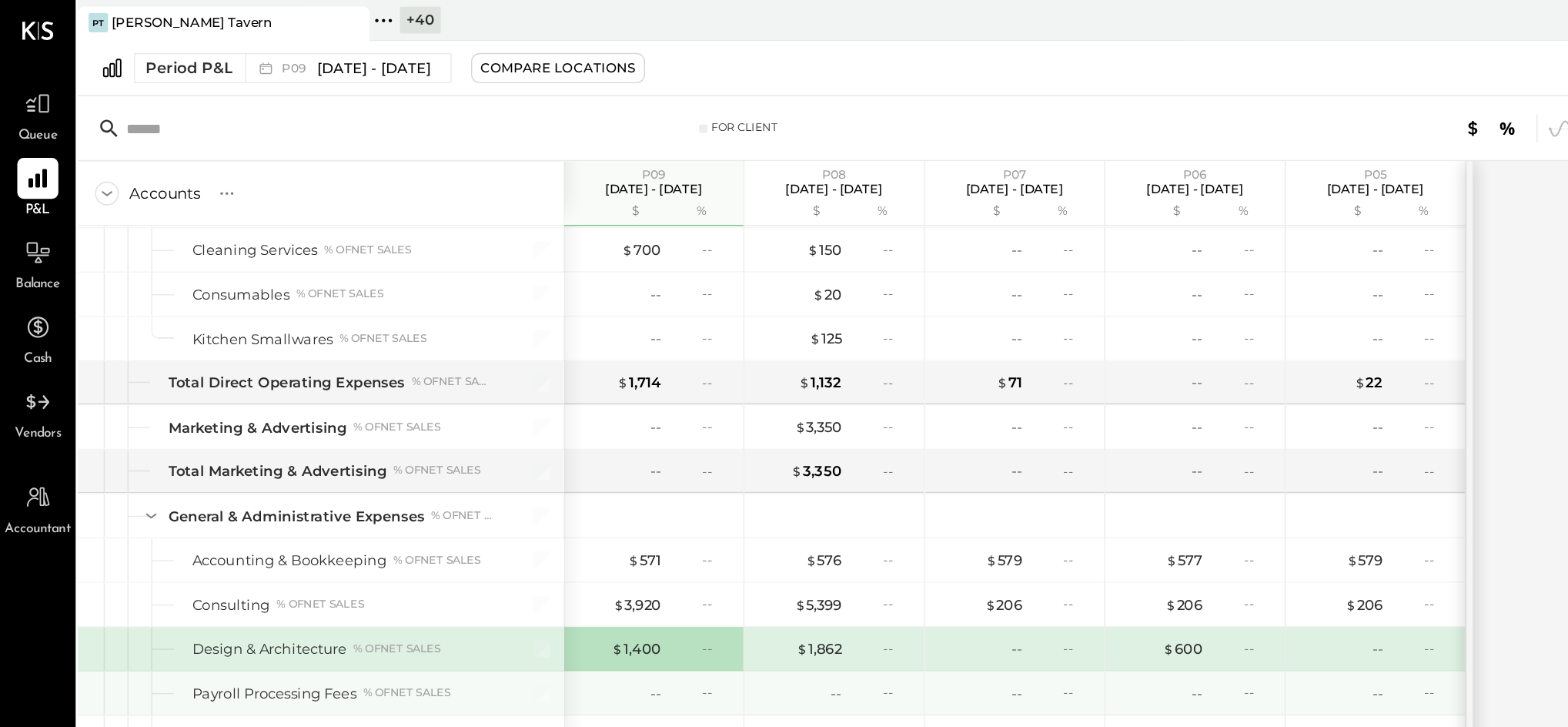
click at [1044, 498] on div "-- --" at bounding box center [980, 493] width 128 height 31
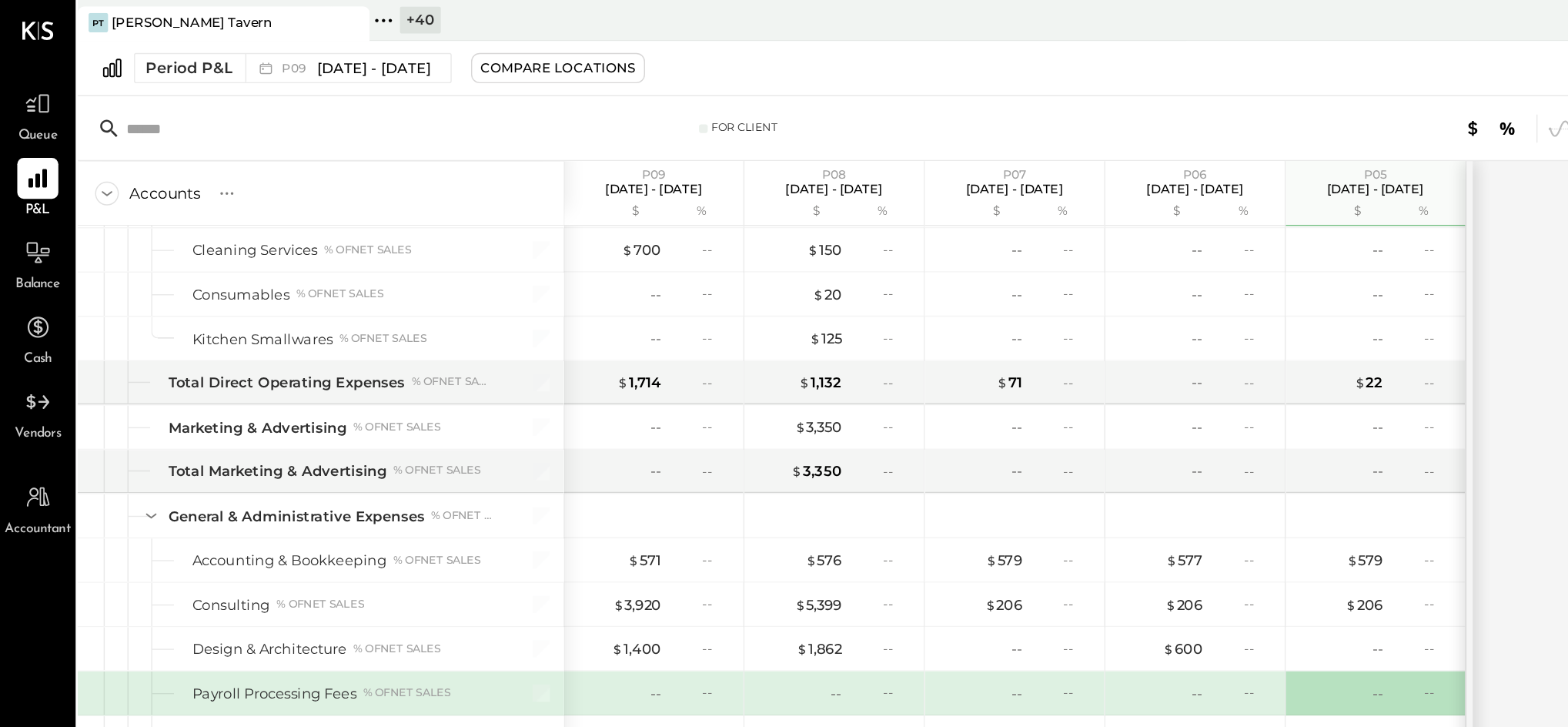
click at [1047, 510] on div at bounding box center [1047, 402] width 4 height 574
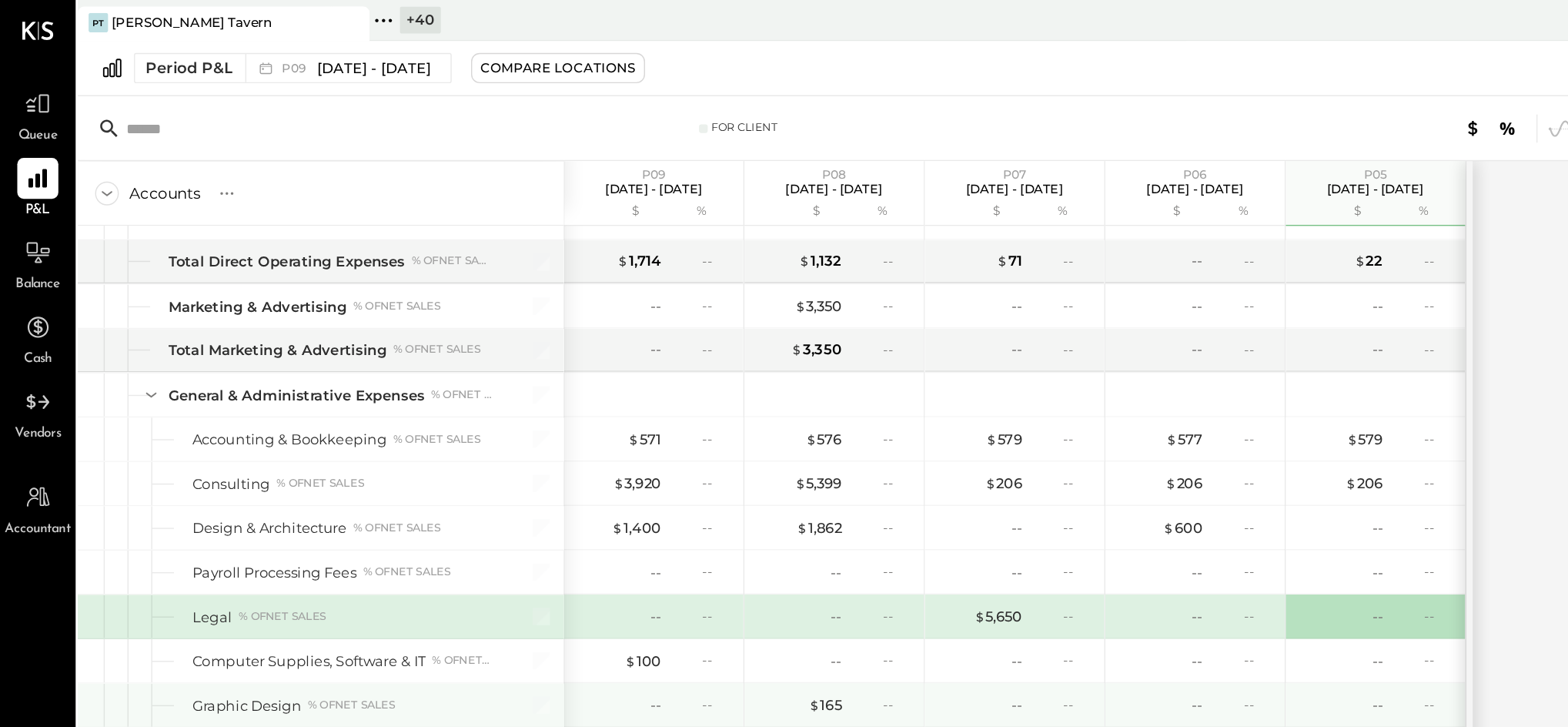
scroll to position [872, 0]
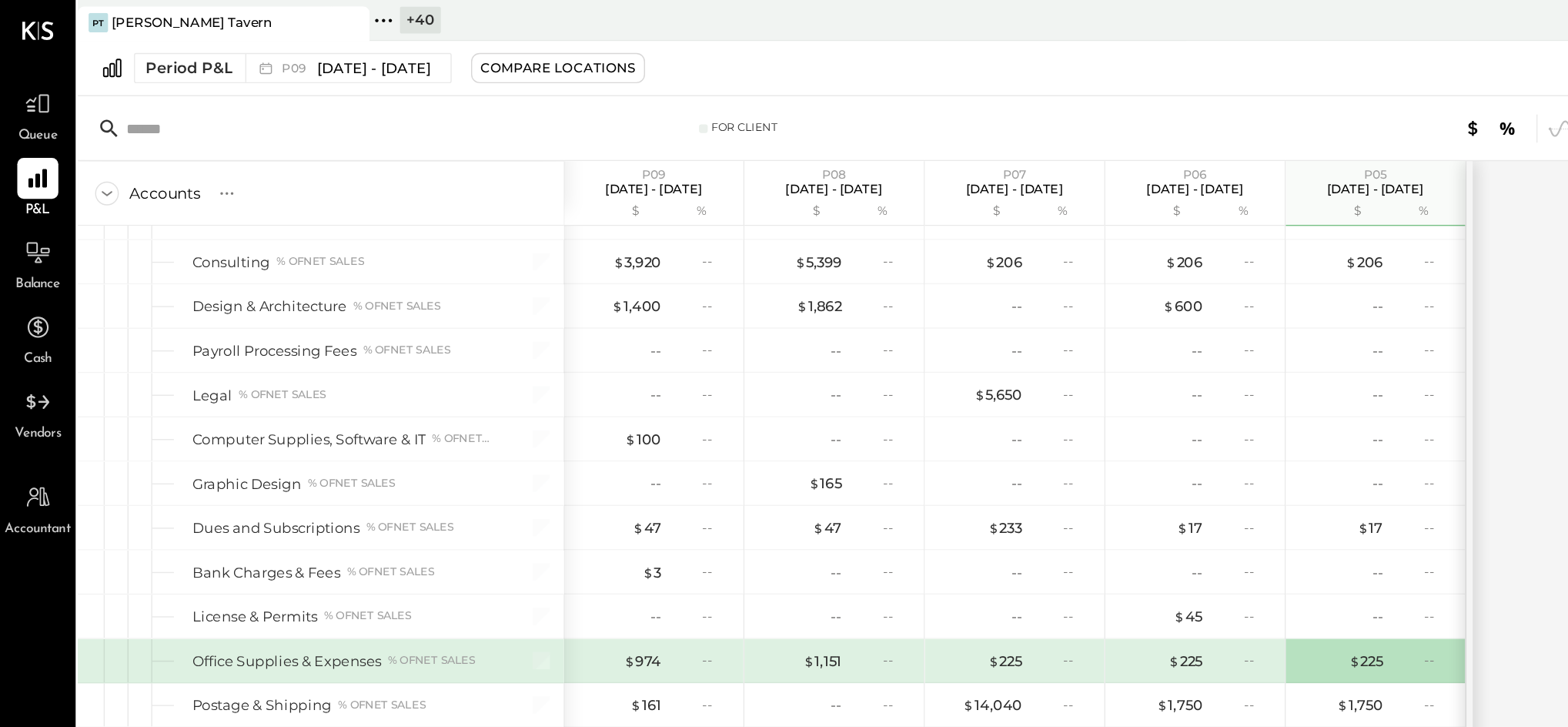
scroll to position [1030, 0]
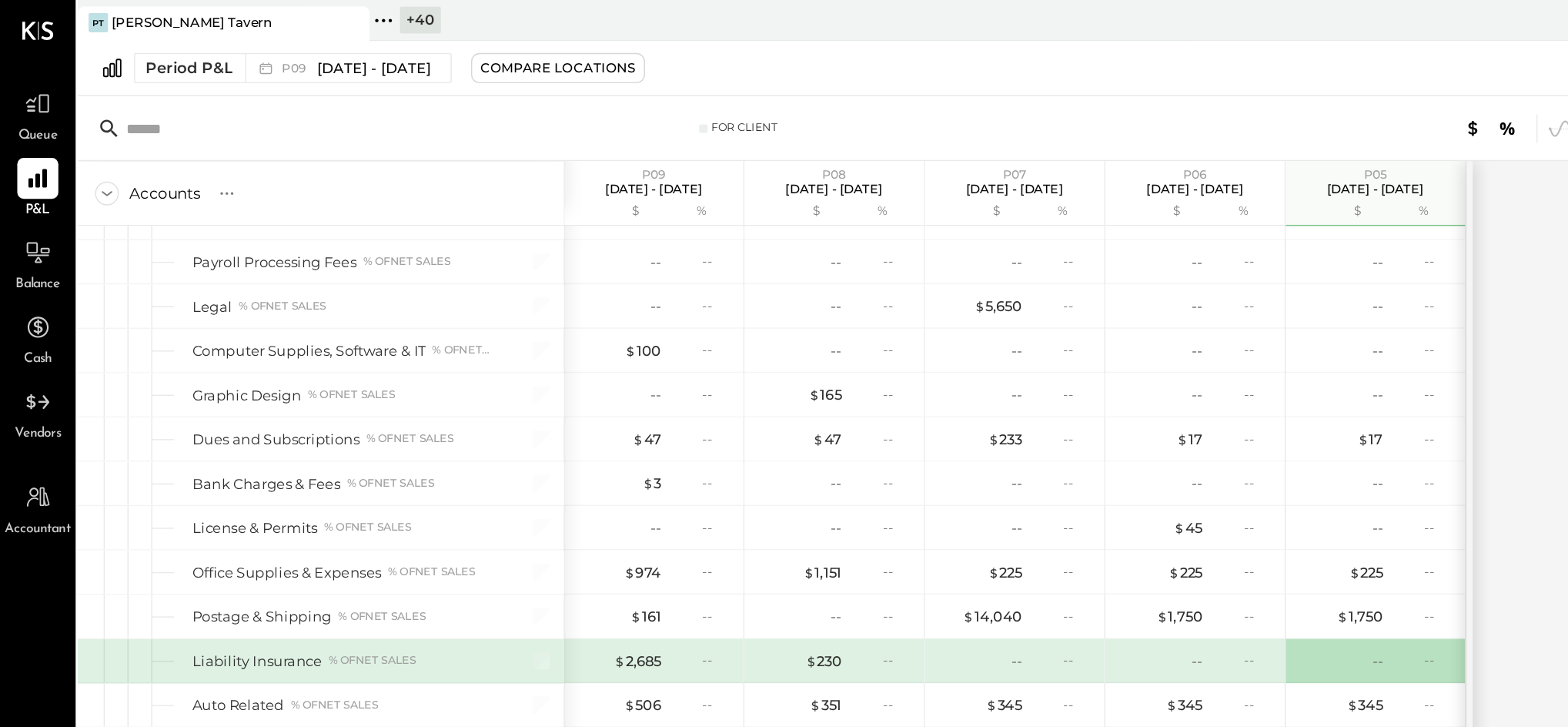
scroll to position [1094, 0]
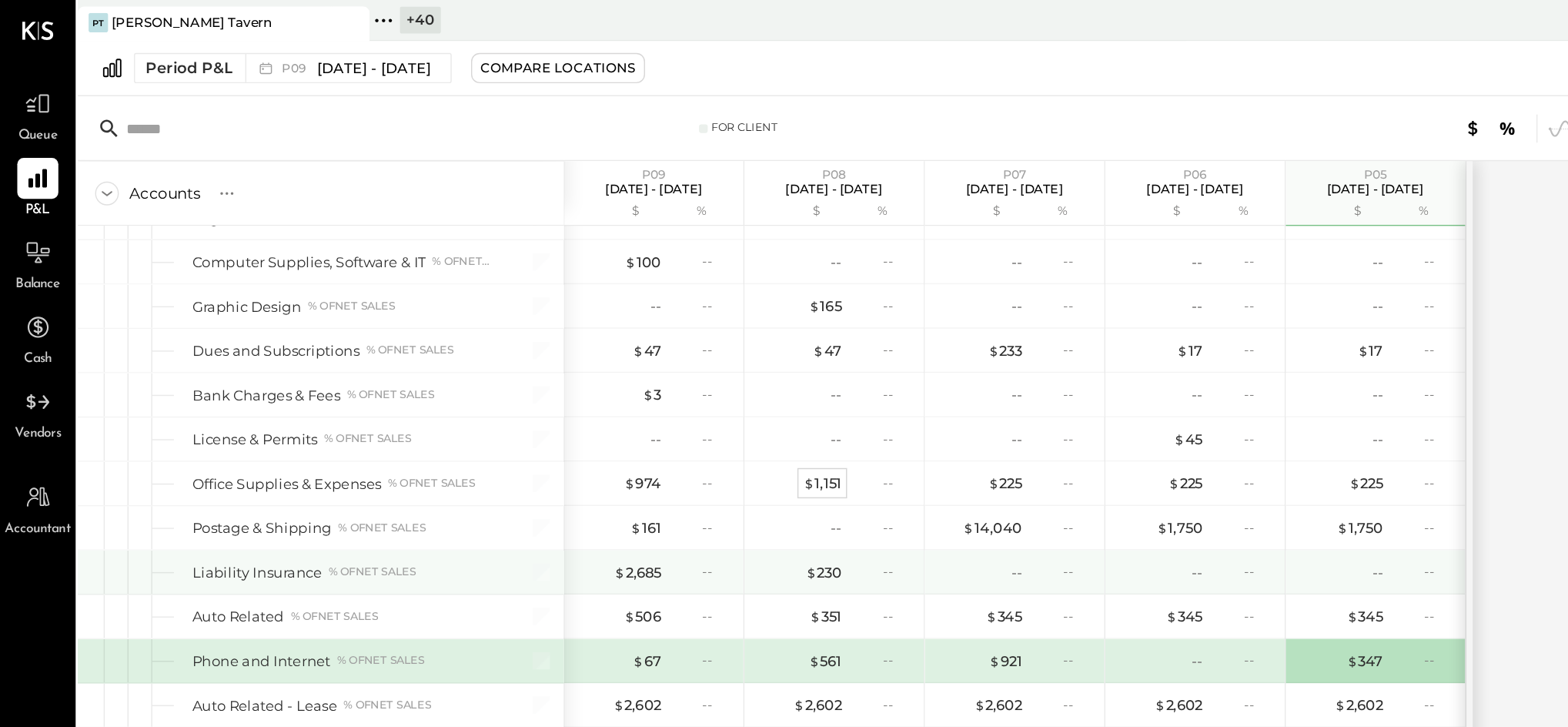
scroll to position [1157, 0]
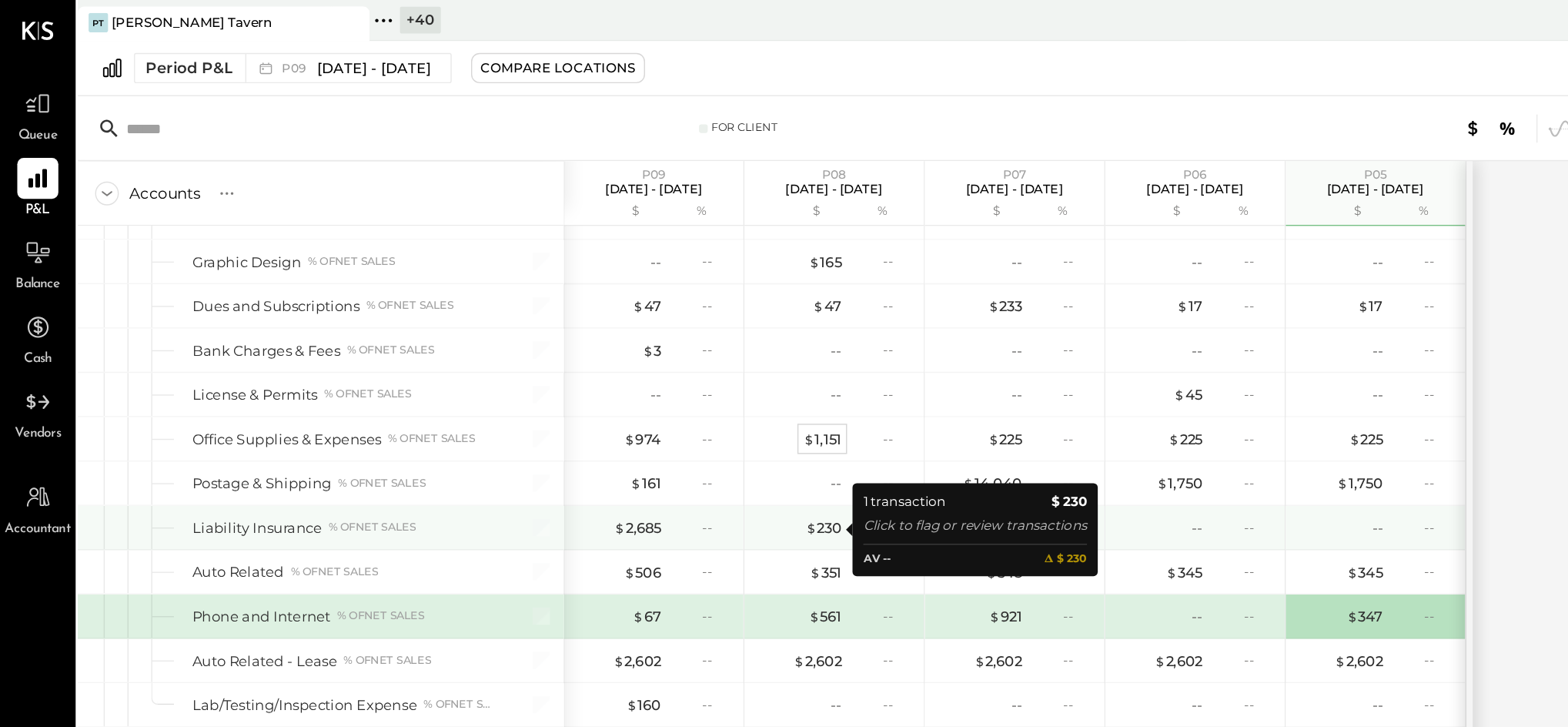
scroll to position [1188, 0]
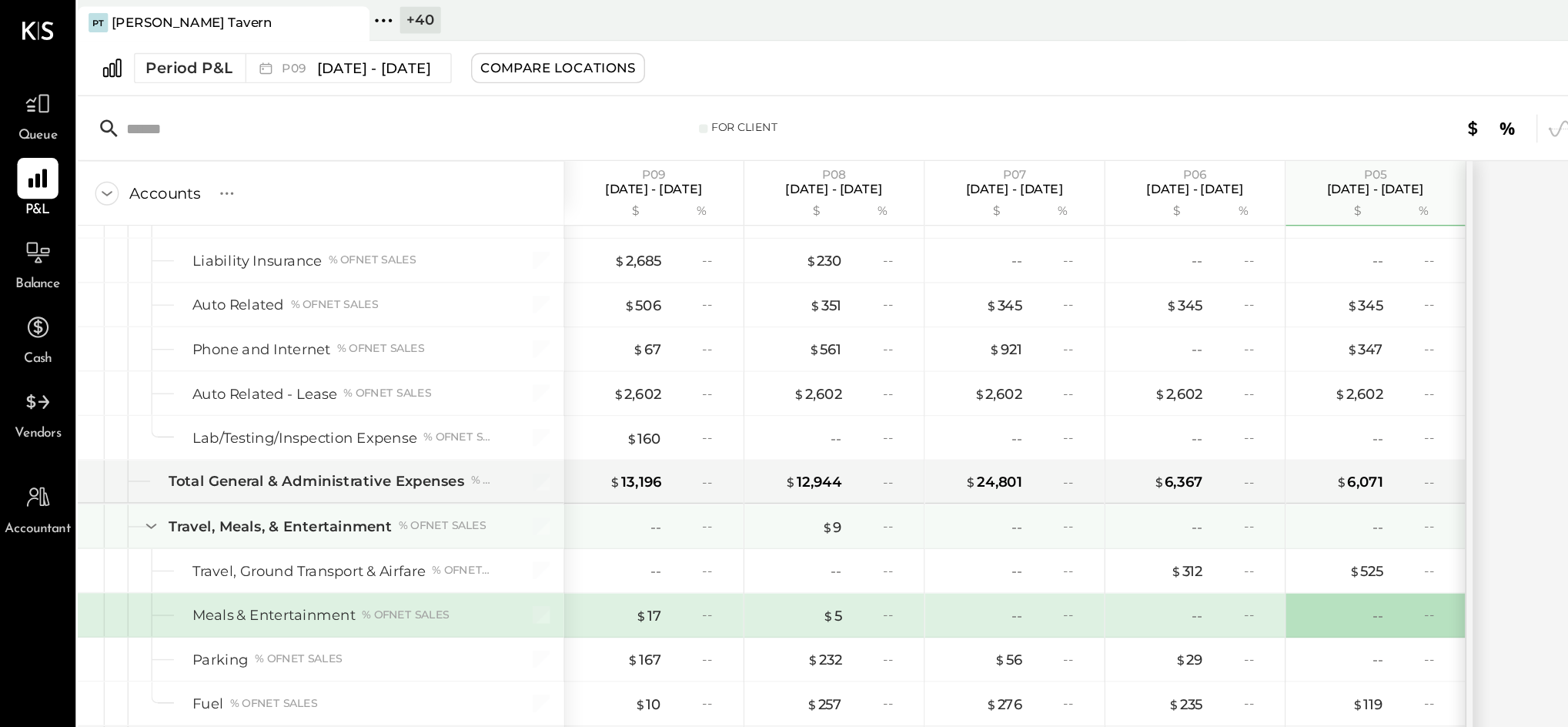
scroll to position [1378, 0]
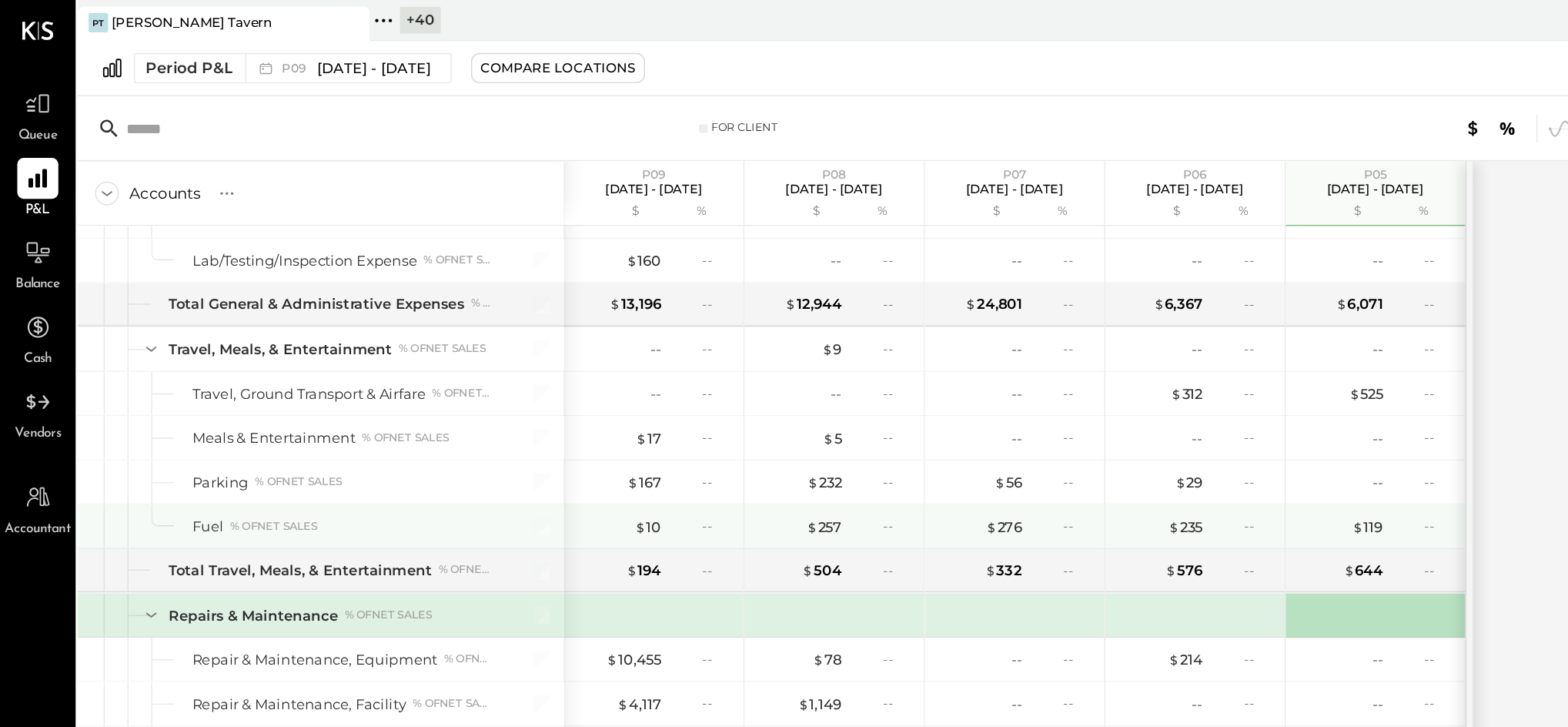
scroll to position [1505, 0]
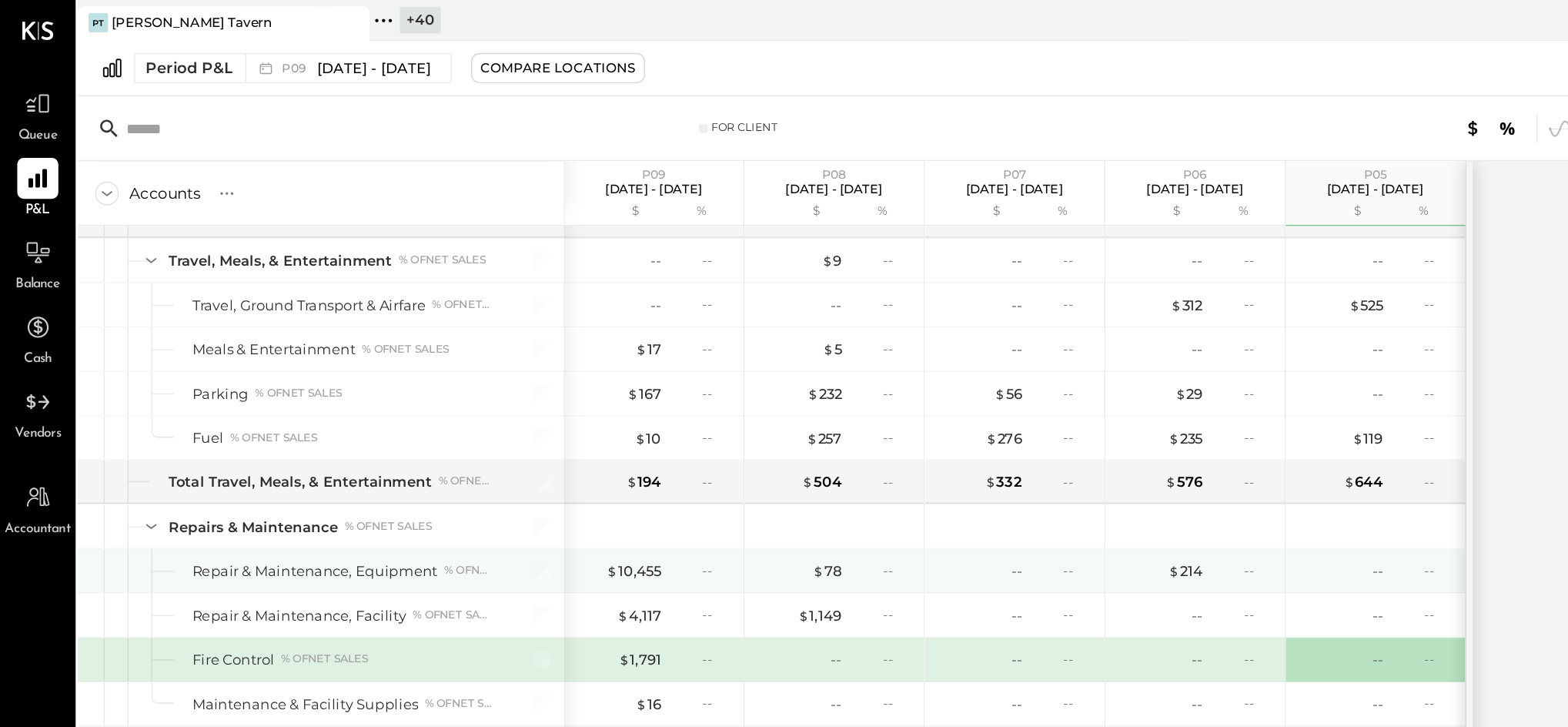
scroll to position [1568, 0]
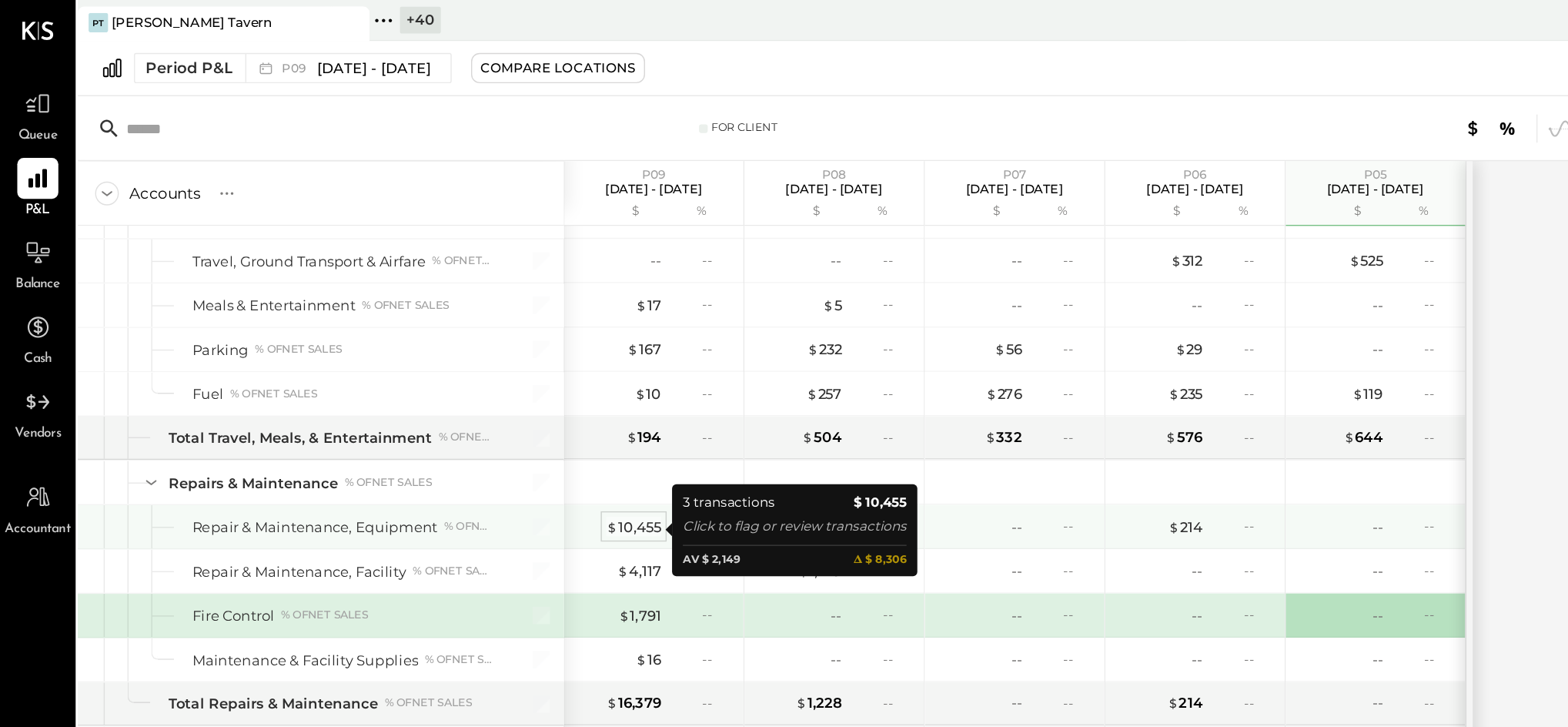
click at [452, 373] on div "$ 10,455" at bounding box center [451, 375] width 39 height 15
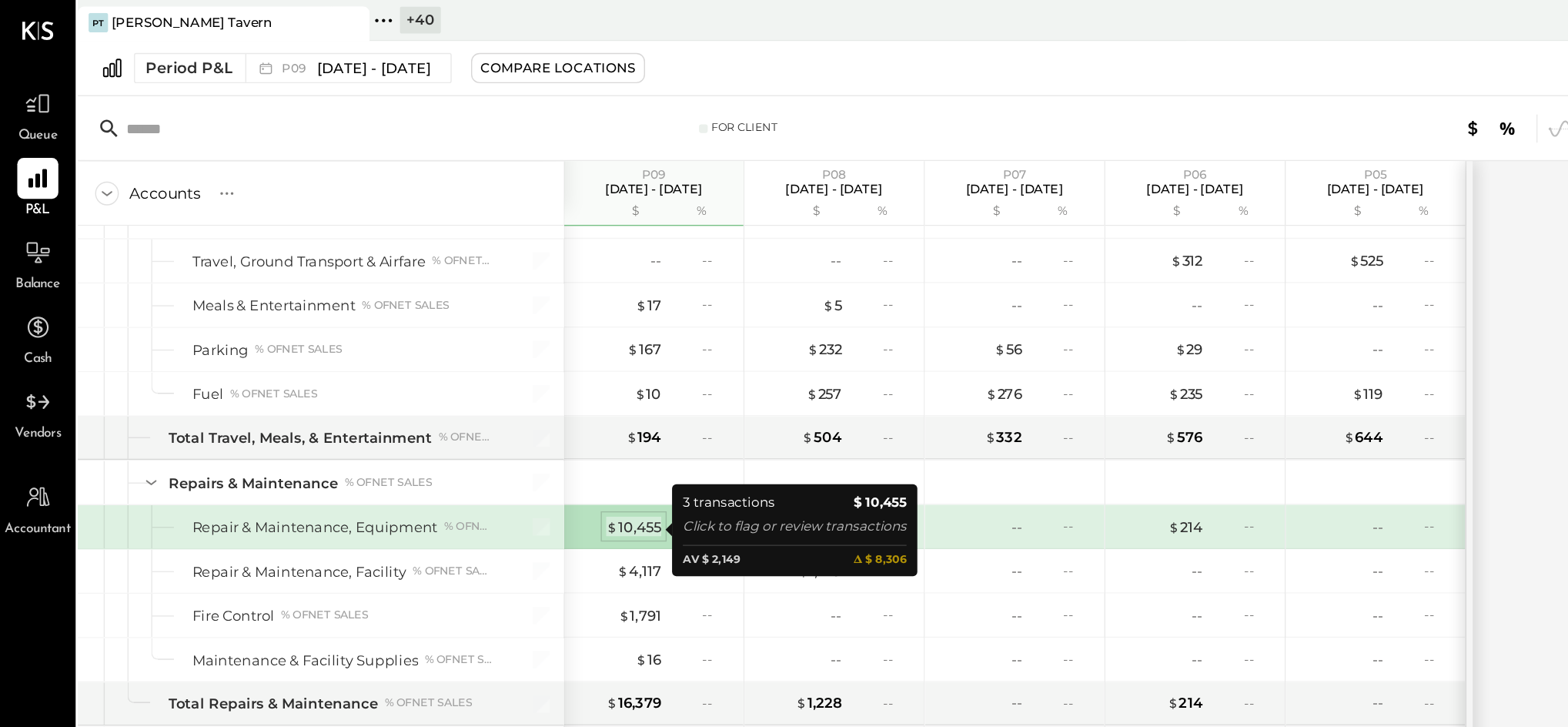
click at [454, 377] on div "$ 10,455" at bounding box center [451, 375] width 39 height 15
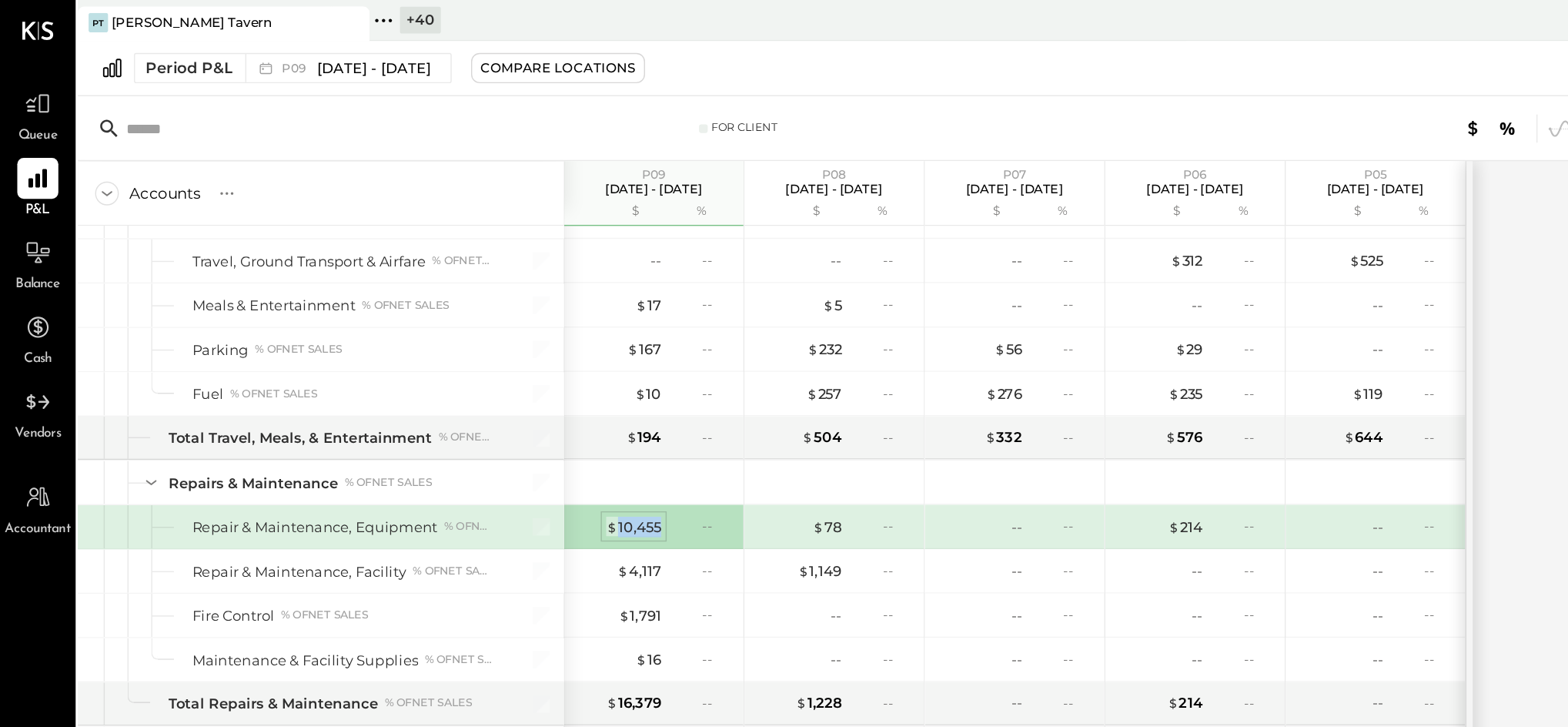
click at [458, 374] on div "$ 10,455" at bounding box center [451, 375] width 39 height 15
click at [451, 376] on div "$ 10,455" at bounding box center [451, 375] width 39 height 15
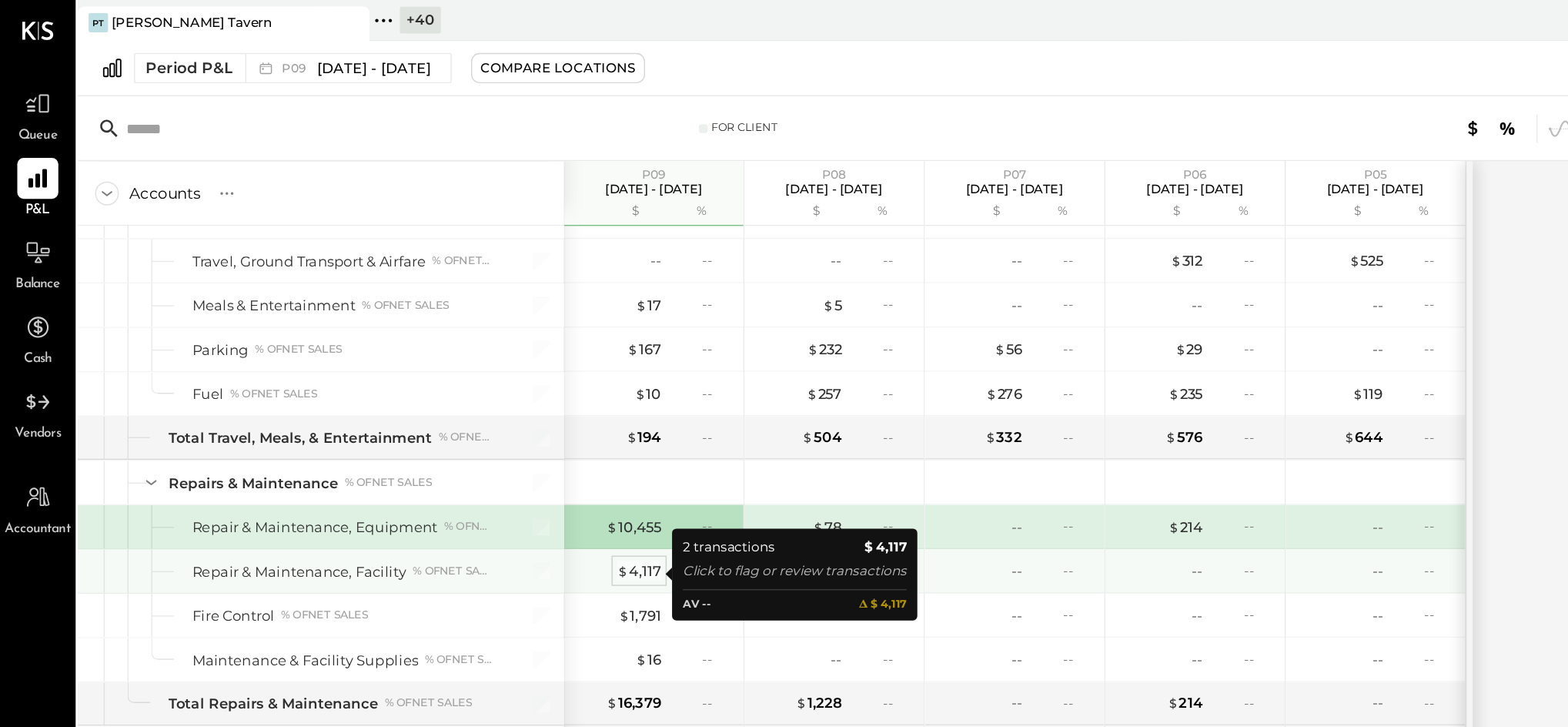
click at [463, 411] on div "$ 4,117" at bounding box center [456, 407] width 32 height 15
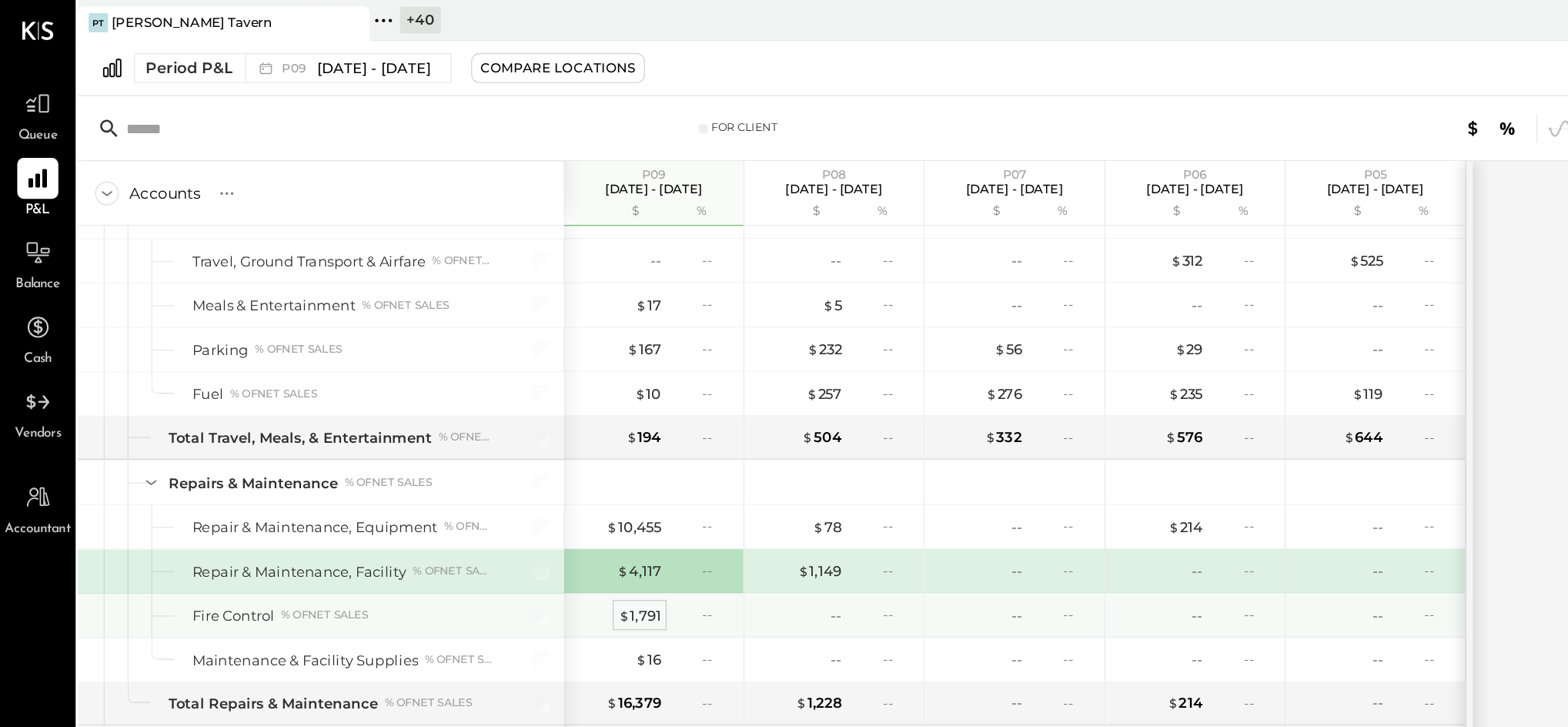
click at [458, 445] on div "$ 1,791" at bounding box center [455, 438] width 31 height 15
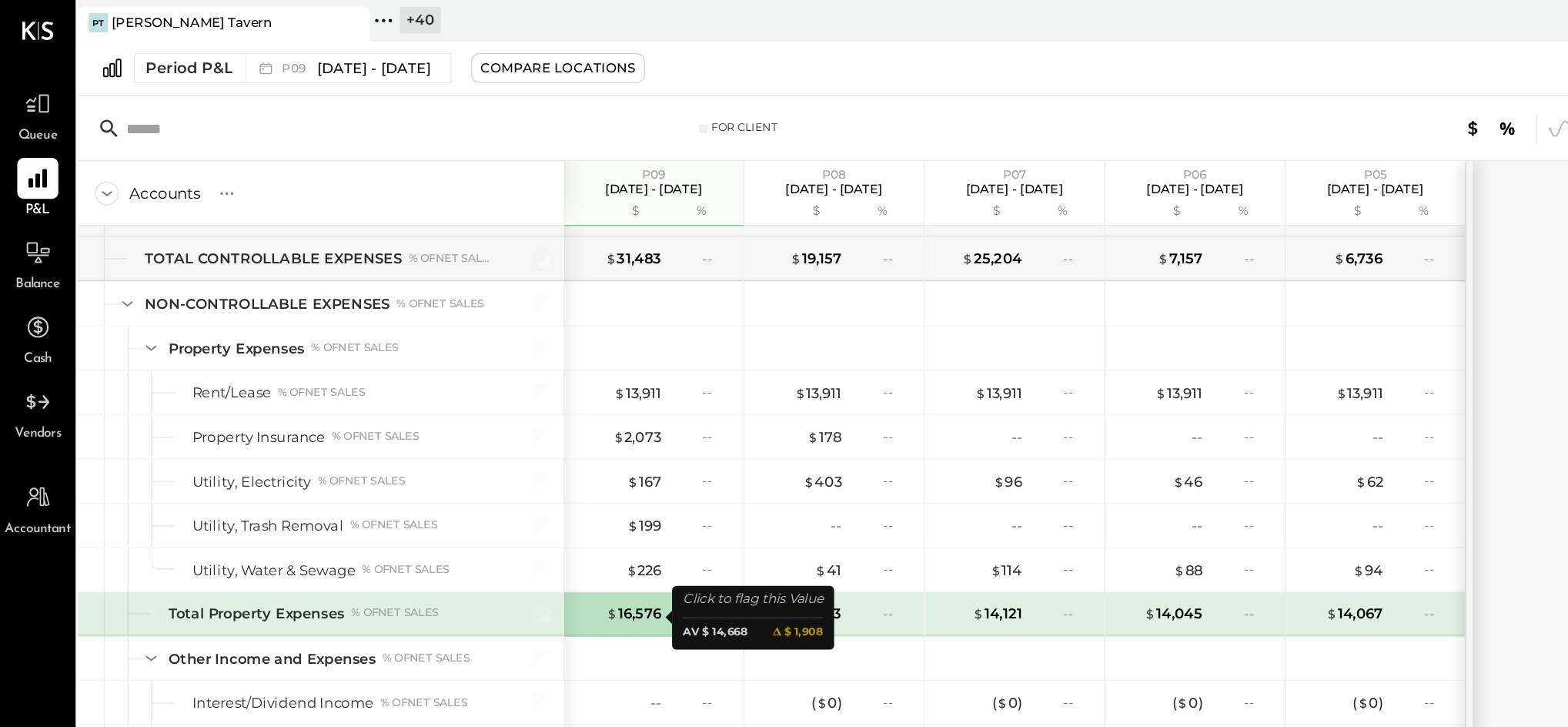
scroll to position [1884, 0]
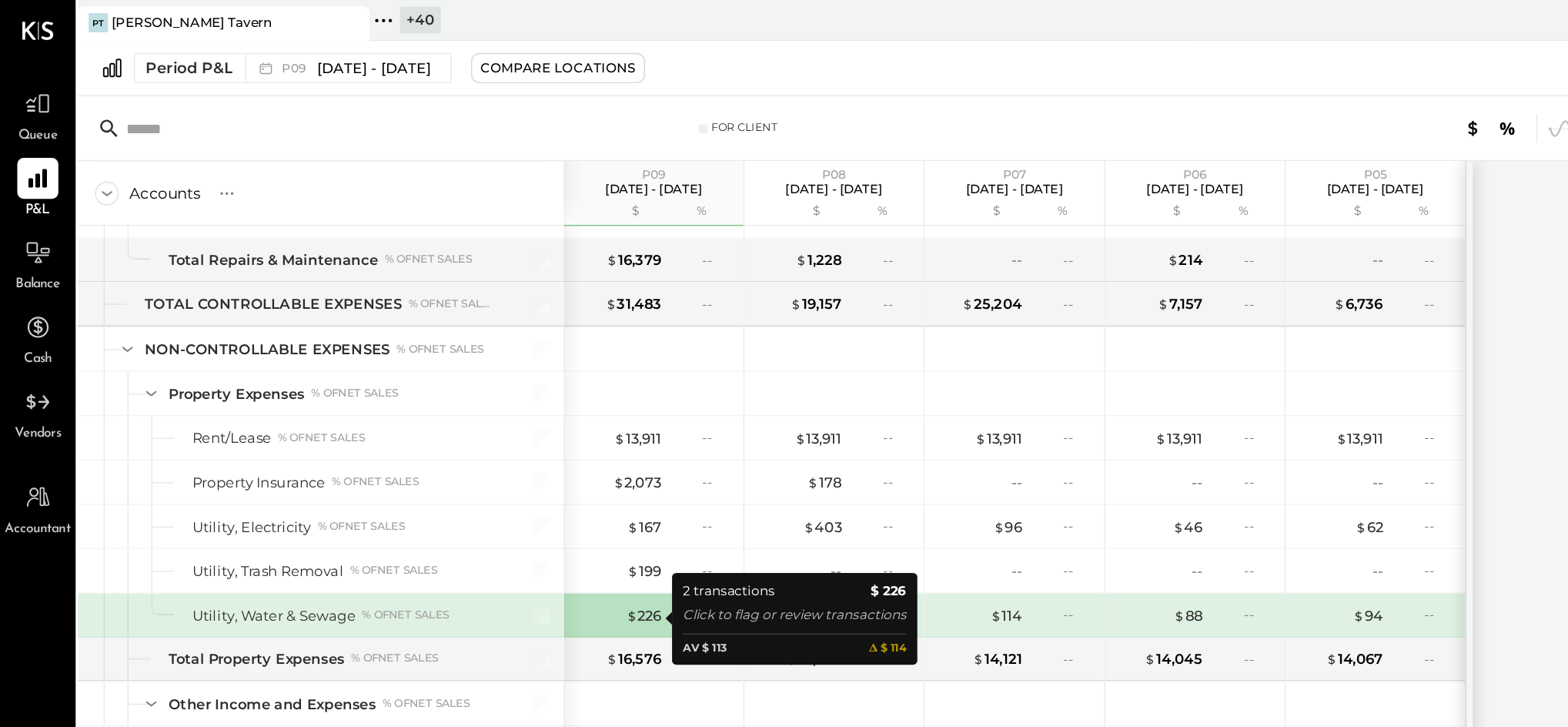
scroll to position [1916, 0]
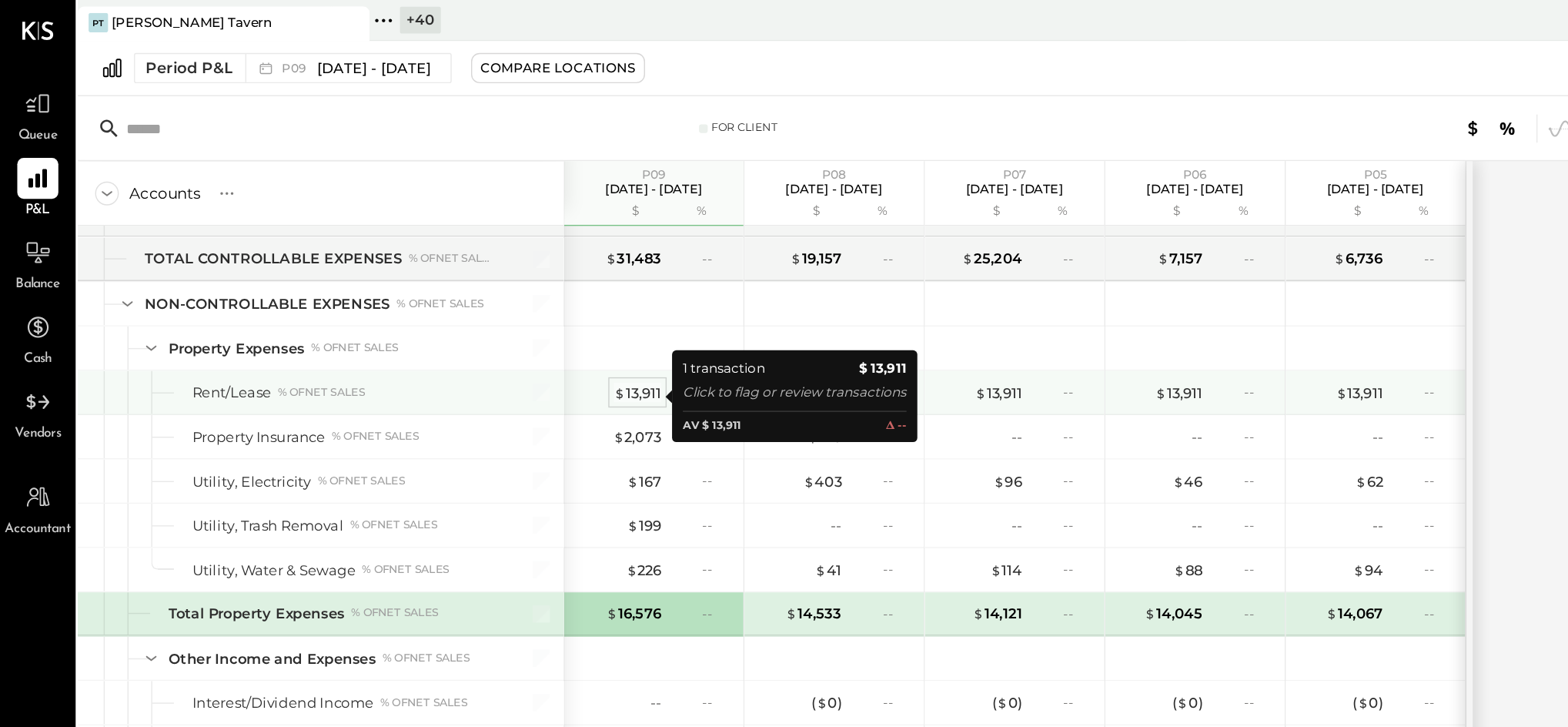
click at [452, 283] on div "$ 13,911" at bounding box center [454, 280] width 34 height 15
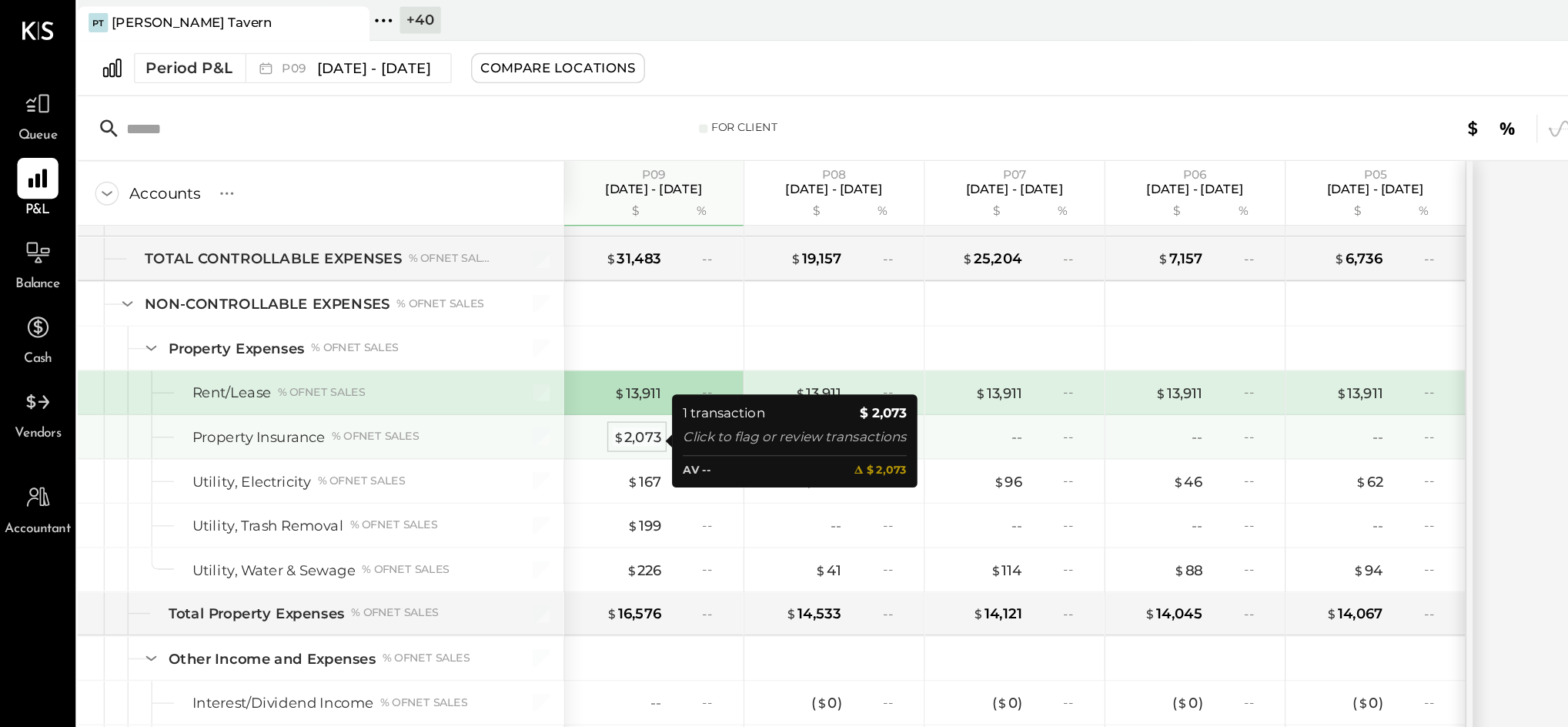
click at [453, 319] on div "$ 2,073" at bounding box center [454, 311] width 35 height 15
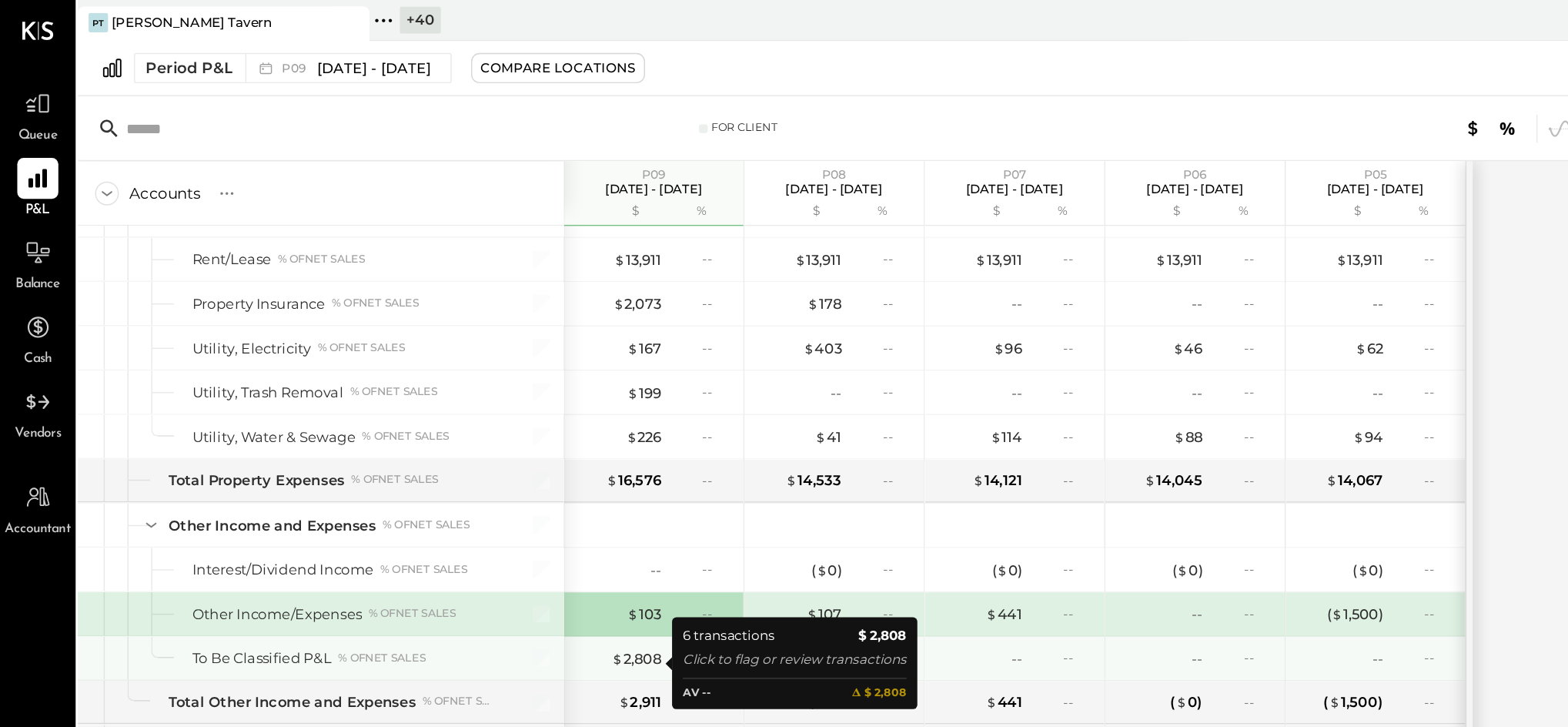
scroll to position [2042, 0]
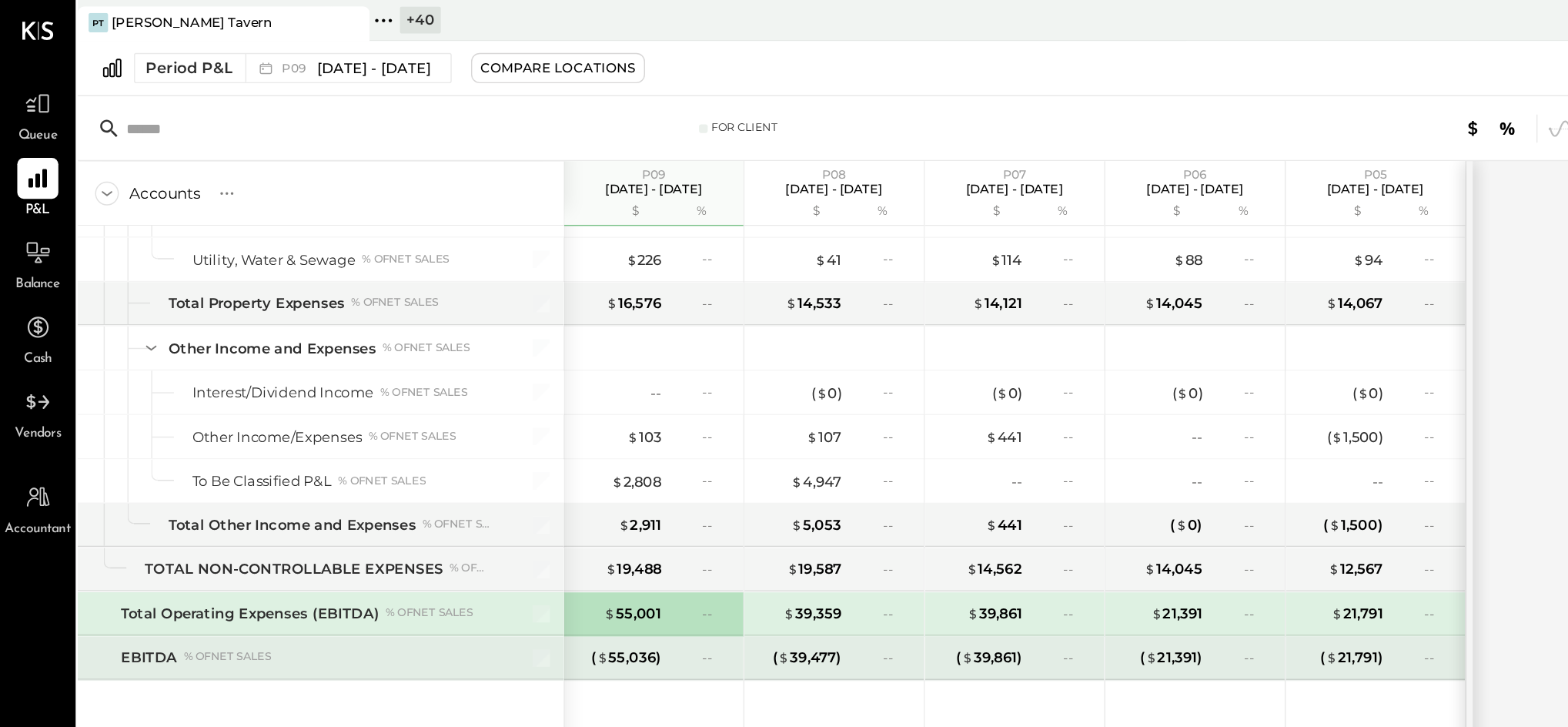
scroll to position [2163, 0]
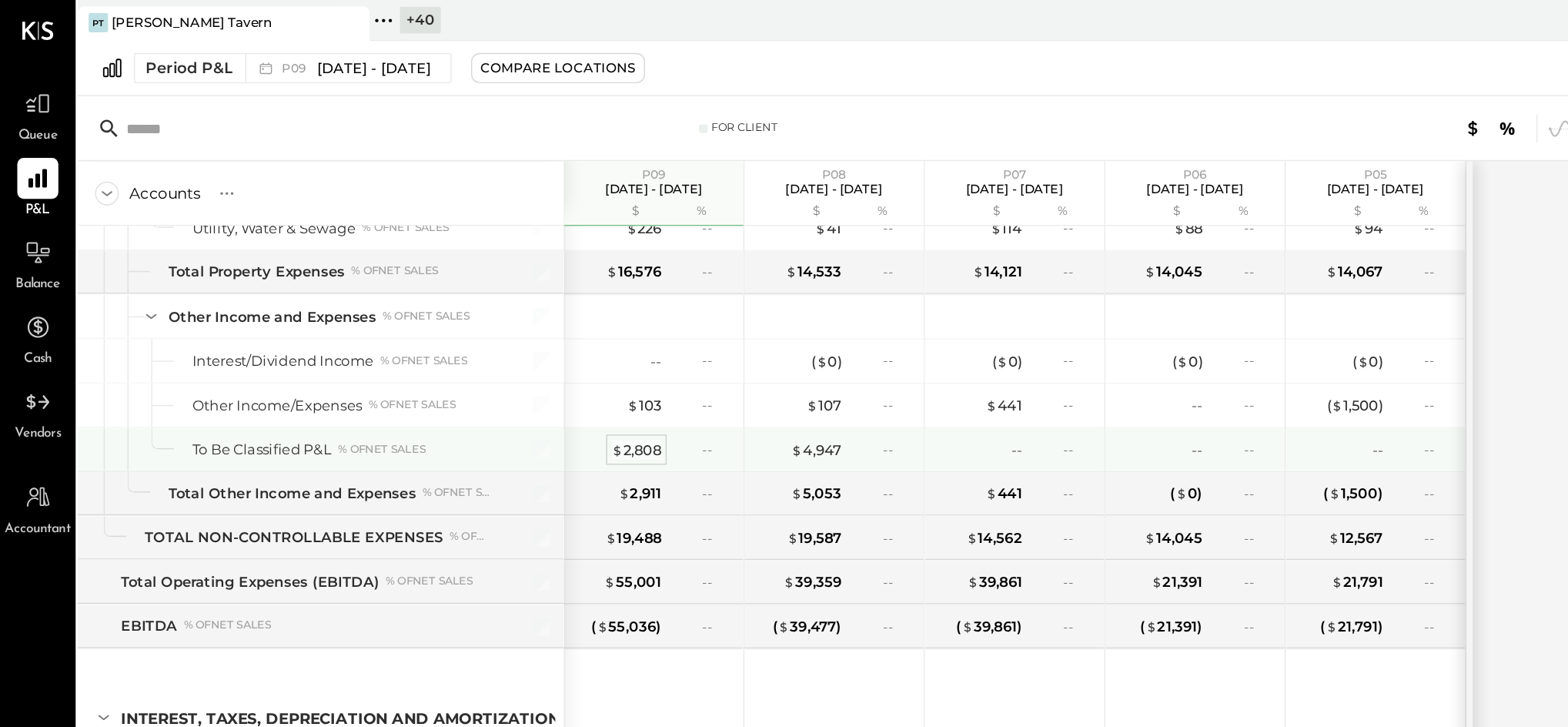
click at [458, 324] on div "$ 2,808" at bounding box center [453, 320] width 35 height 15
